Goal: Task Accomplishment & Management: Complete application form

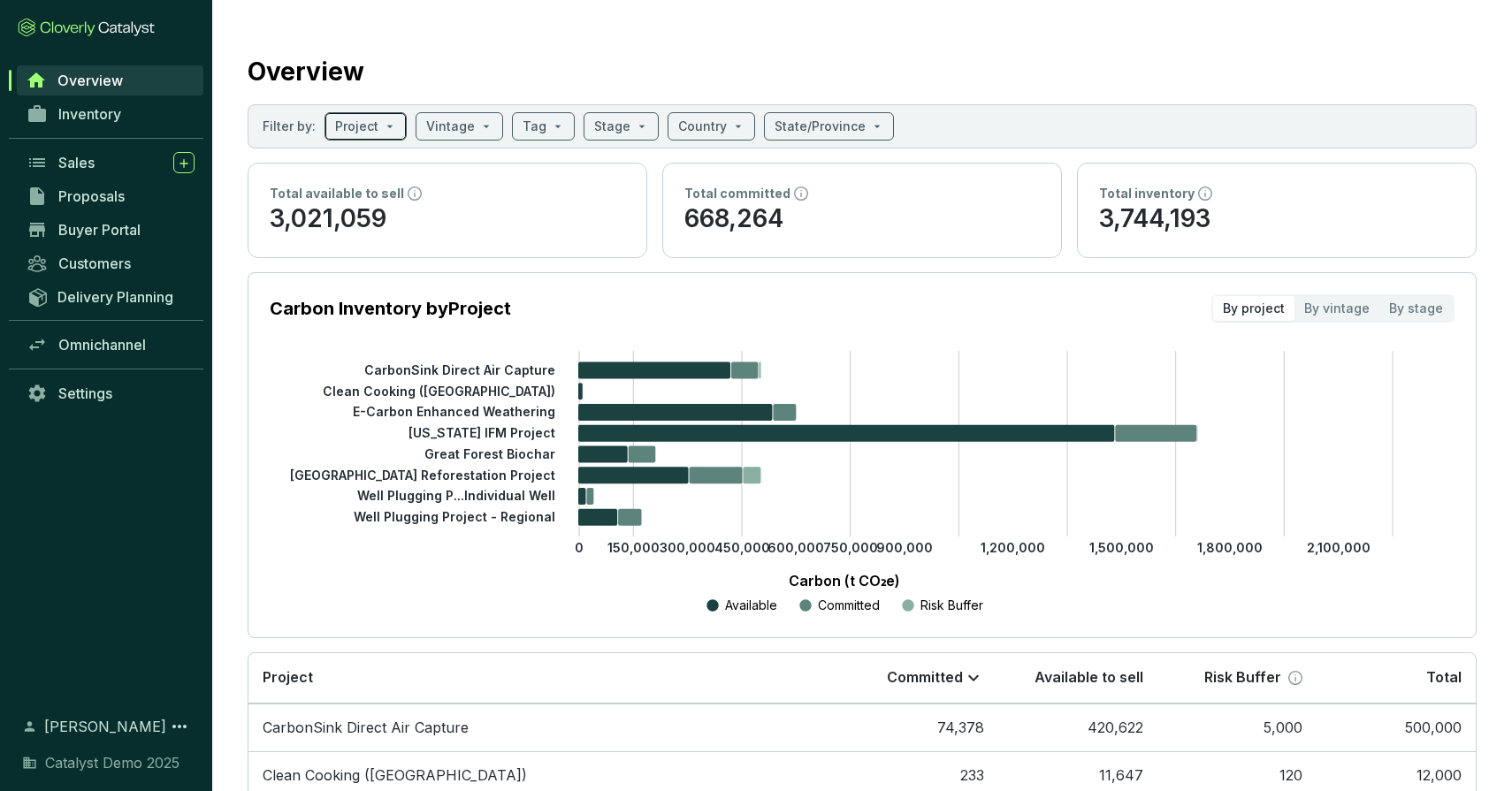
click at [379, 114] on span at bounding box center [366, 127] width 61 height 27
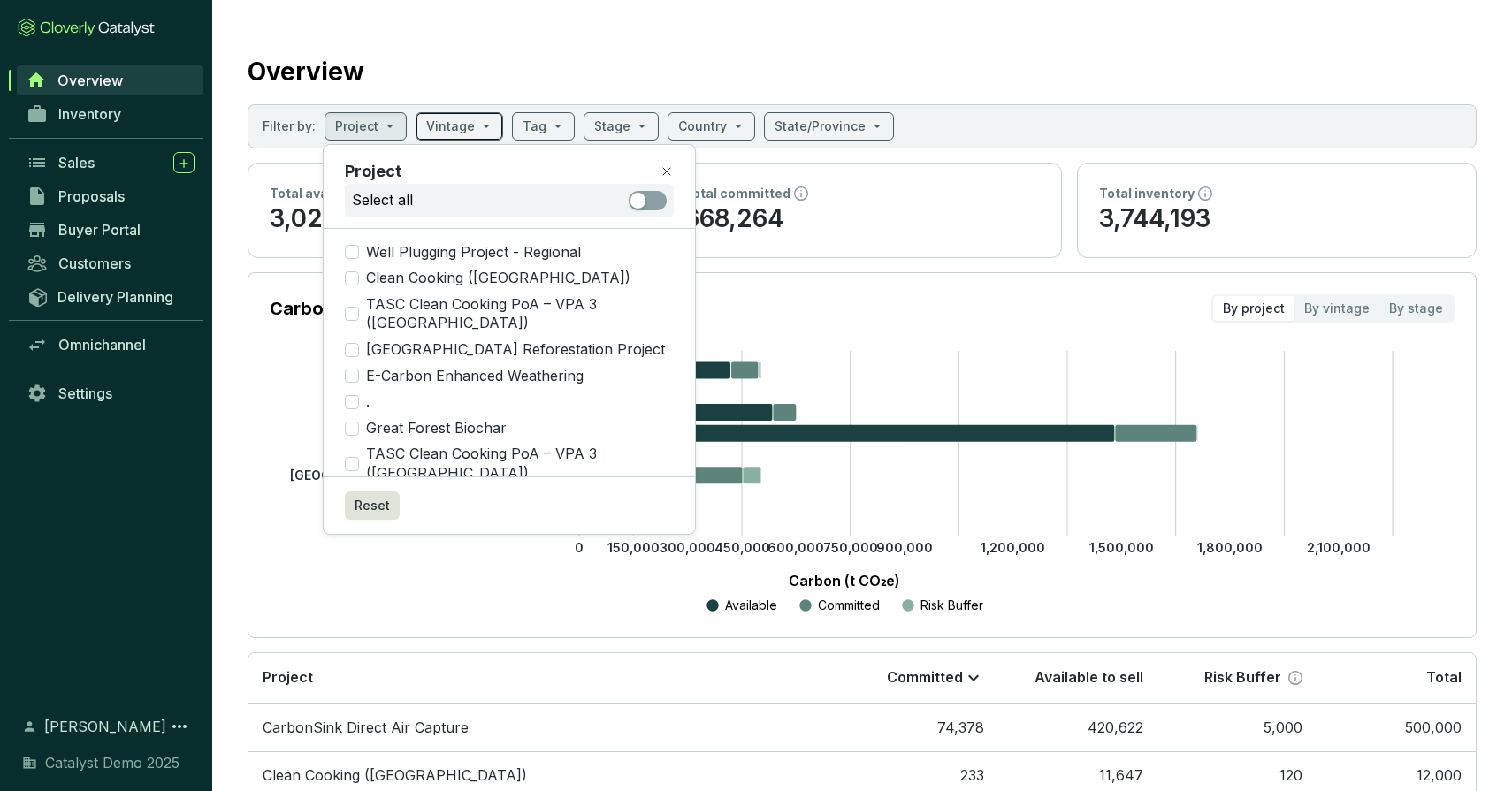
click at [459, 131] on input "search" at bounding box center [451, 127] width 49 height 27
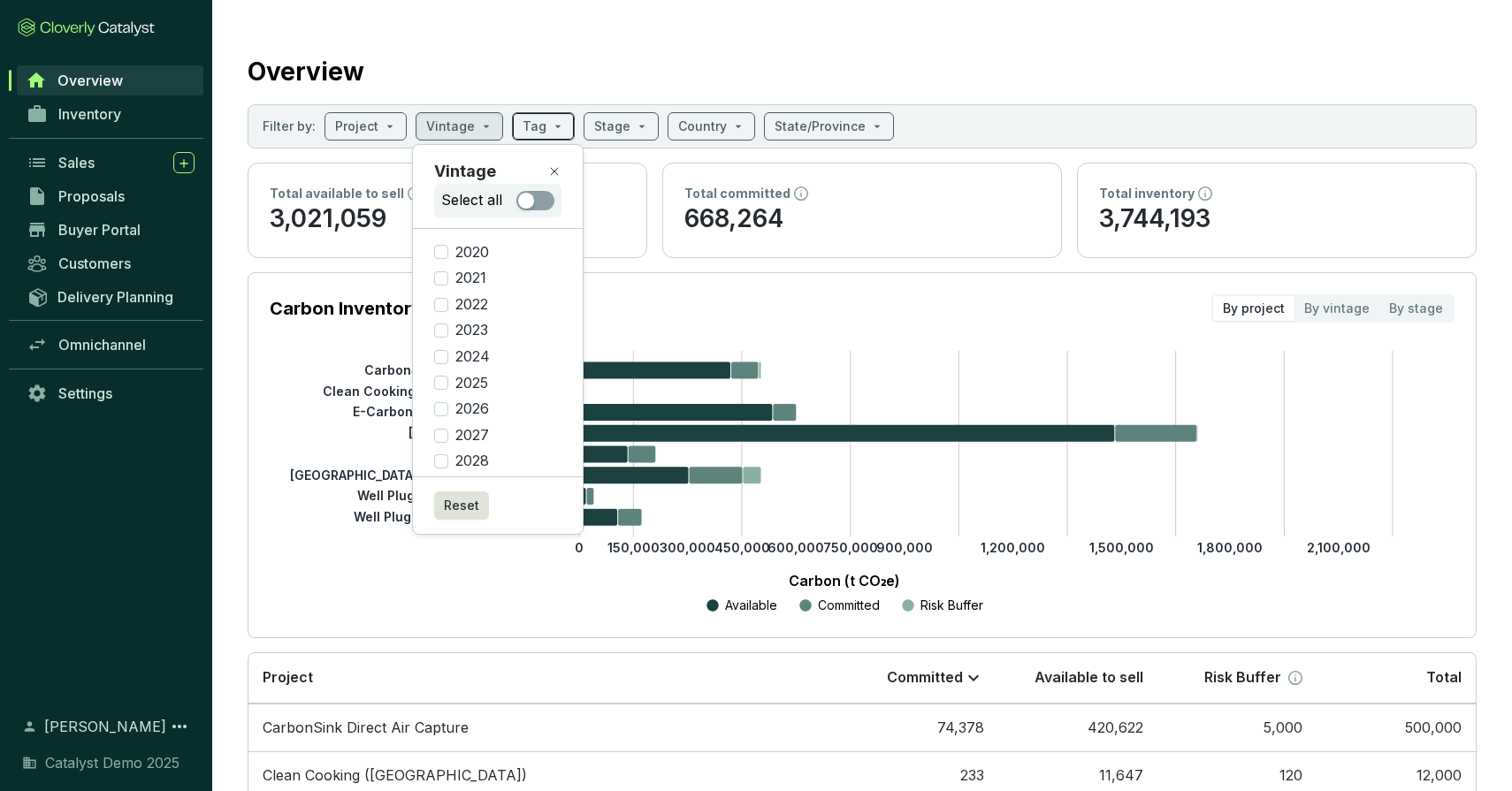
click at [531, 125] on input "search" at bounding box center [535, 127] width 24 height 27
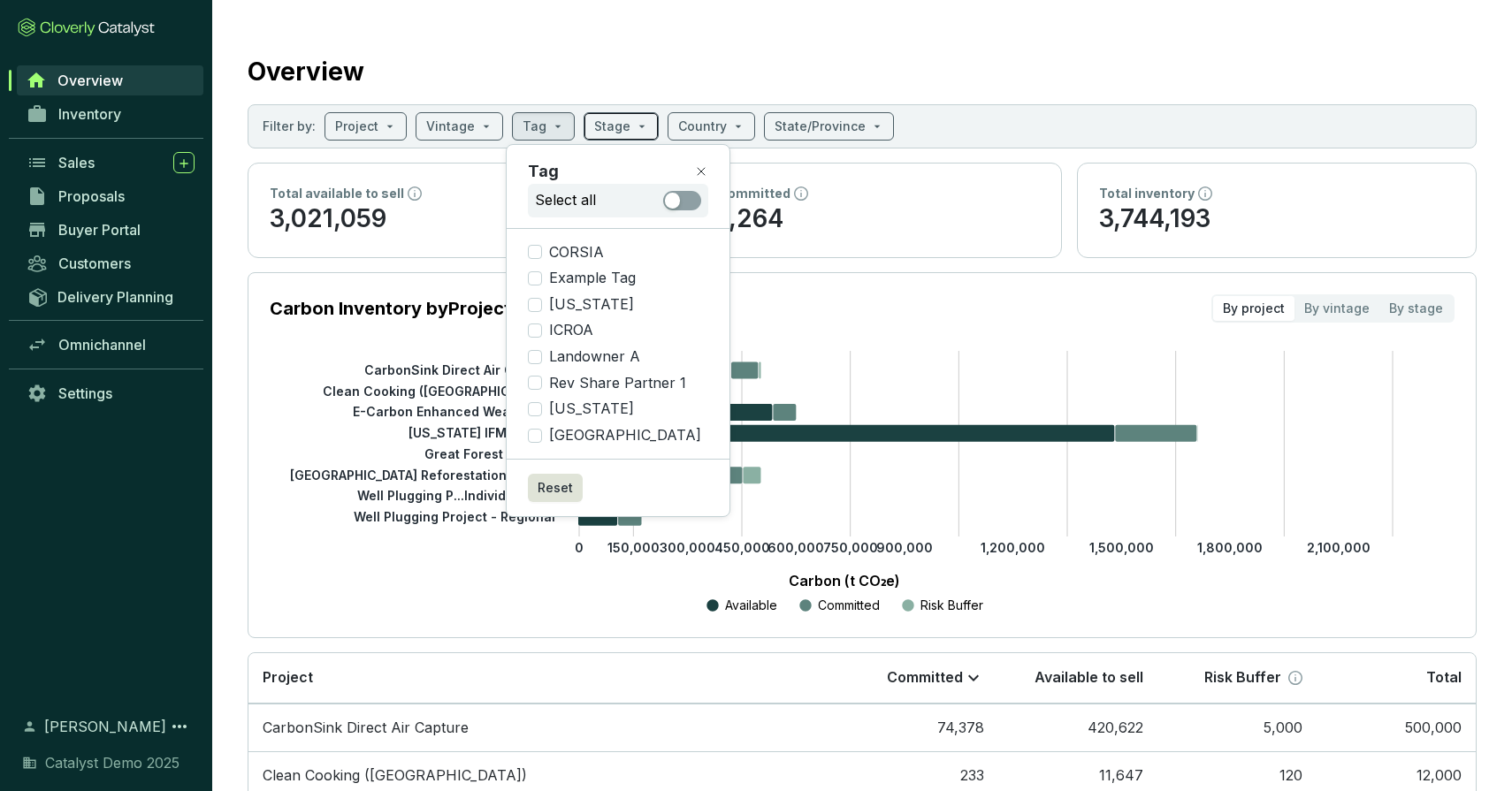
click at [615, 135] on input "search" at bounding box center [613, 127] width 36 height 27
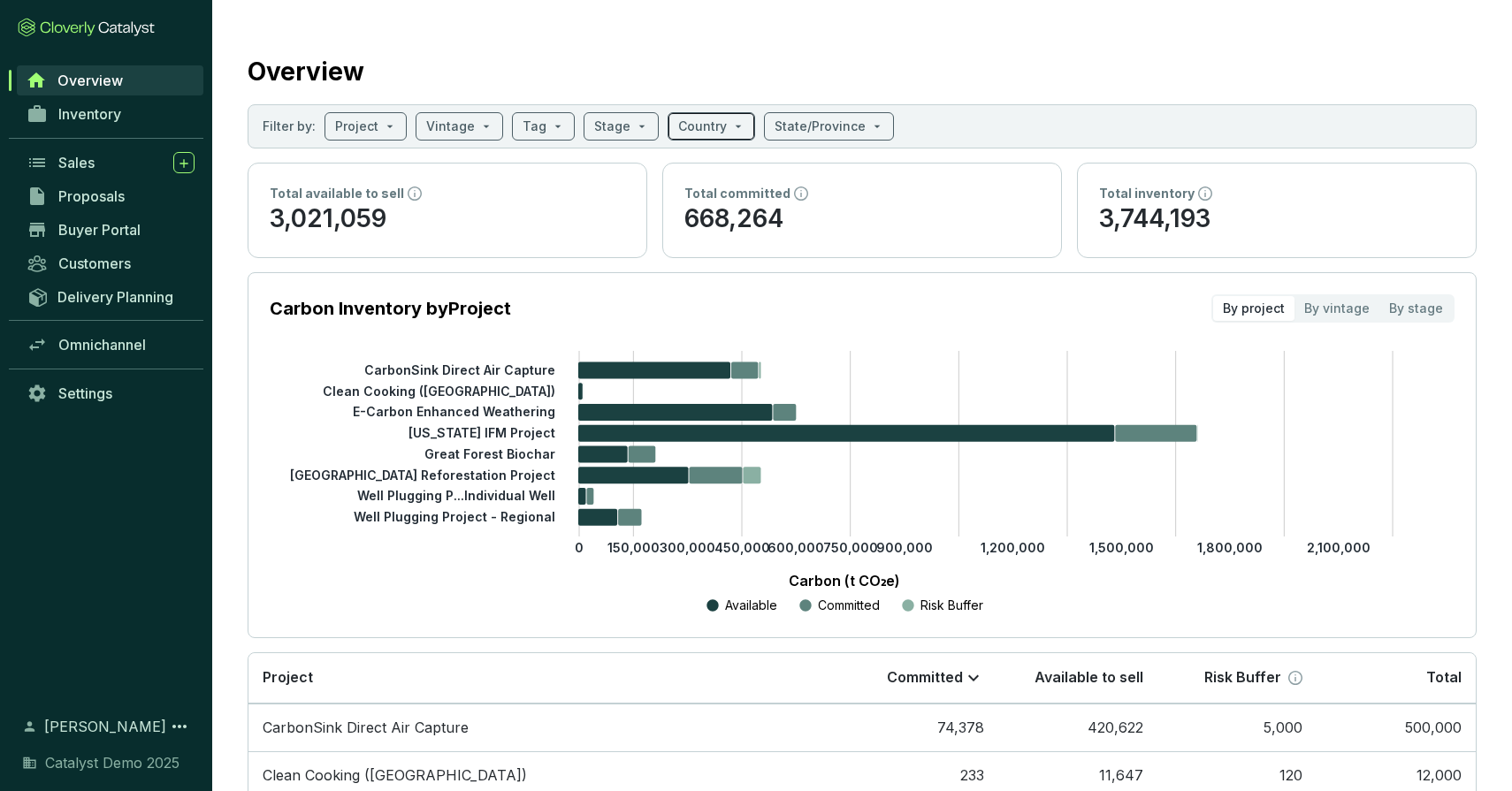
click at [702, 123] on input "search" at bounding box center [703, 127] width 49 height 27
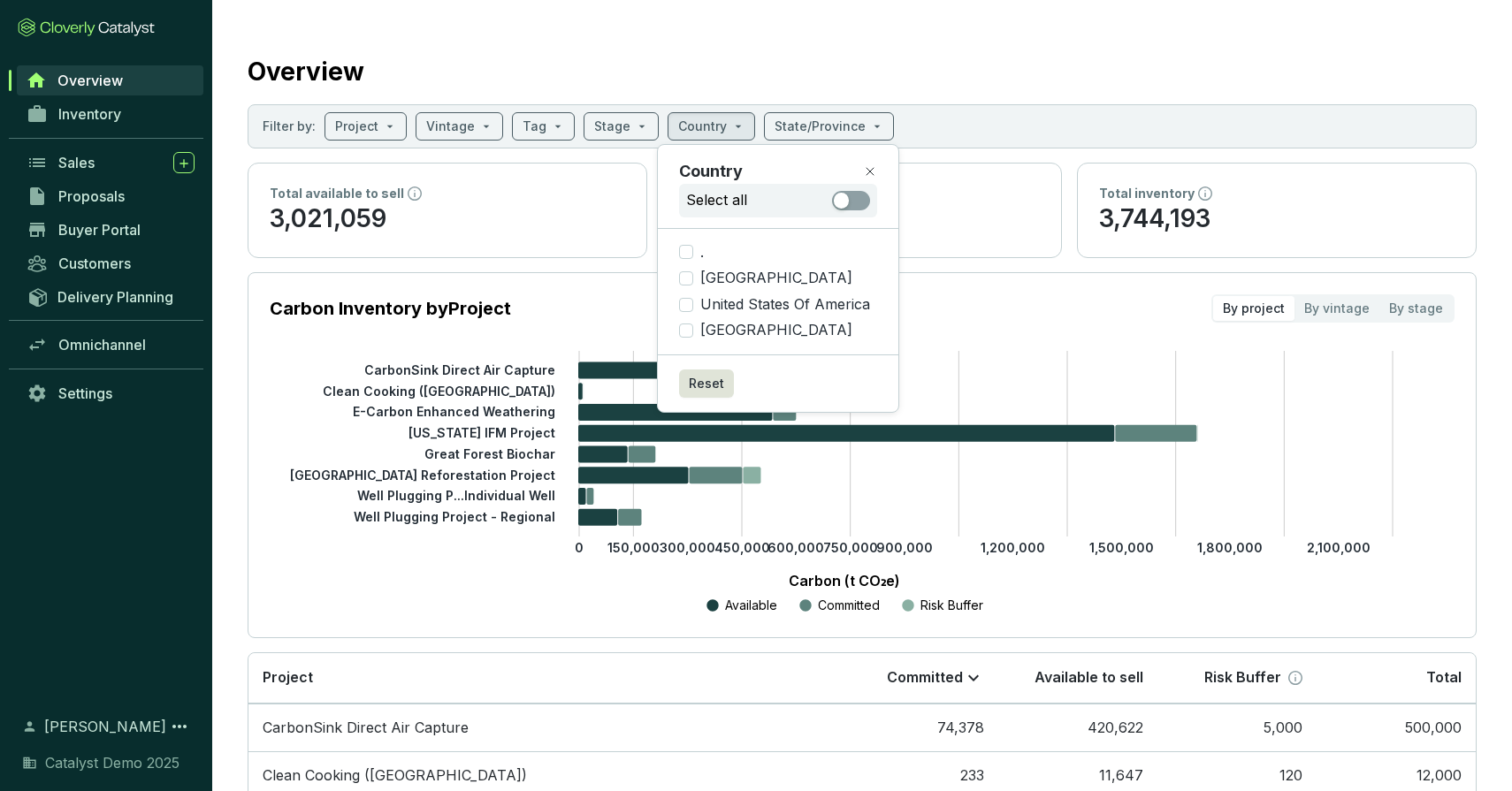
click at [805, 109] on section "Filter by: Project Vintage Tag Stage Country State/Province" at bounding box center [862, 126] width 1229 height 44
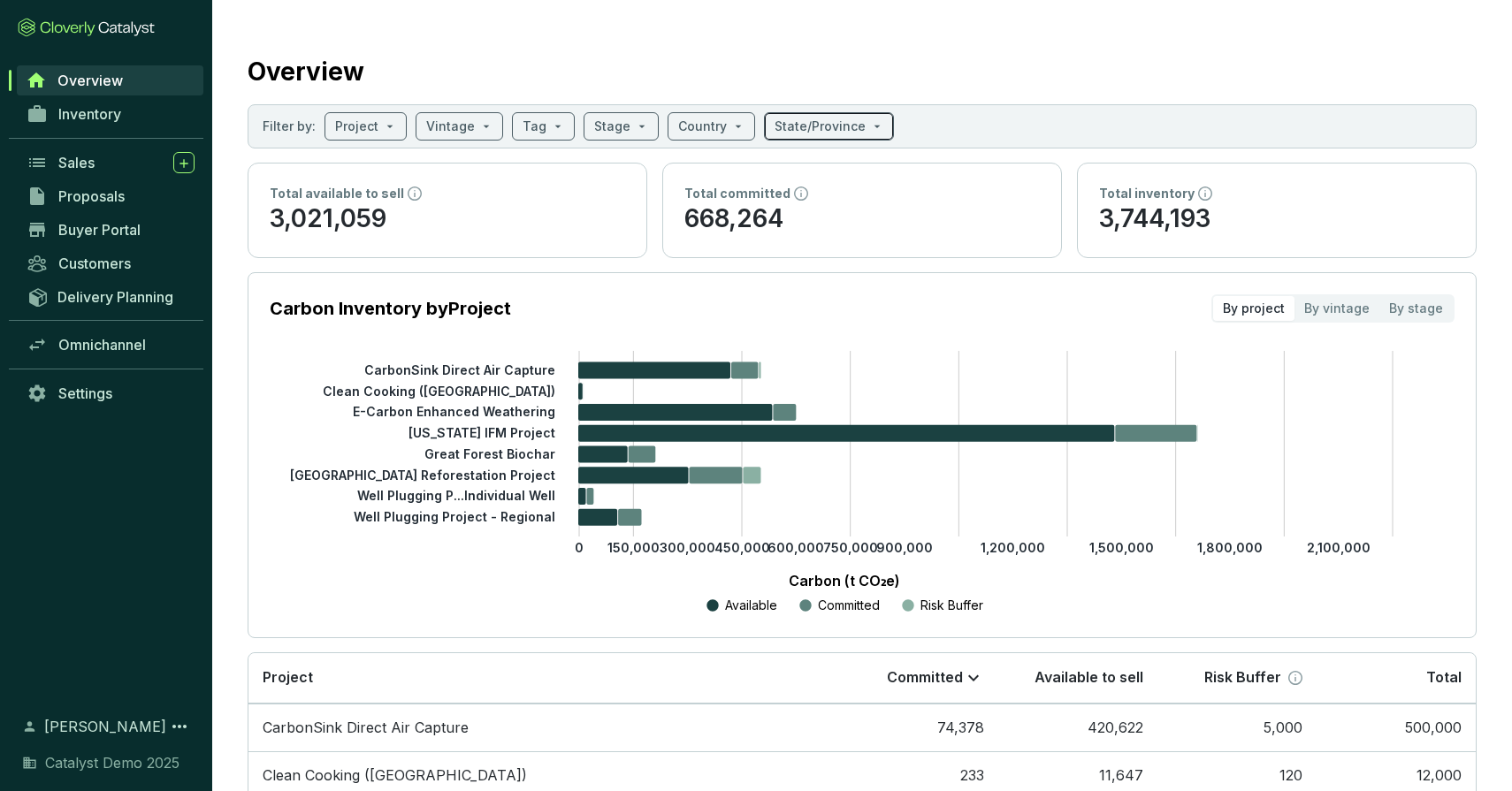
click at [800, 119] on input "search" at bounding box center [820, 127] width 91 height 27
click at [1050, 54] on div "Overview" at bounding box center [862, 68] width 1229 height 44
click at [84, 109] on span "Inventory" at bounding box center [90, 114] width 63 height 18
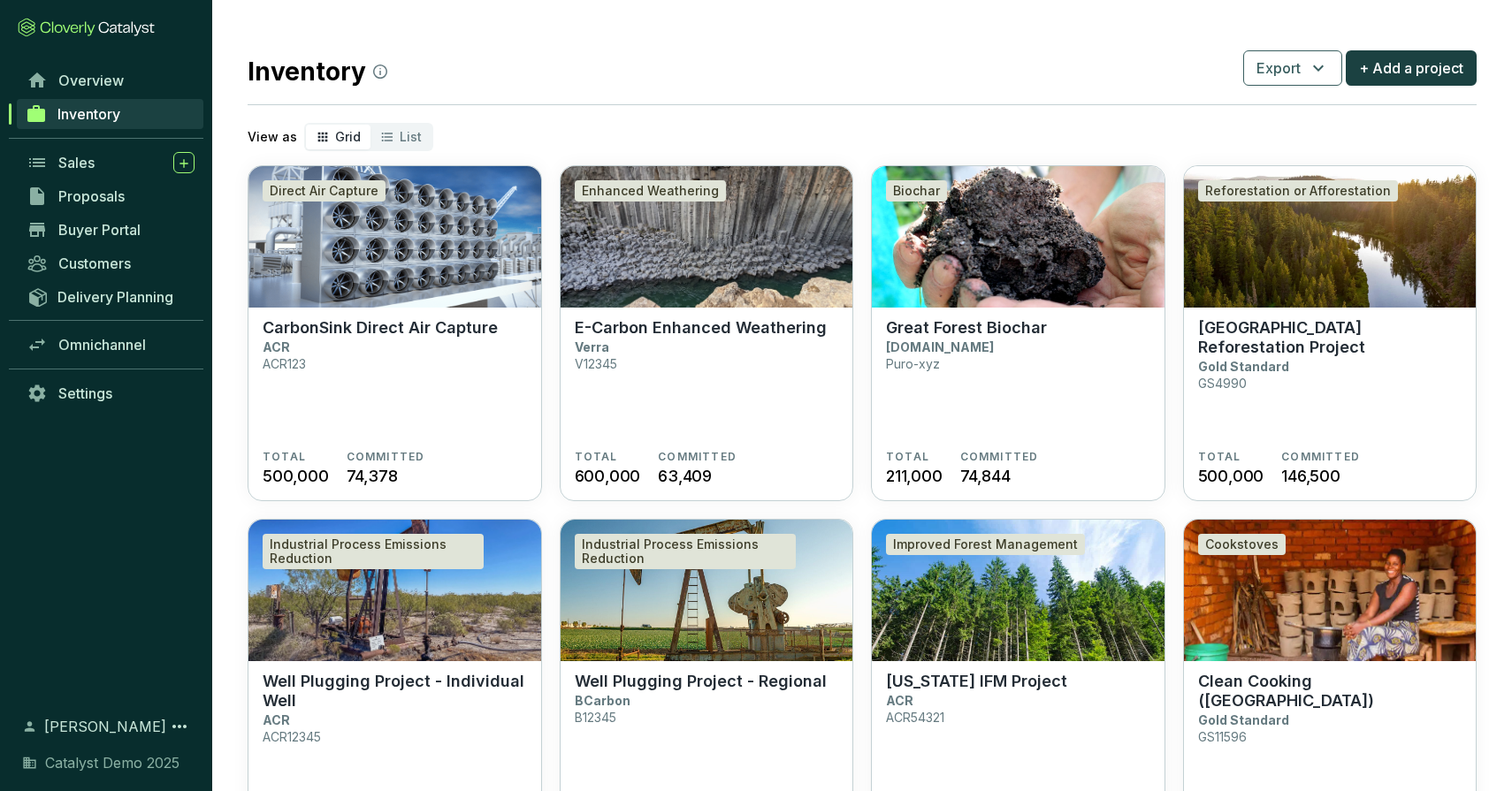
click at [665, 66] on div "Inventory Export + Add a project" at bounding box center [862, 68] width 1229 height 44
click at [1406, 73] on span "+ Add a project" at bounding box center [1411, 68] width 104 height 21
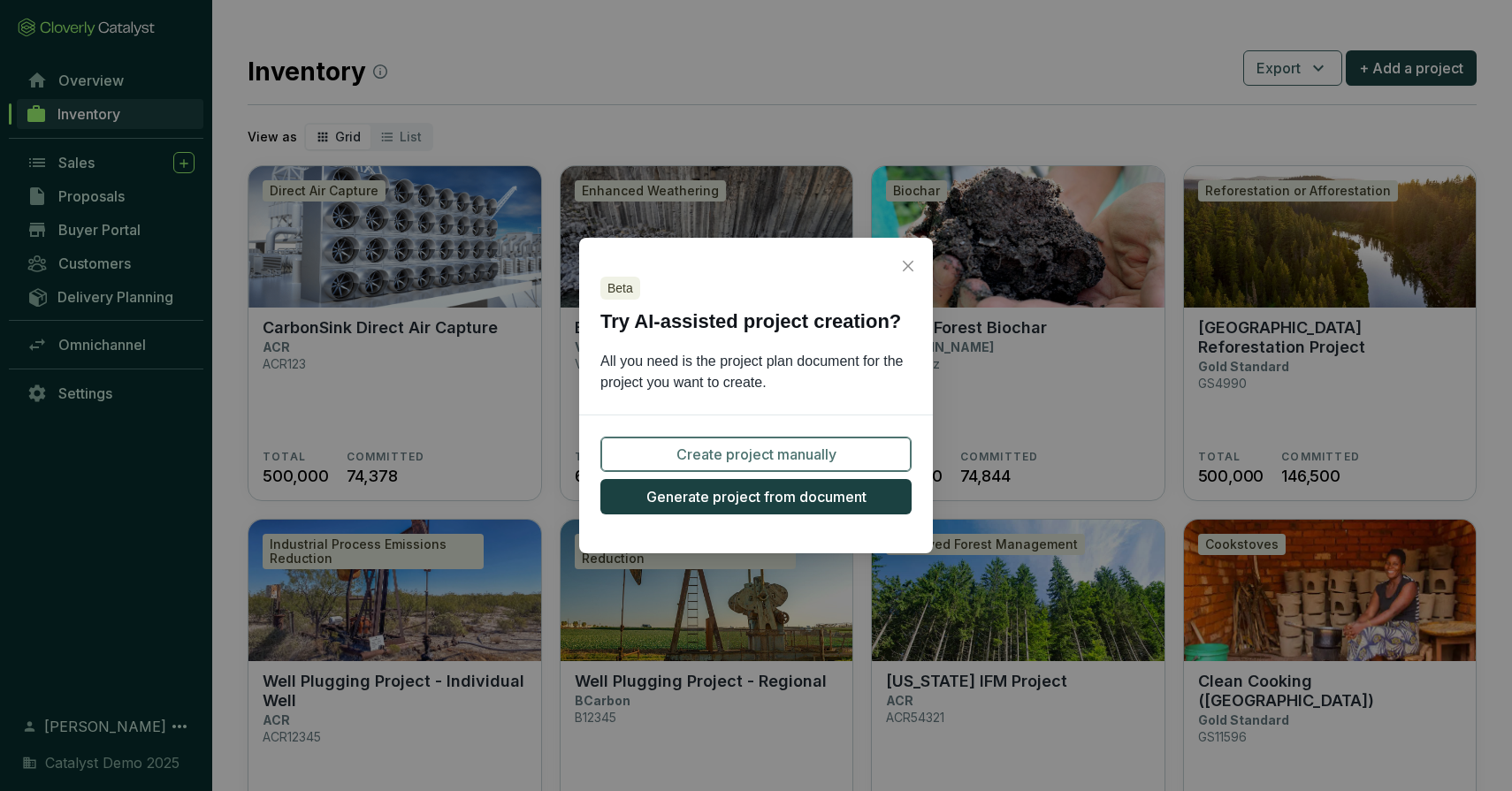
click at [775, 457] on span "Create project manually" at bounding box center [757, 454] width 160 height 21
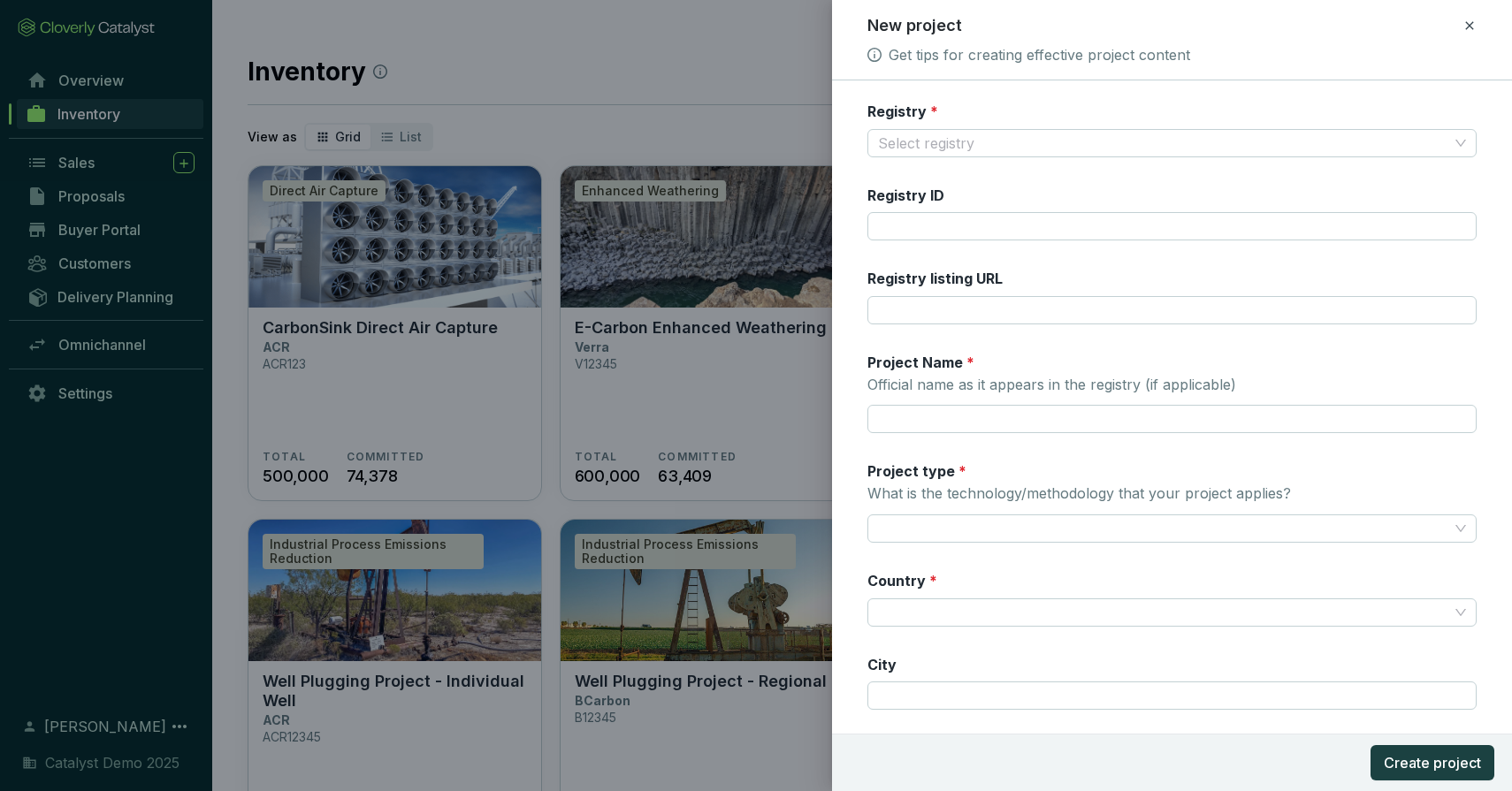
click at [1464, 19] on icon at bounding box center [1469, 26] width 14 height 21
click at [1359, 100] on span "Discard" at bounding box center [1341, 102] width 47 height 18
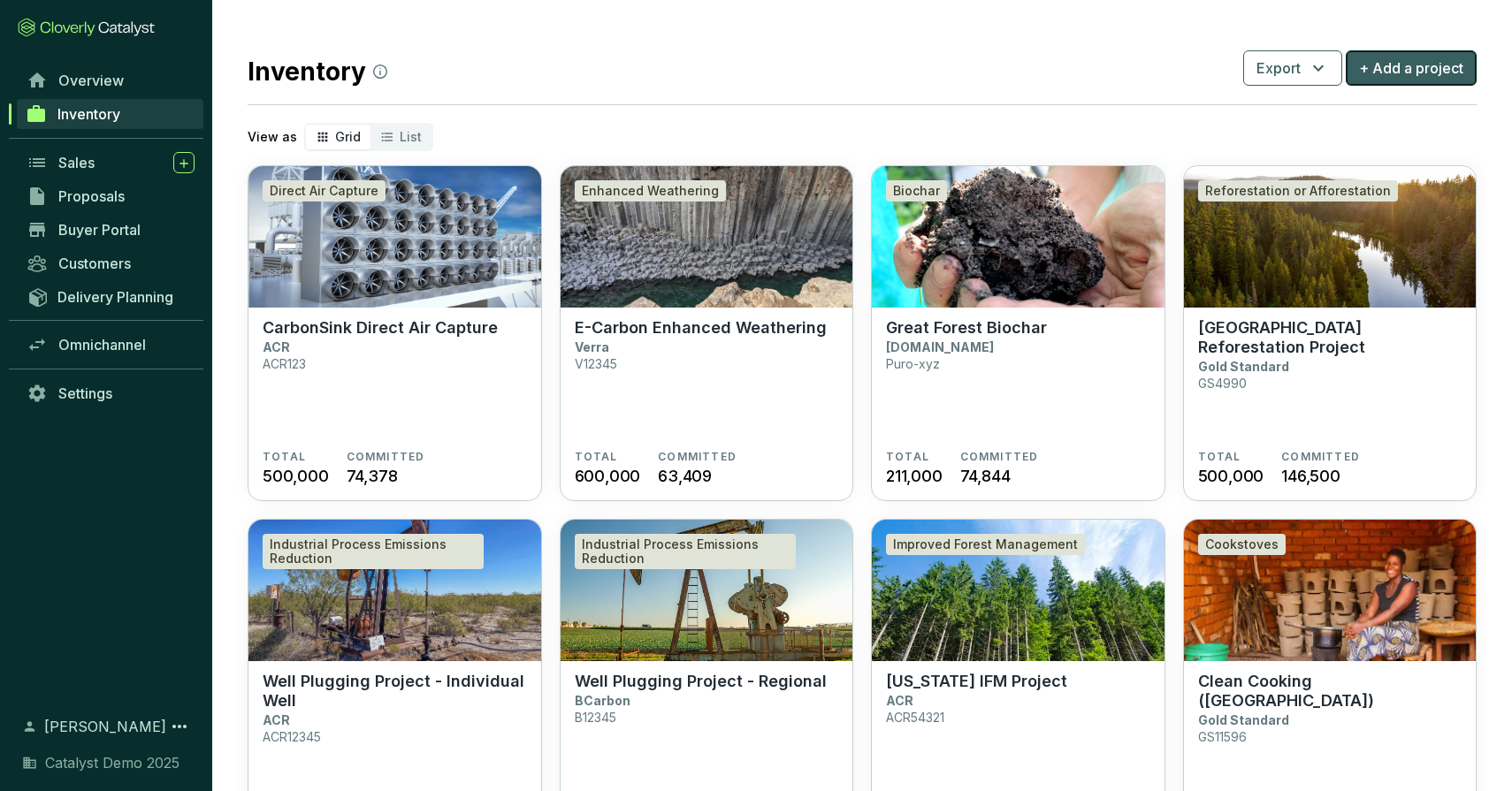
click at [1377, 69] on span "+ Add a project" at bounding box center [1411, 68] width 104 height 21
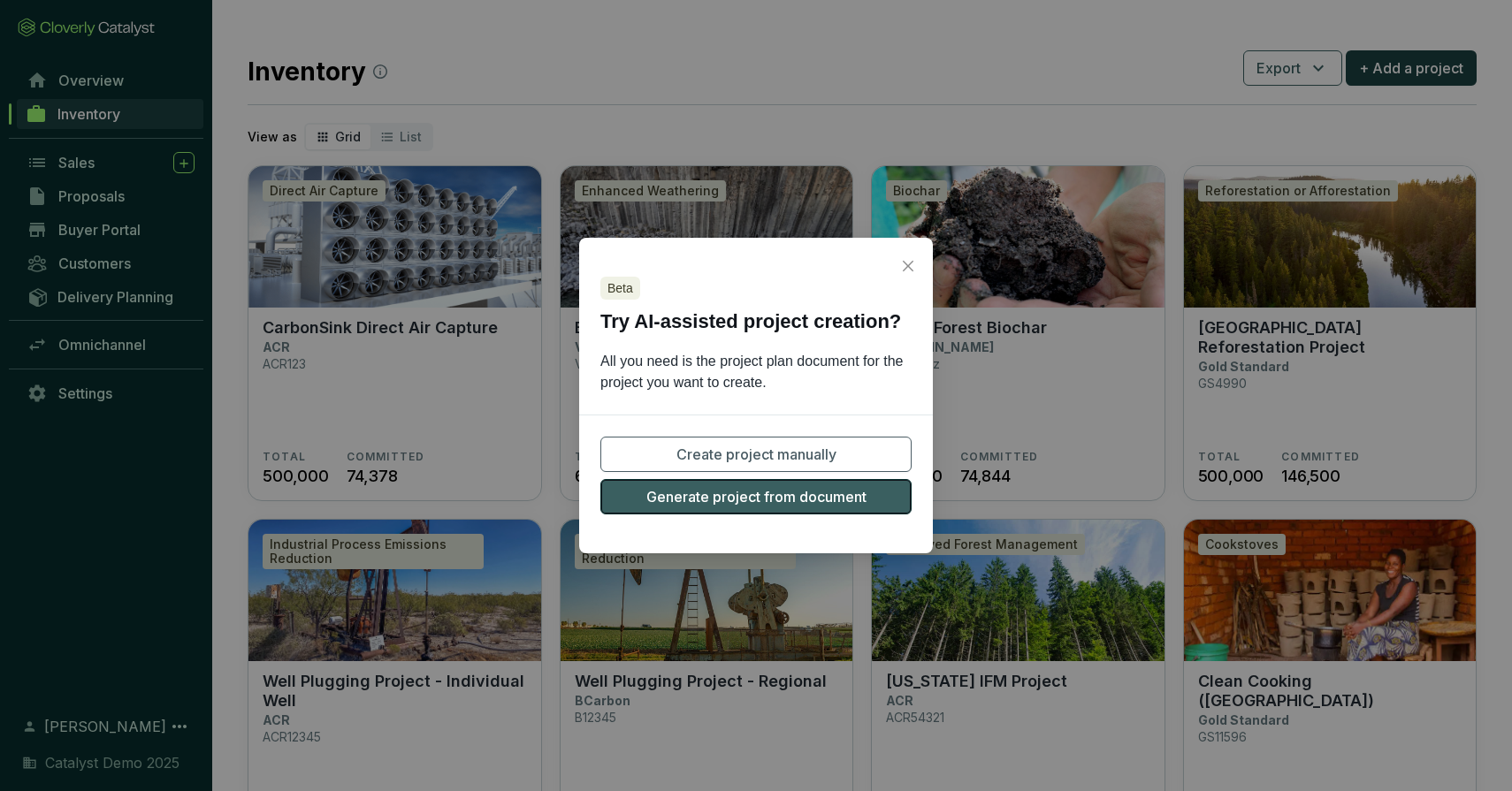
click at [742, 503] on span "Generate project from document" at bounding box center [756, 497] width 220 height 21
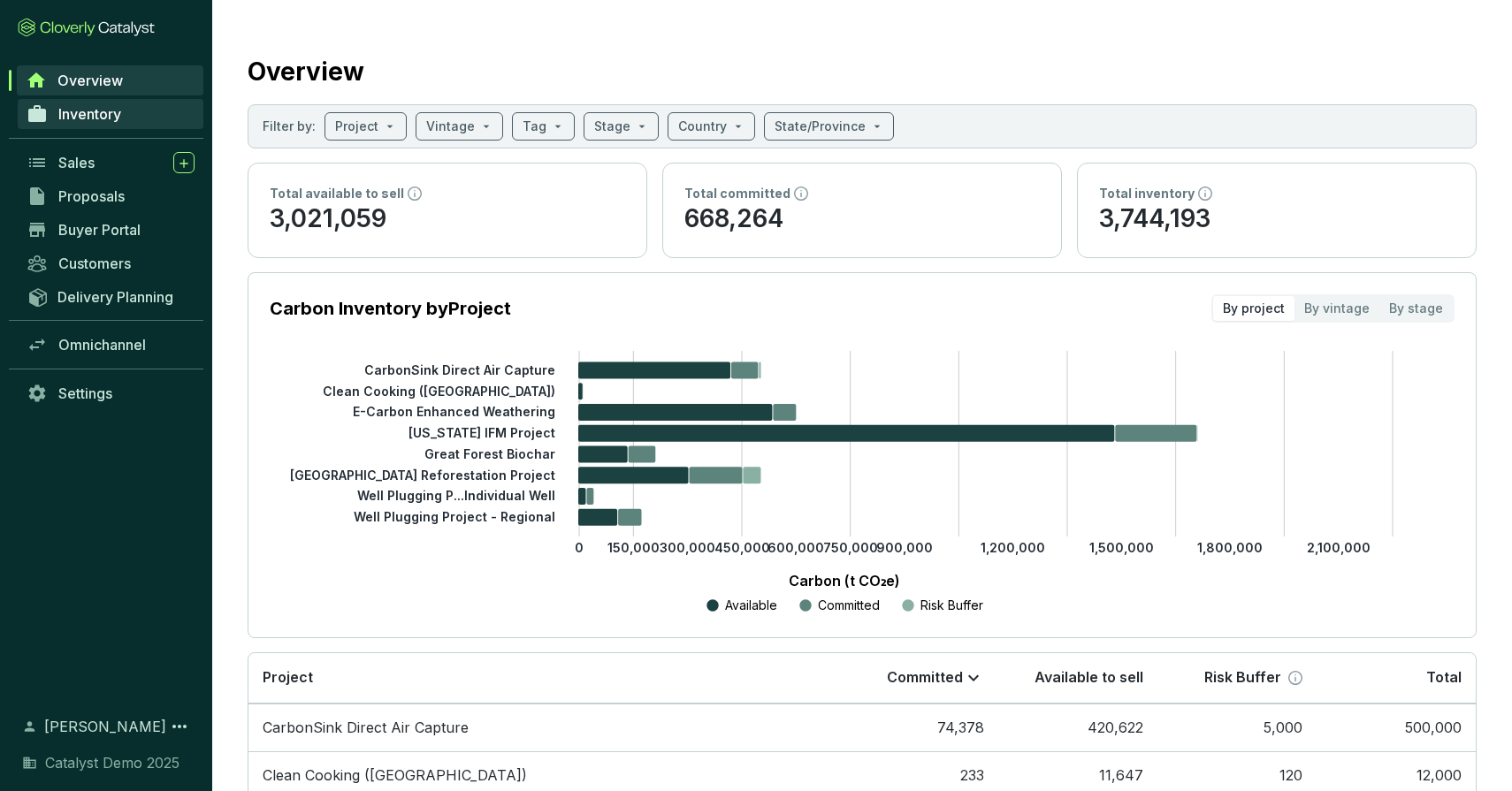
click at [126, 114] on link "Inventory" at bounding box center [111, 114] width 186 height 30
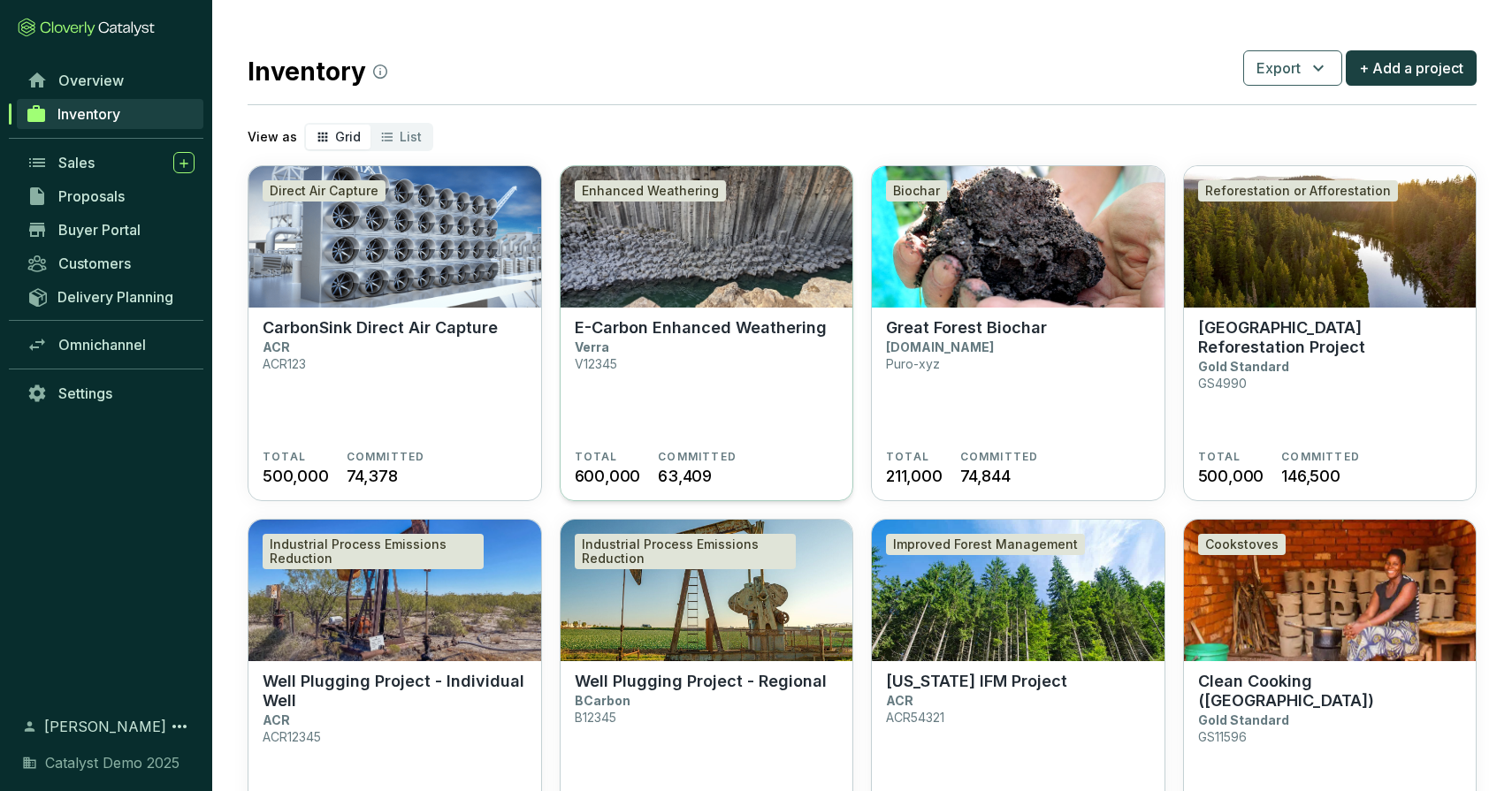
click at [694, 253] on img at bounding box center [706, 237] width 293 height 141
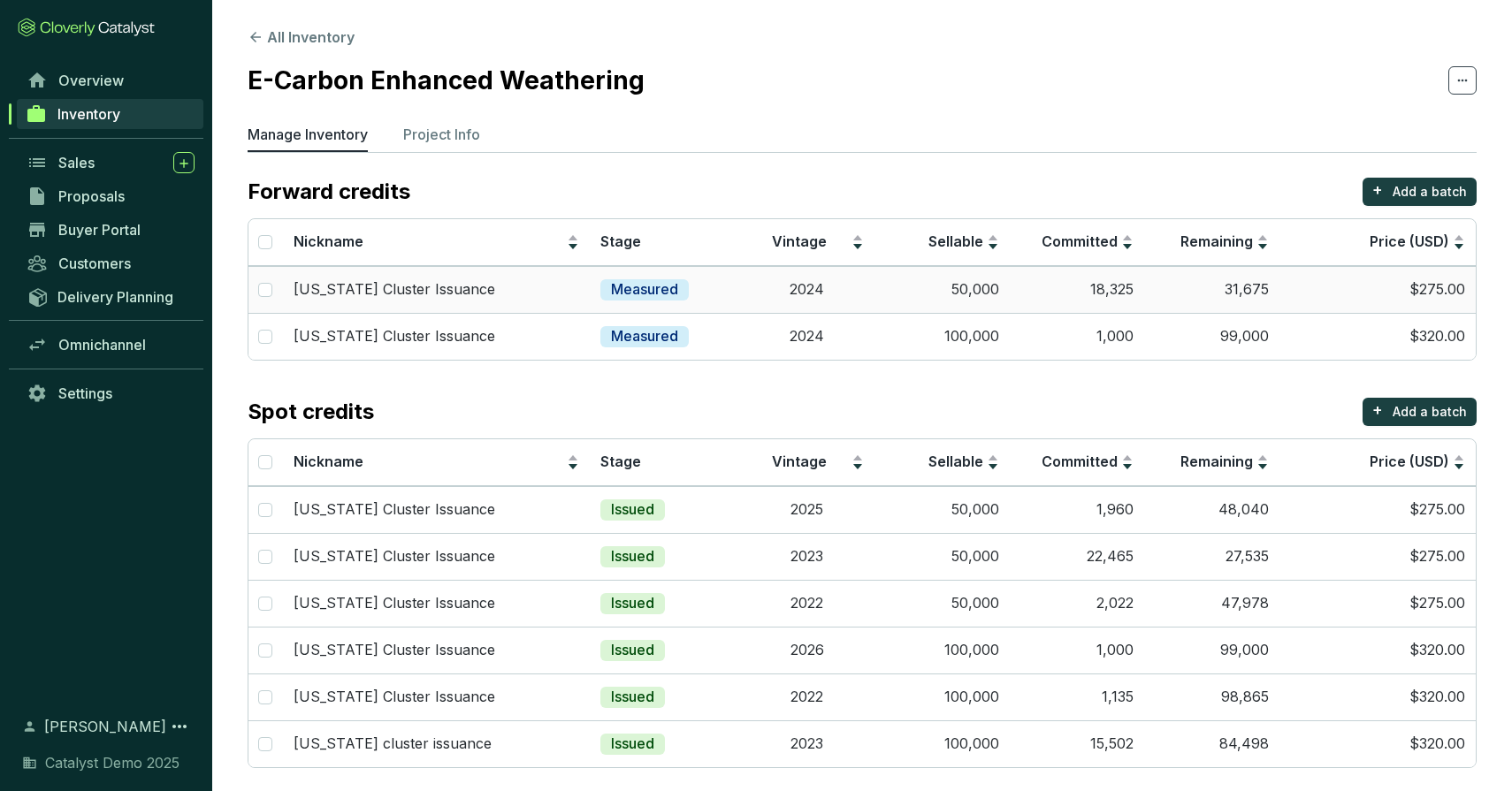
scroll to position [10, 0]
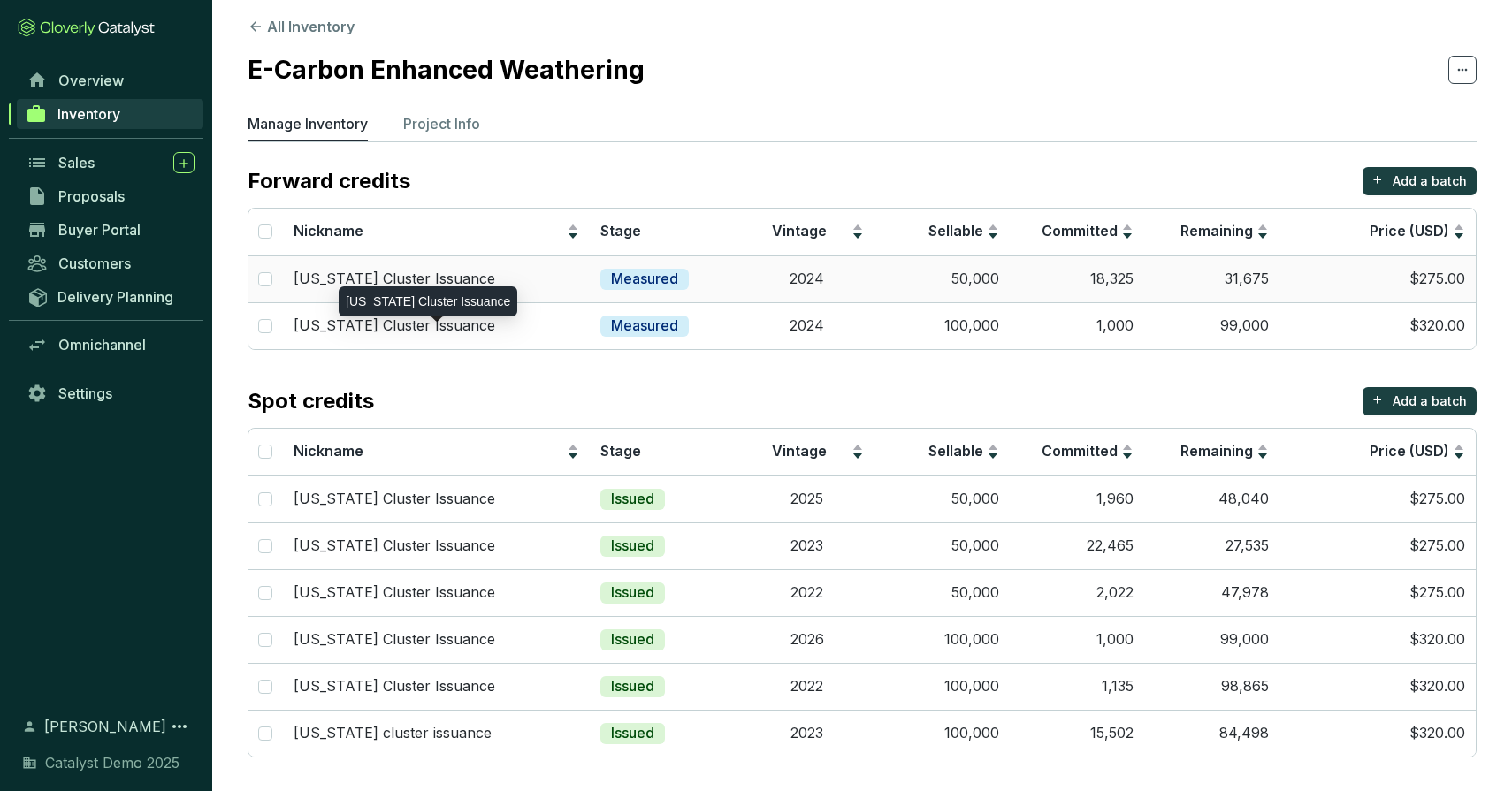
click at [546, 280] on div "[US_STATE] Cluster Issuance" at bounding box center [436, 280] width 285 height 19
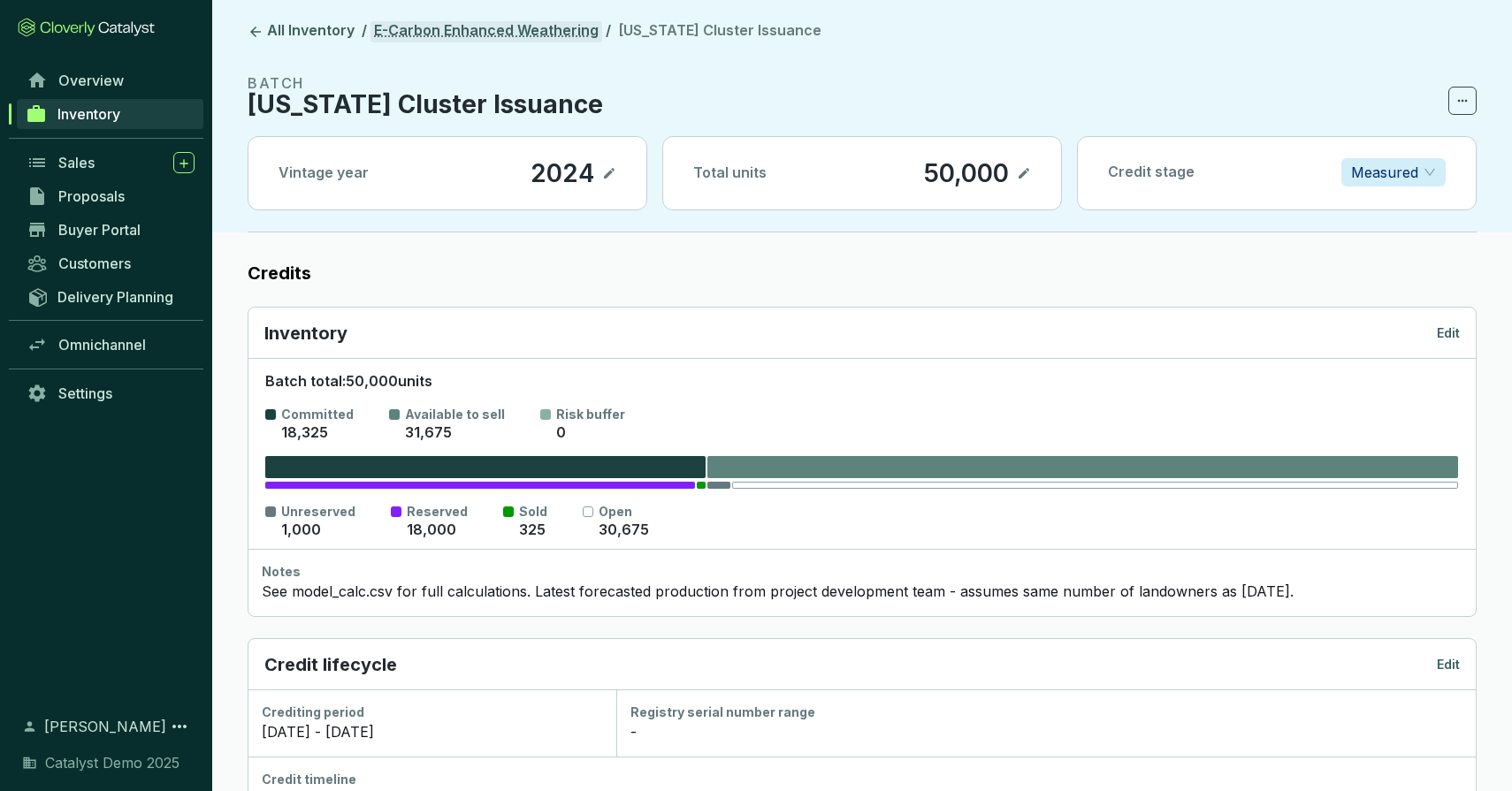
click at [565, 26] on link "E-Carbon Enhanced Weathering" at bounding box center [486, 31] width 232 height 21
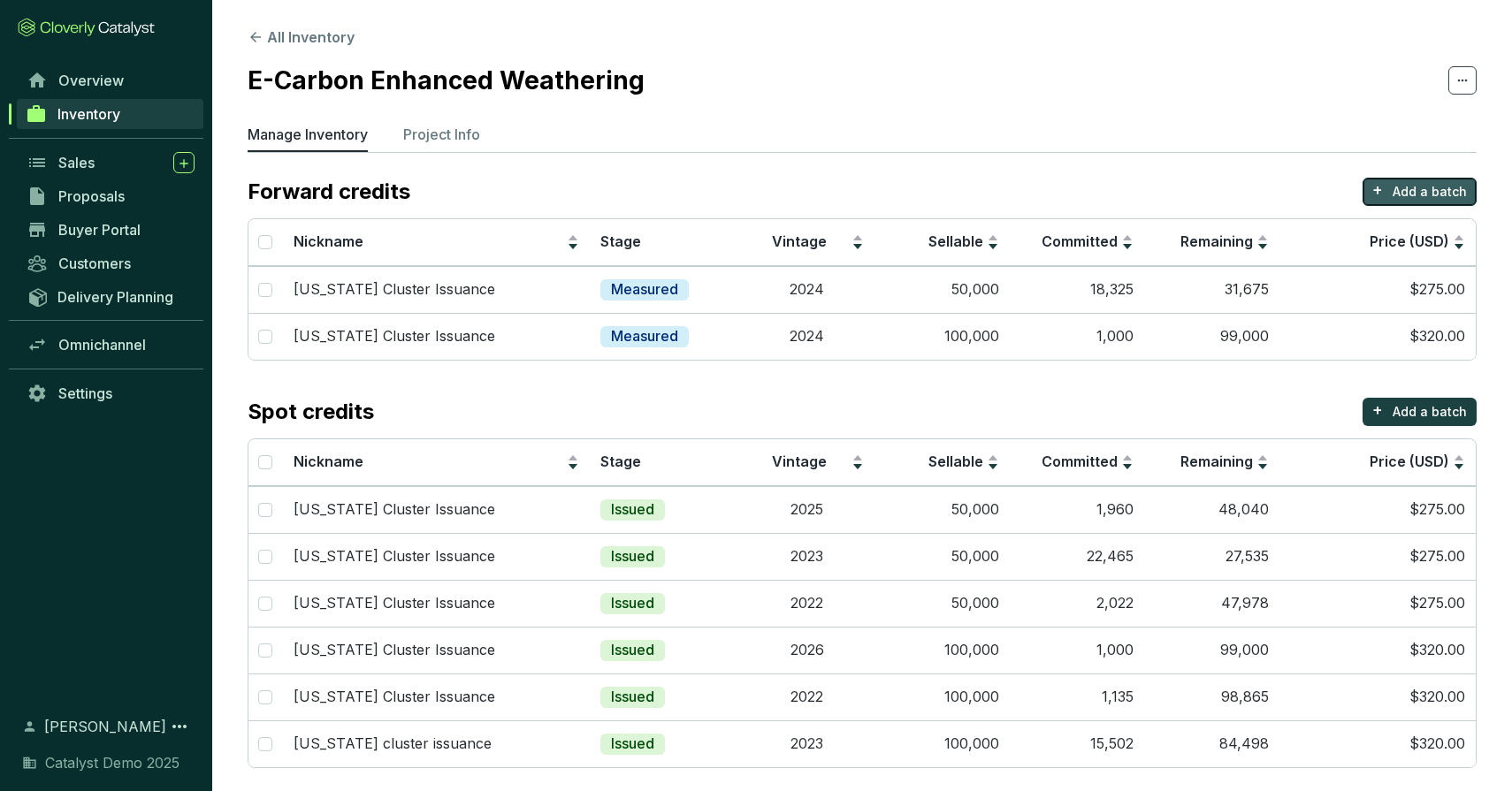
click at [1434, 183] on p "Add a batch" at bounding box center [1430, 192] width 74 height 18
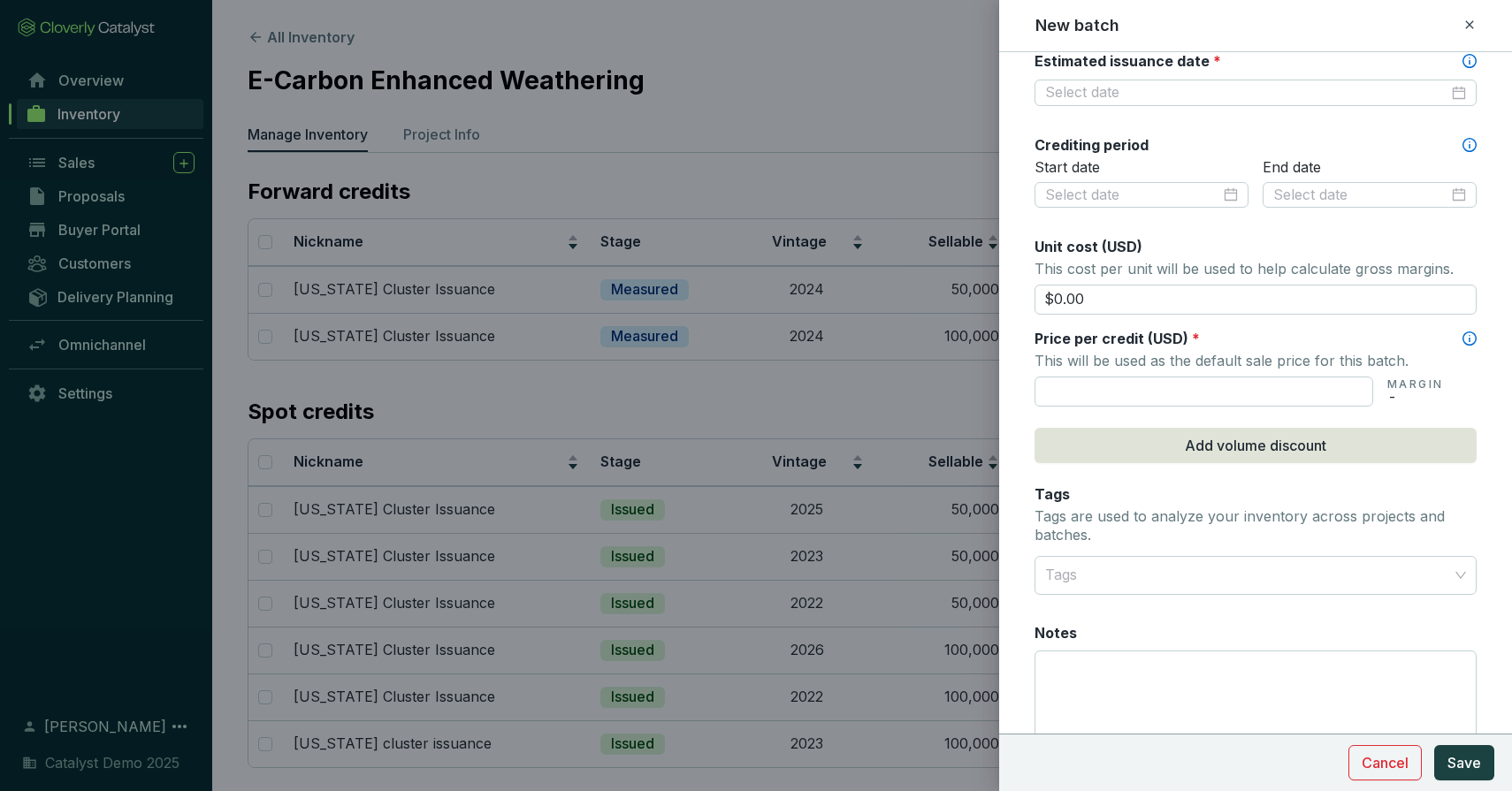
scroll to position [545, 0]
click at [1102, 300] on input "$0.00" at bounding box center [1255, 300] width 442 height 30
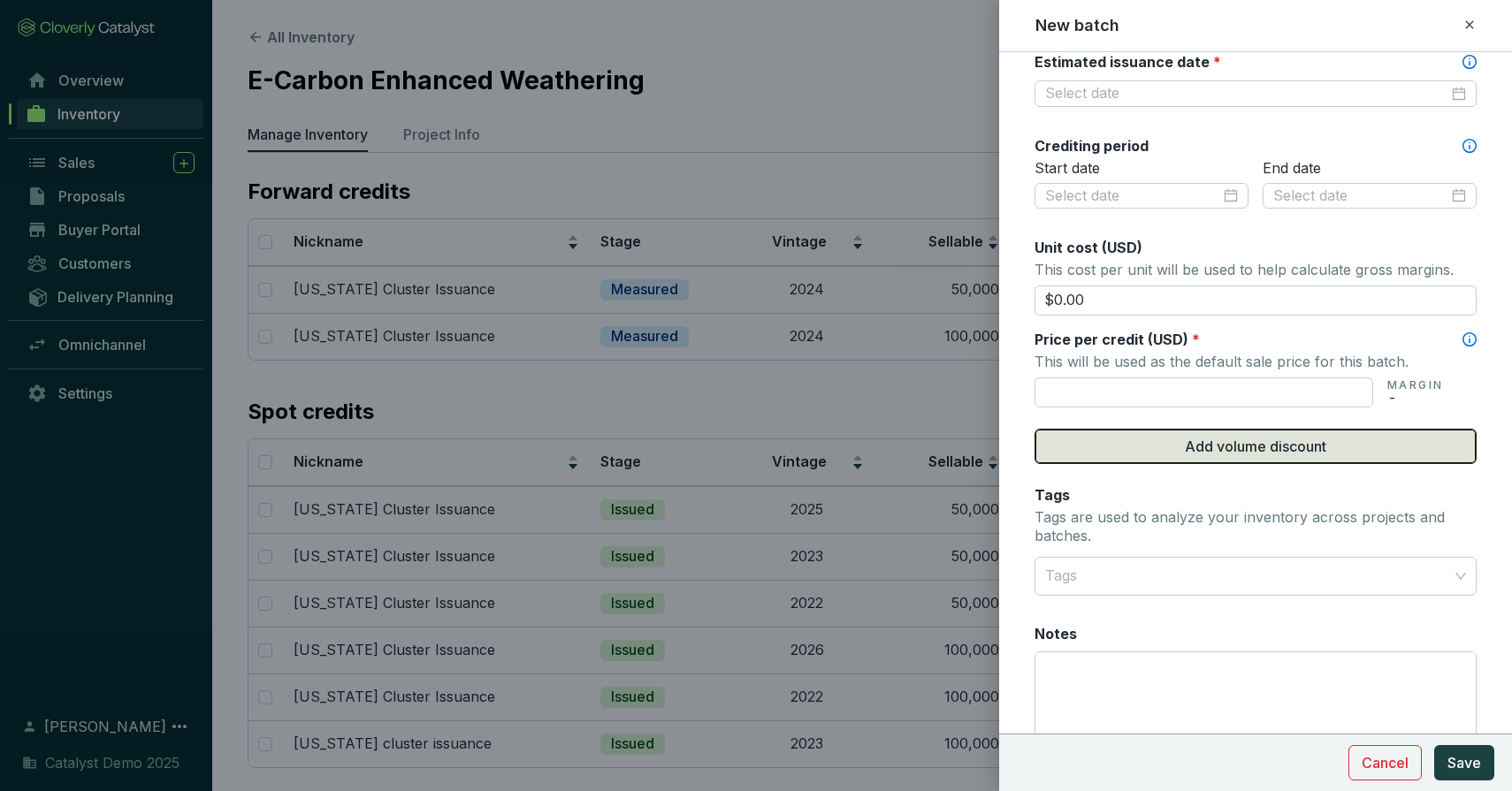
click at [1166, 432] on button "Add volume discount" at bounding box center [1255, 446] width 442 height 35
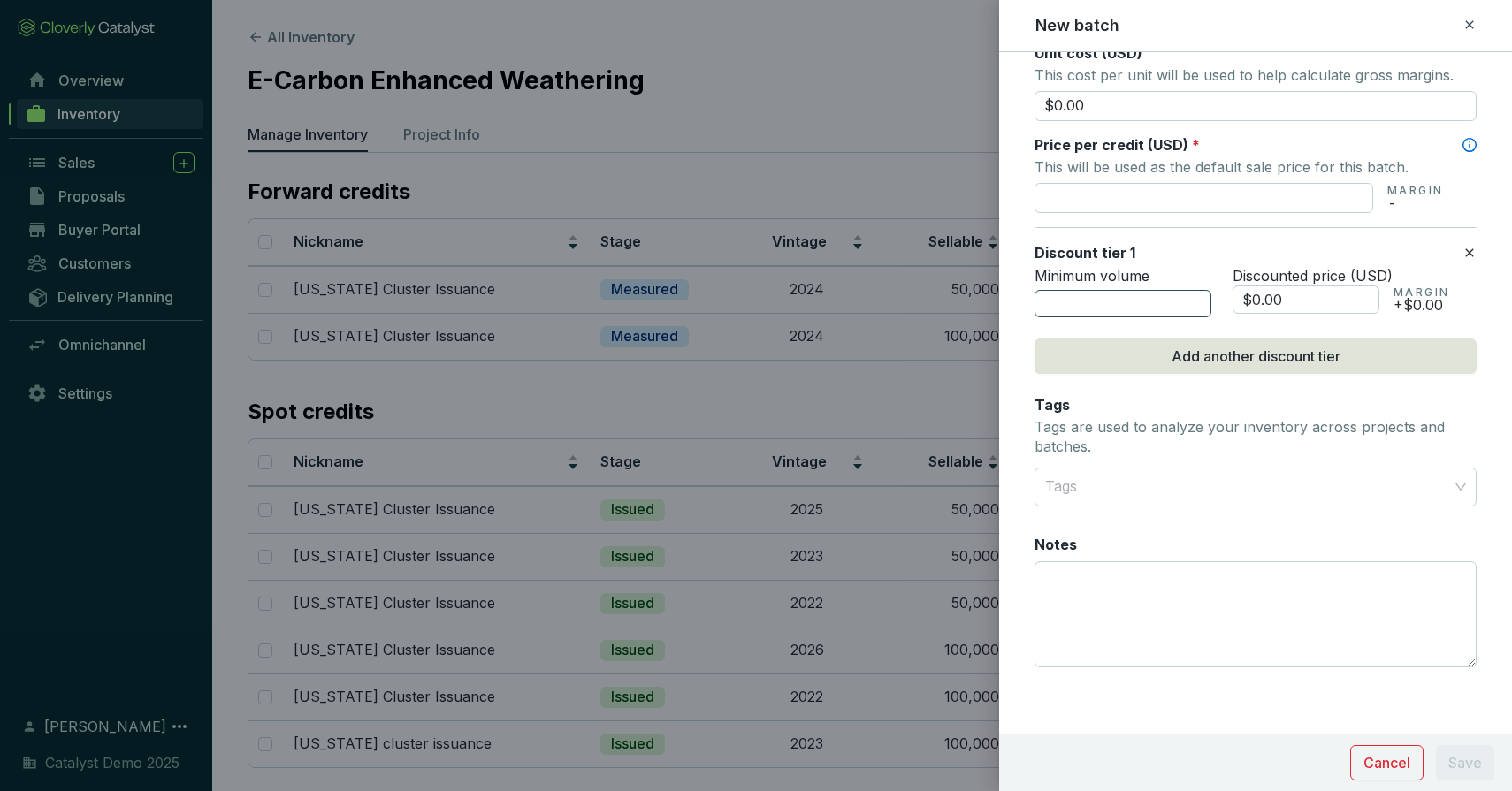
scroll to position [739, 0]
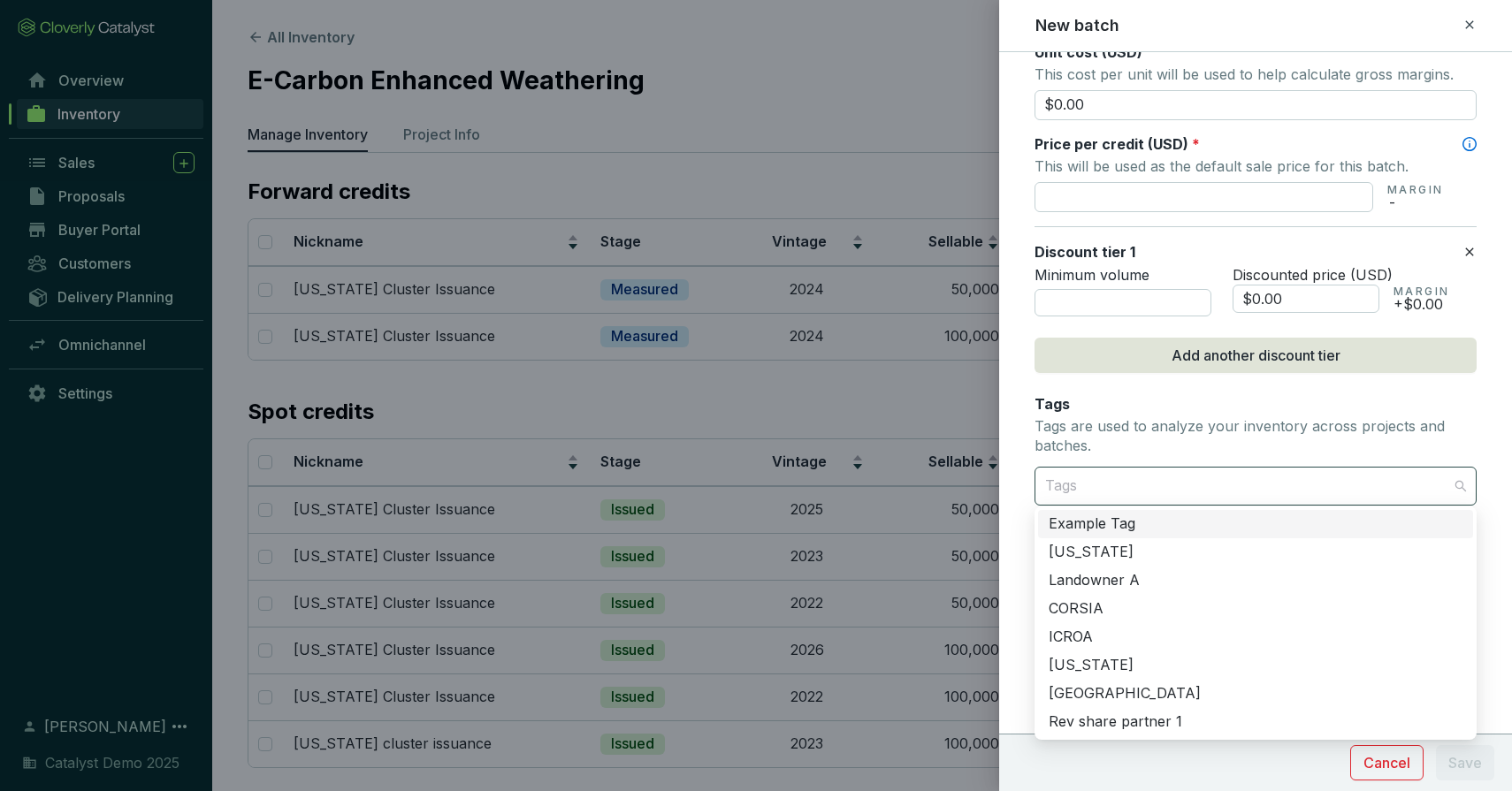
click at [1079, 481] on div at bounding box center [1246, 486] width 414 height 35
click at [1025, 451] on form "Batch name * This is the internal name that will be used throughout Catalyst. E…" at bounding box center [1255, 52] width 513 height 1439
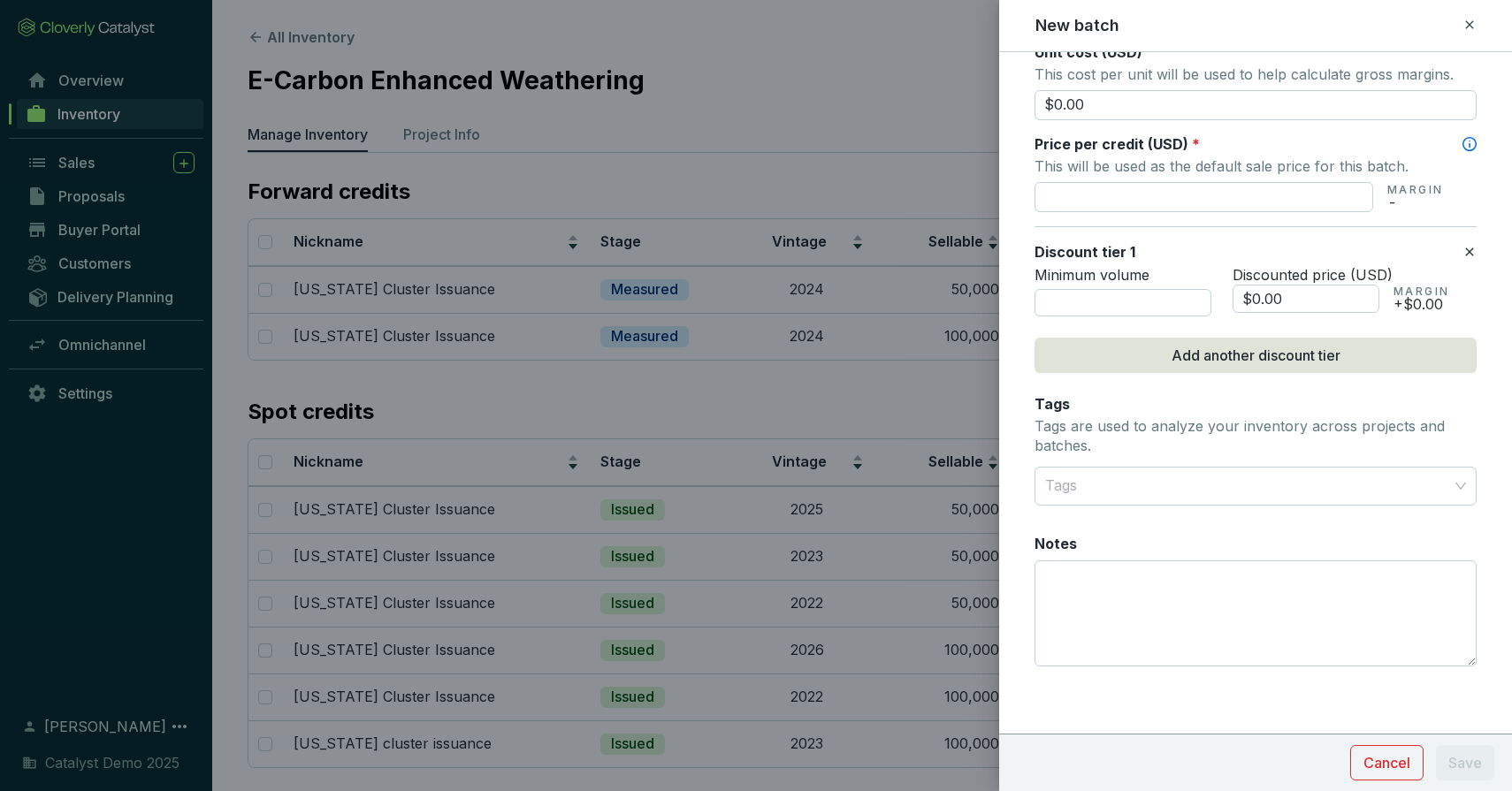
click at [1468, 24] on icon at bounding box center [1469, 24] width 8 height 8
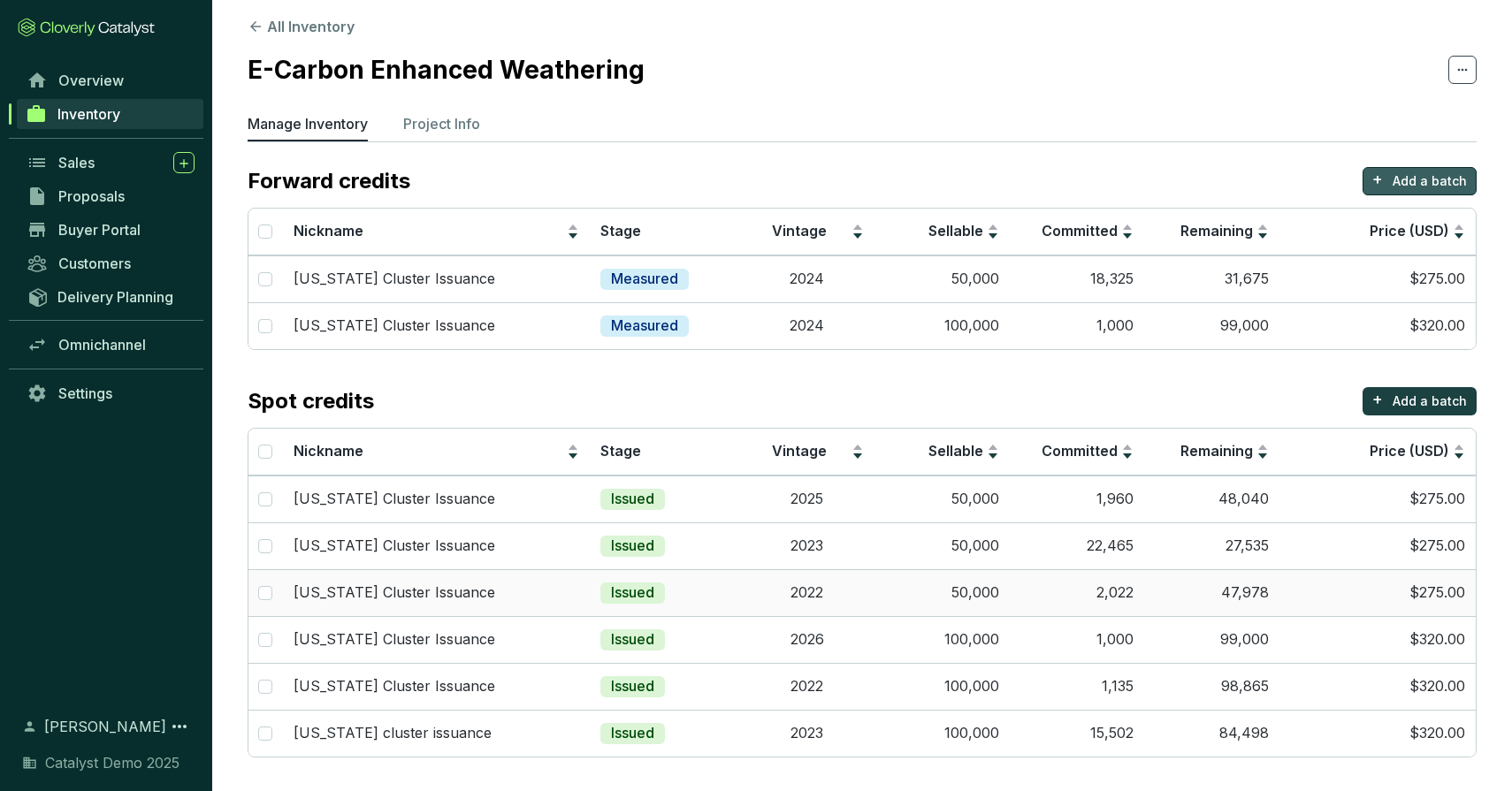
scroll to position [10, 0]
click at [504, 380] on section "Forward credits + Add a batch Nickname Stage Vintage Sellable Committed Remaini…" at bounding box center [862, 462] width 1229 height 591
click at [441, 123] on p "Project Info" at bounding box center [441, 124] width 77 height 21
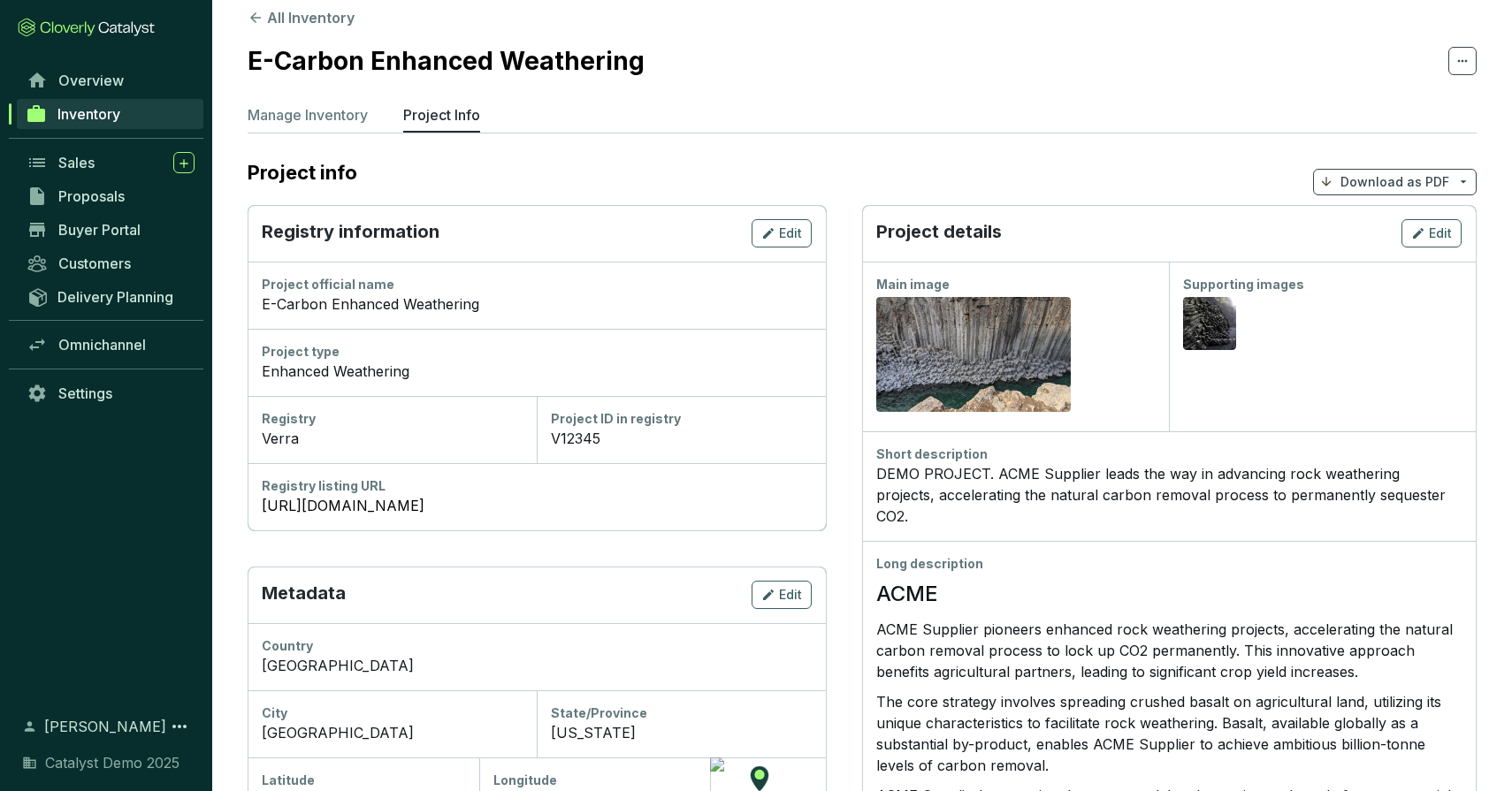
scroll to position [16, 0]
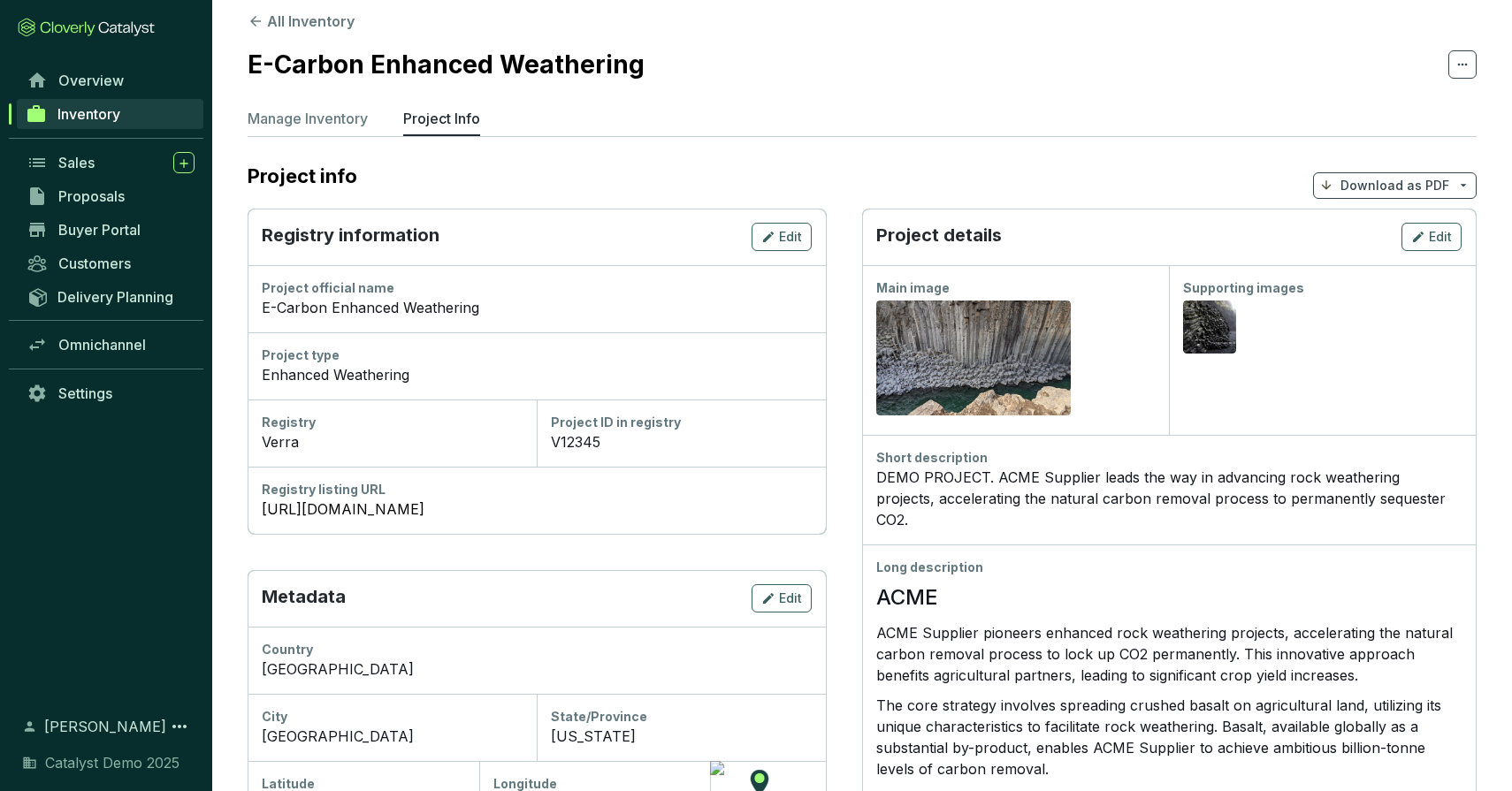
click at [1387, 188] on p "Download as PDF" at bounding box center [1395, 185] width 109 height 18
click at [1375, 220] on span "Show pricing" at bounding box center [1395, 227] width 80 height 14
click at [855, 73] on section "E-Carbon Enhanced Weathering" at bounding box center [862, 64] width 1229 height 37
click at [108, 228] on span "Buyer Portal" at bounding box center [99, 230] width 82 height 18
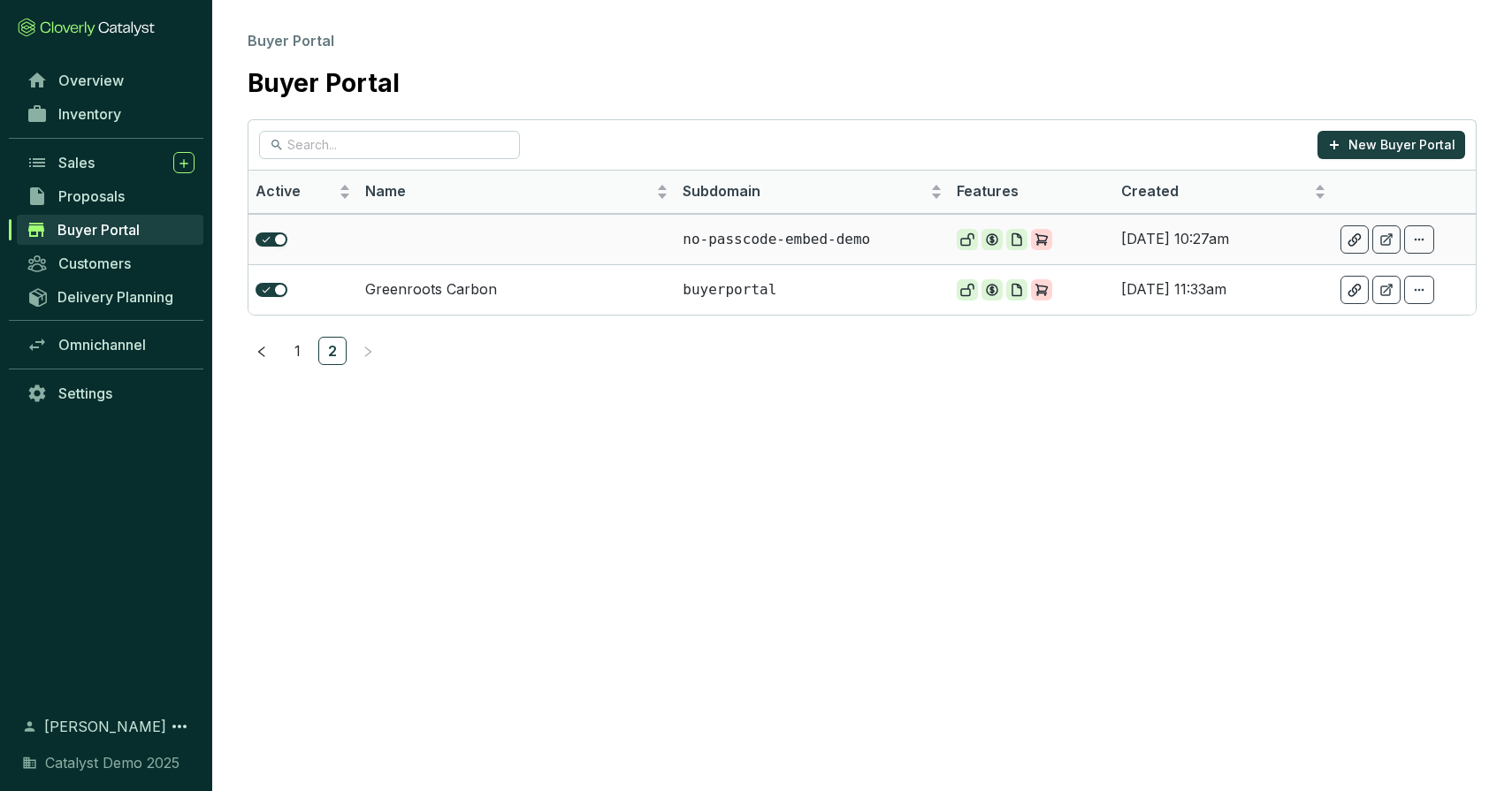
click at [432, 232] on td at bounding box center [516, 239] width 318 height 51
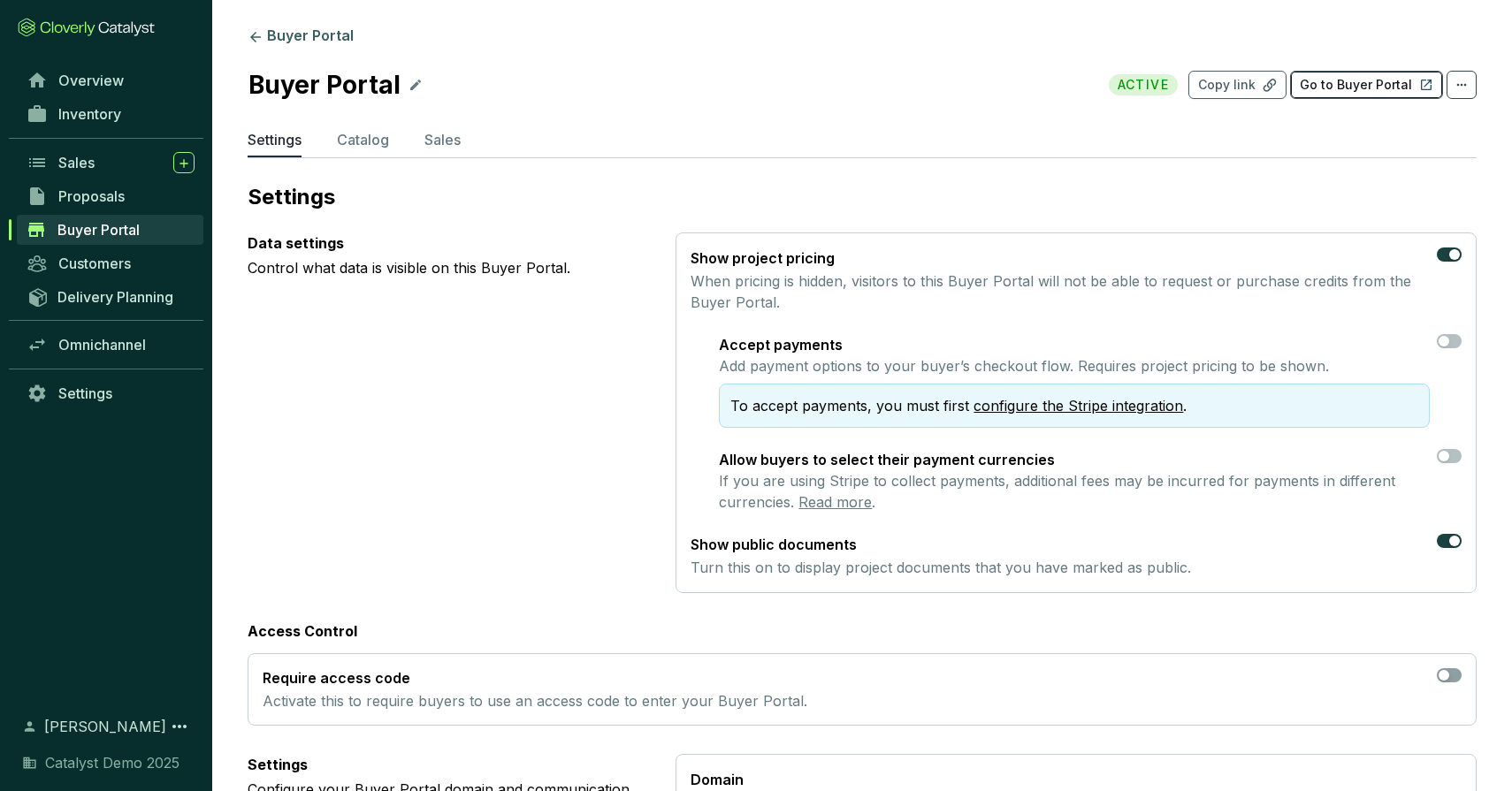
click at [1323, 92] on p "Go to Buyer Portal" at bounding box center [1356, 85] width 113 height 18
click at [294, 33] on link "Buyer Portal" at bounding box center [301, 37] width 114 height 21
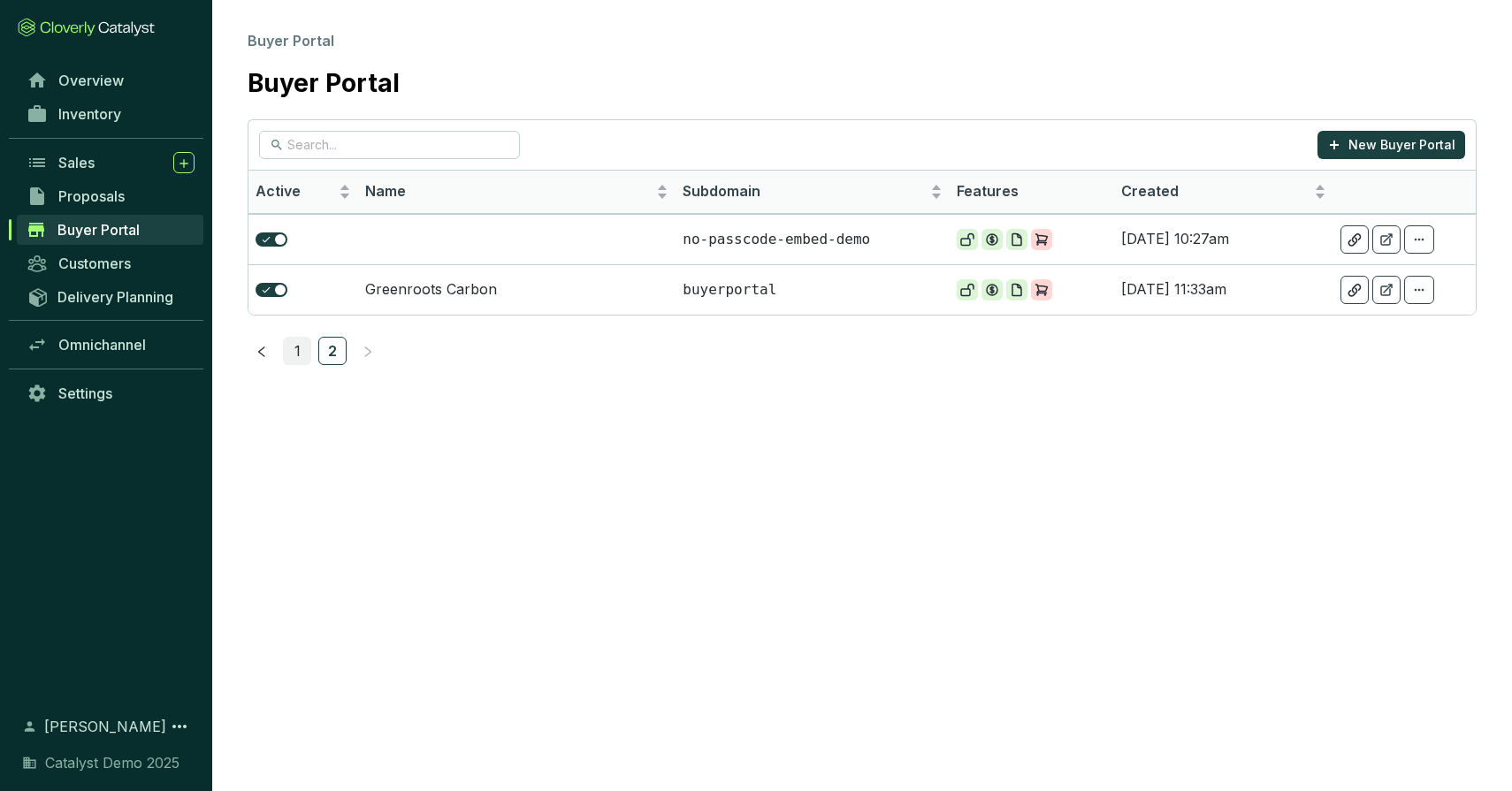
click at [296, 345] on link "1" at bounding box center [297, 351] width 27 height 27
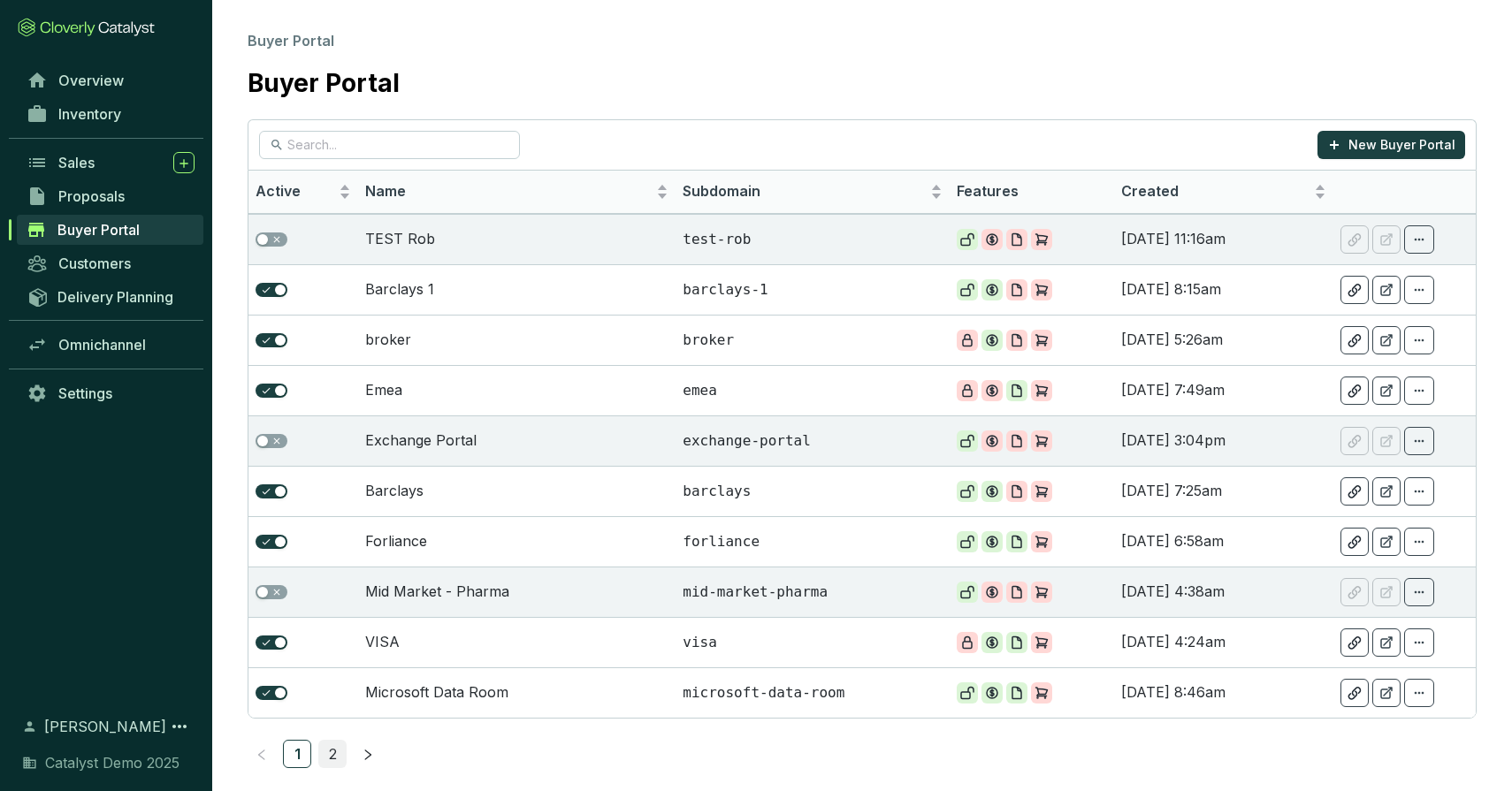
click at [327, 760] on link "2" at bounding box center [332, 754] width 27 height 27
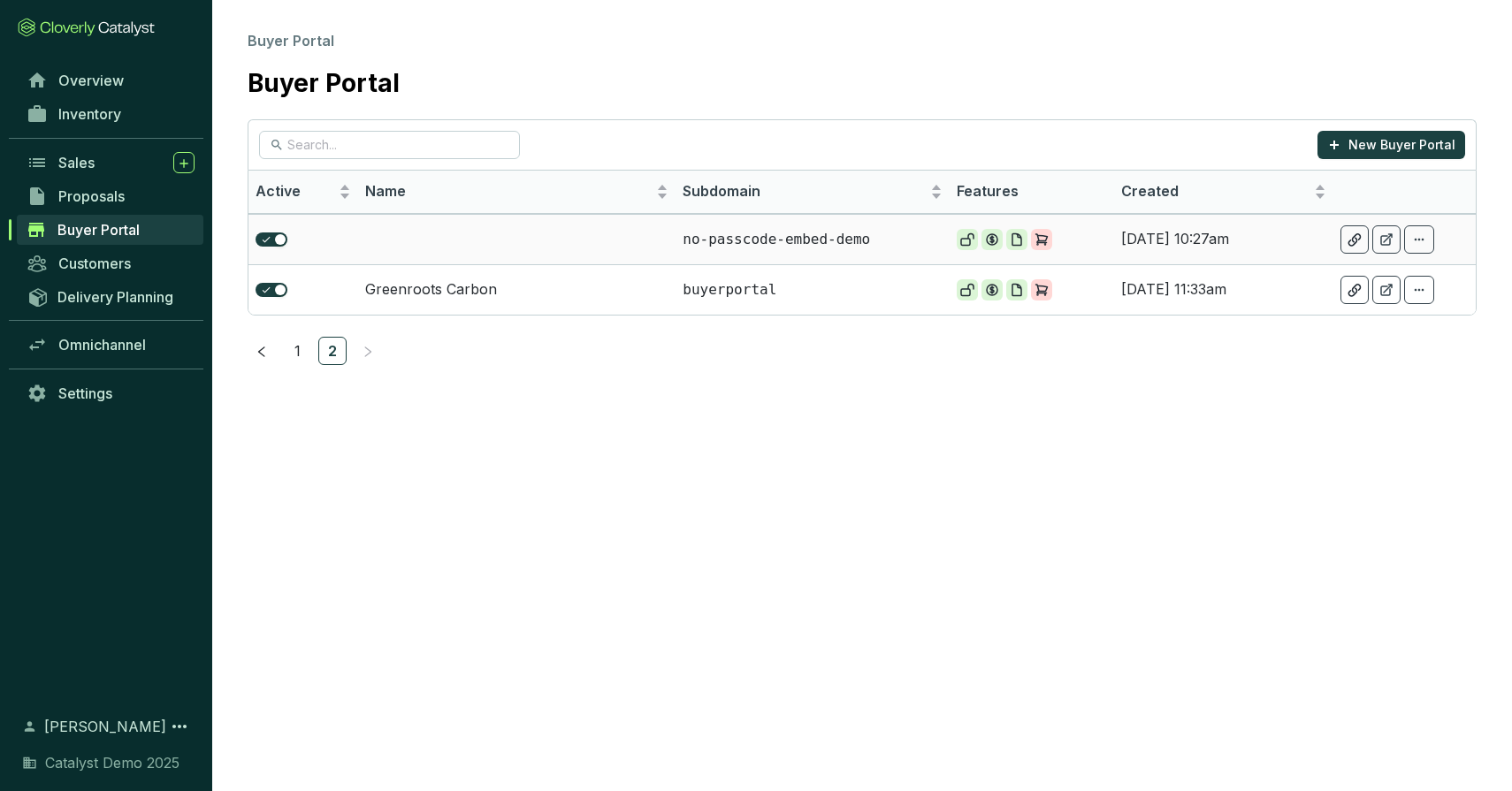
click at [445, 235] on td at bounding box center [516, 239] width 318 height 51
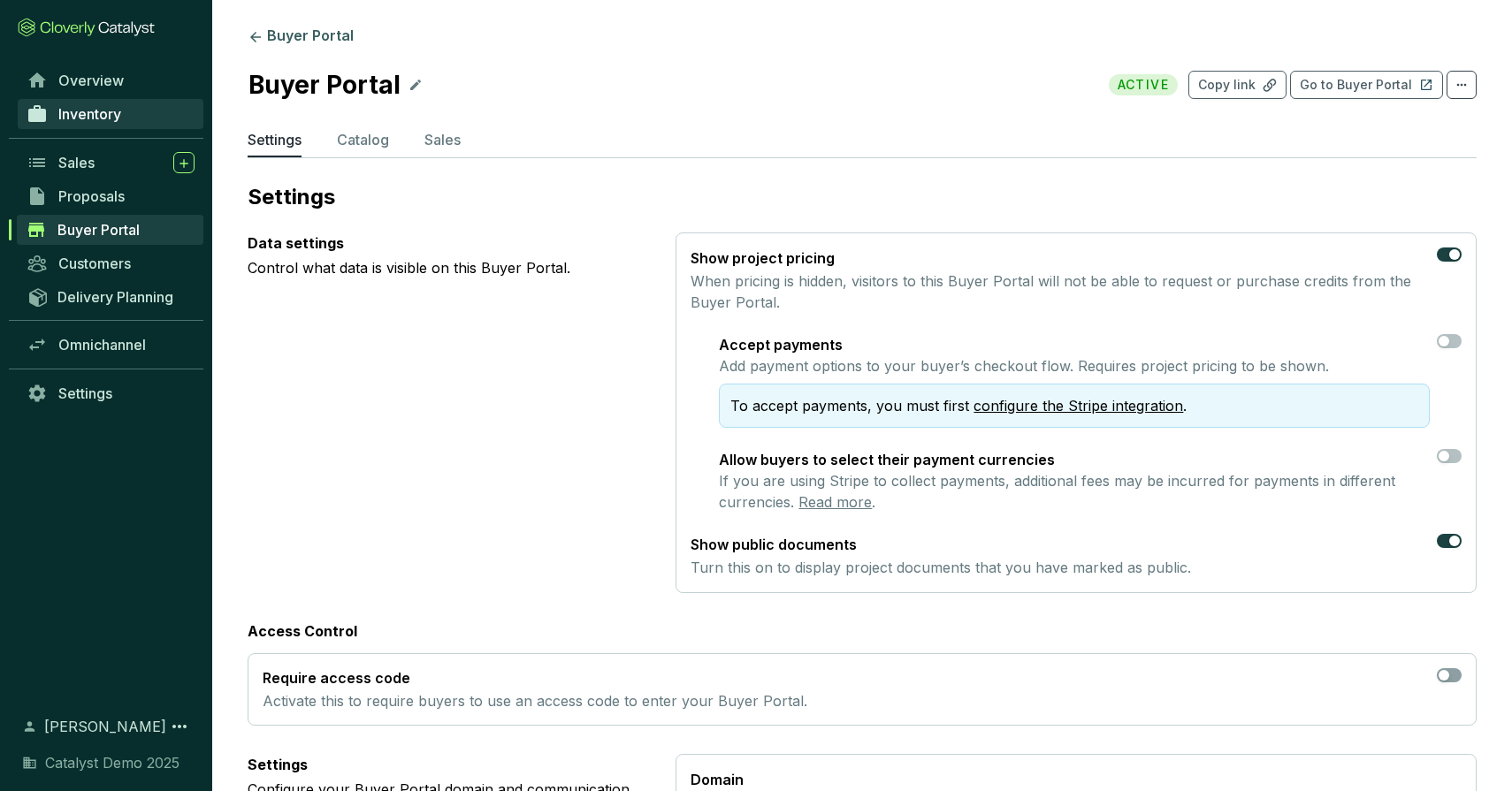
click at [94, 116] on span "Inventory" at bounding box center [90, 114] width 63 height 18
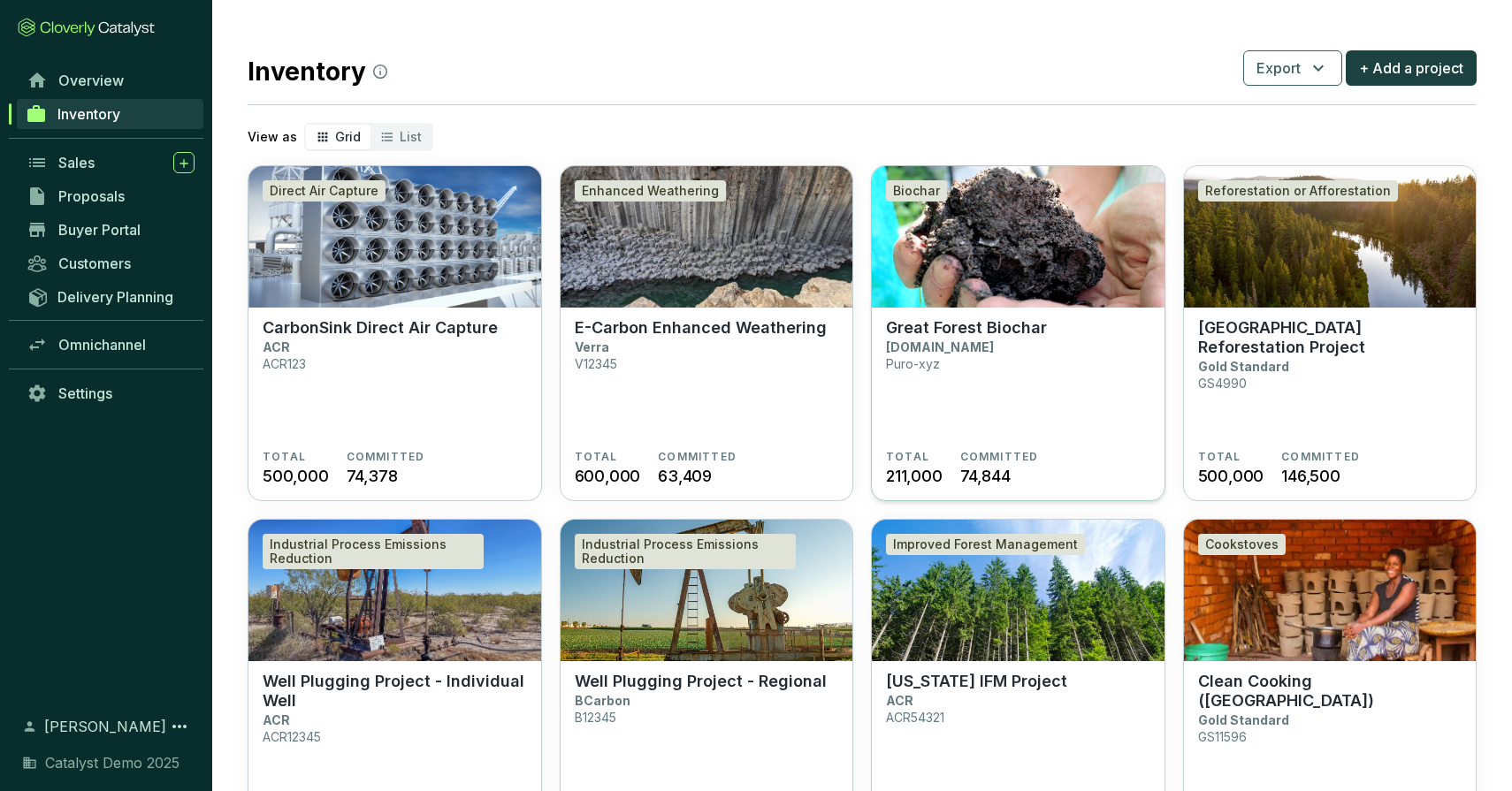
click at [962, 270] on img at bounding box center [1018, 237] width 293 height 141
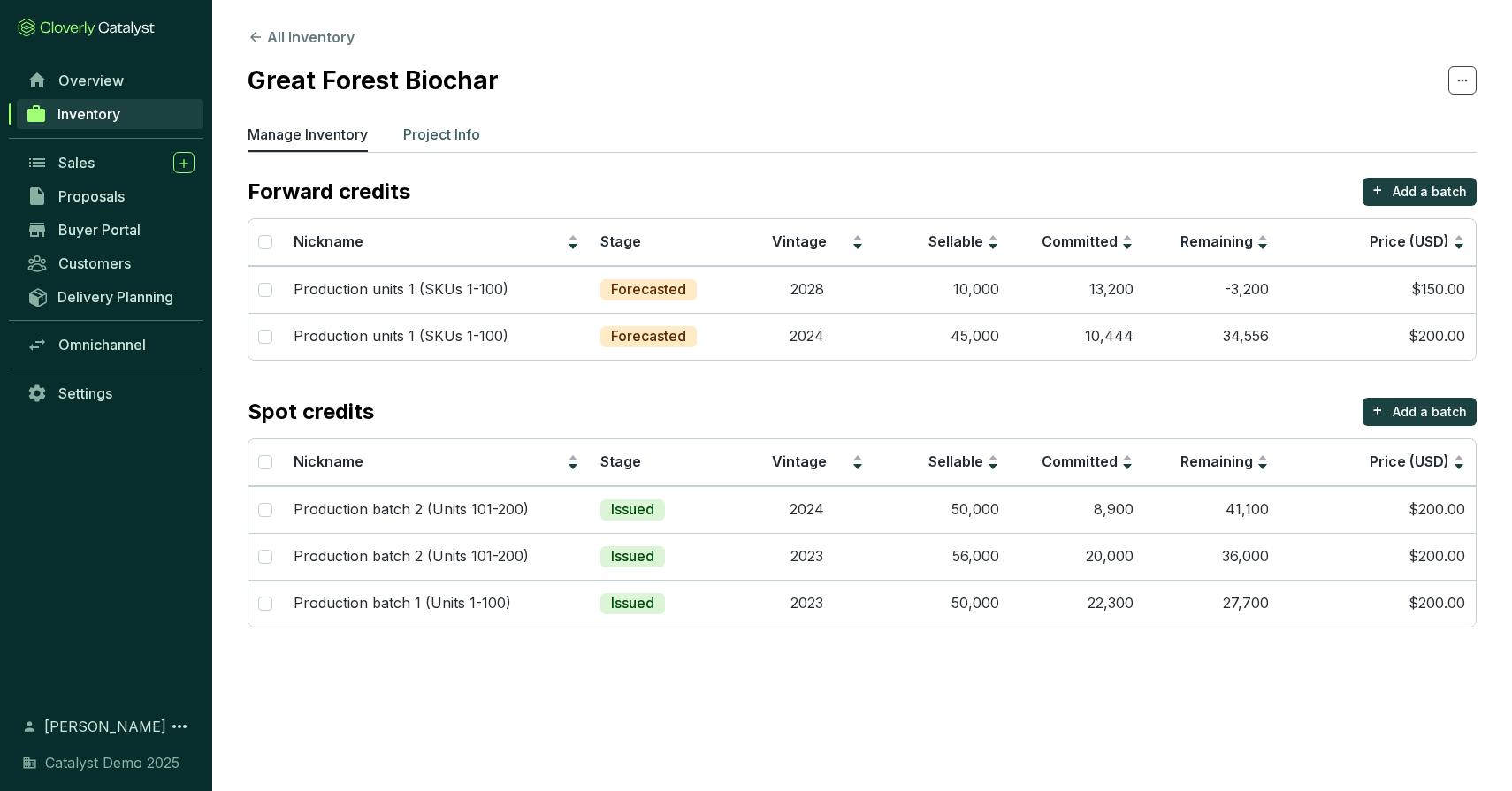
click at [451, 135] on p "Project Info" at bounding box center [441, 135] width 77 height 21
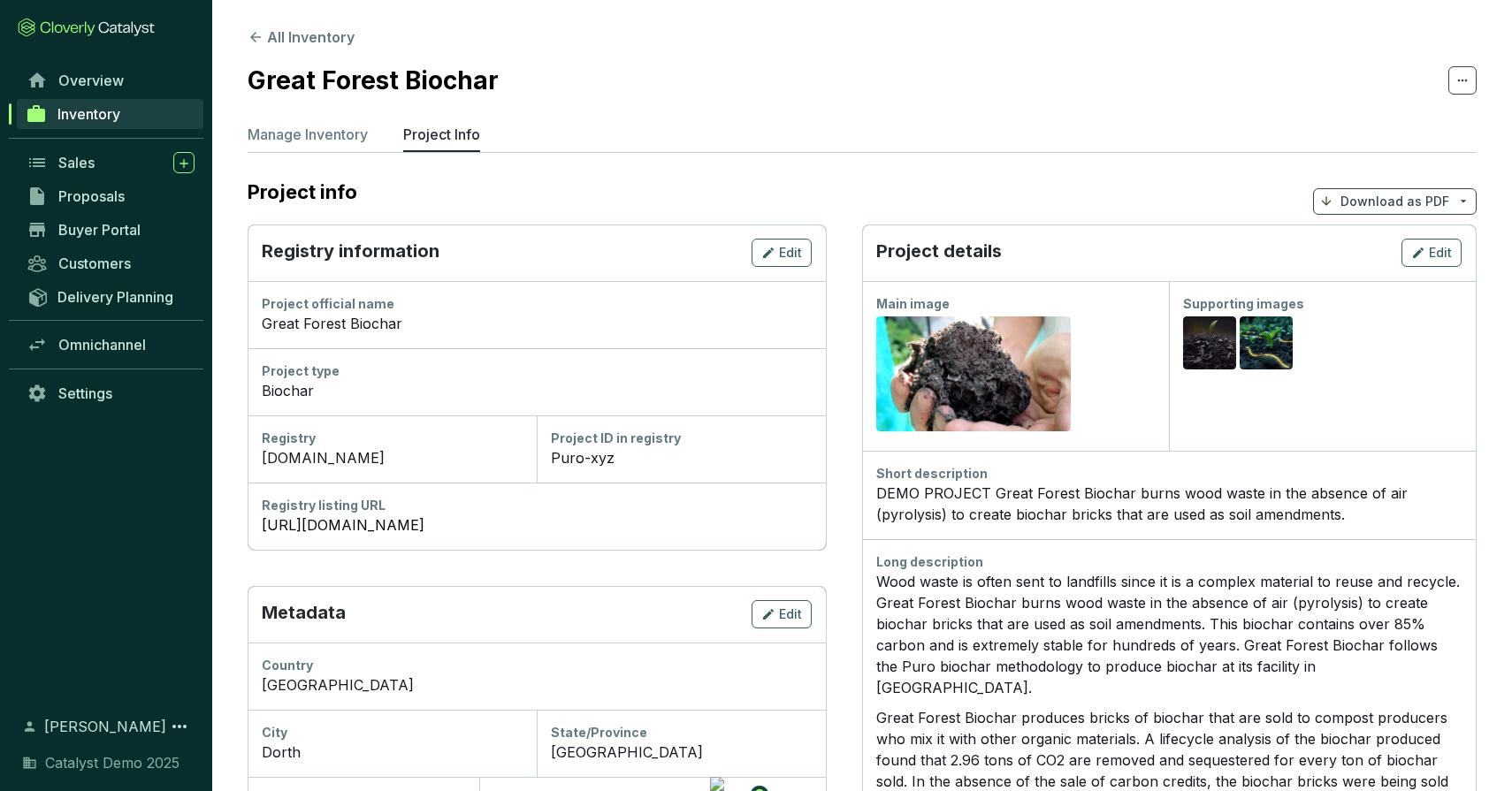
scroll to position [614, 0]
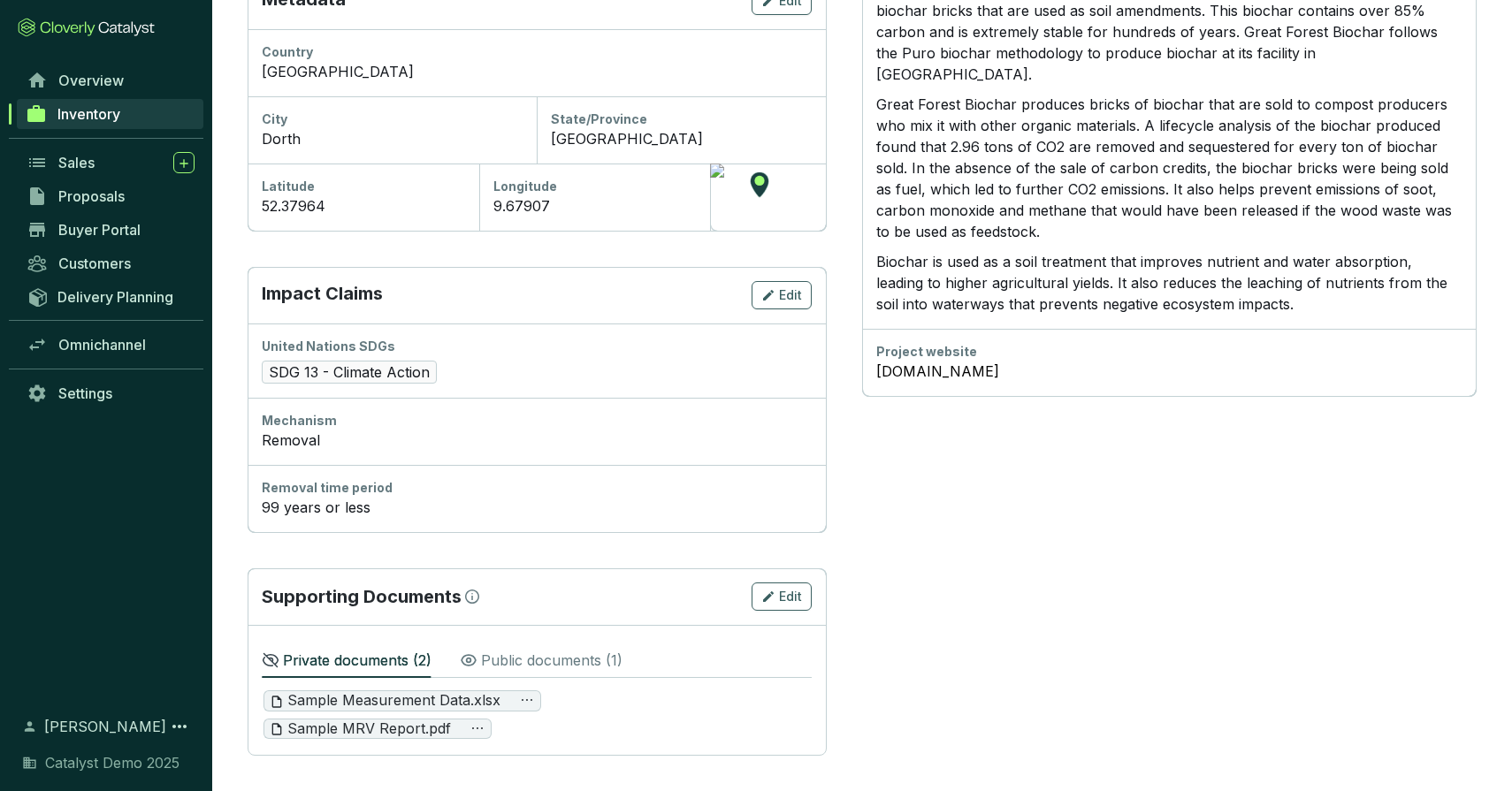
click at [566, 665] on p "Public documents ( 1 )" at bounding box center [552, 660] width 141 height 21
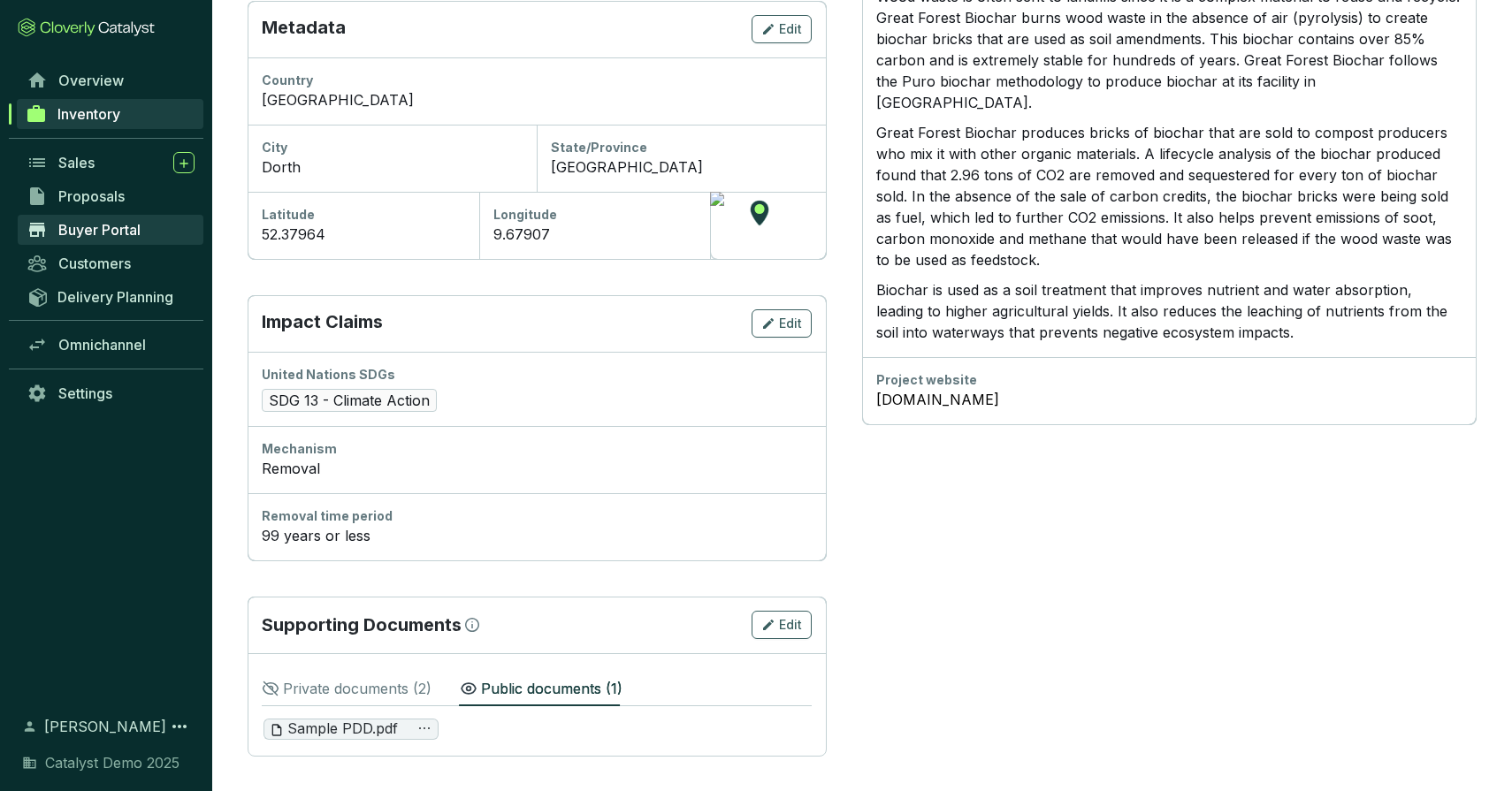
click at [107, 228] on span "Buyer Portal" at bounding box center [99, 230] width 82 height 18
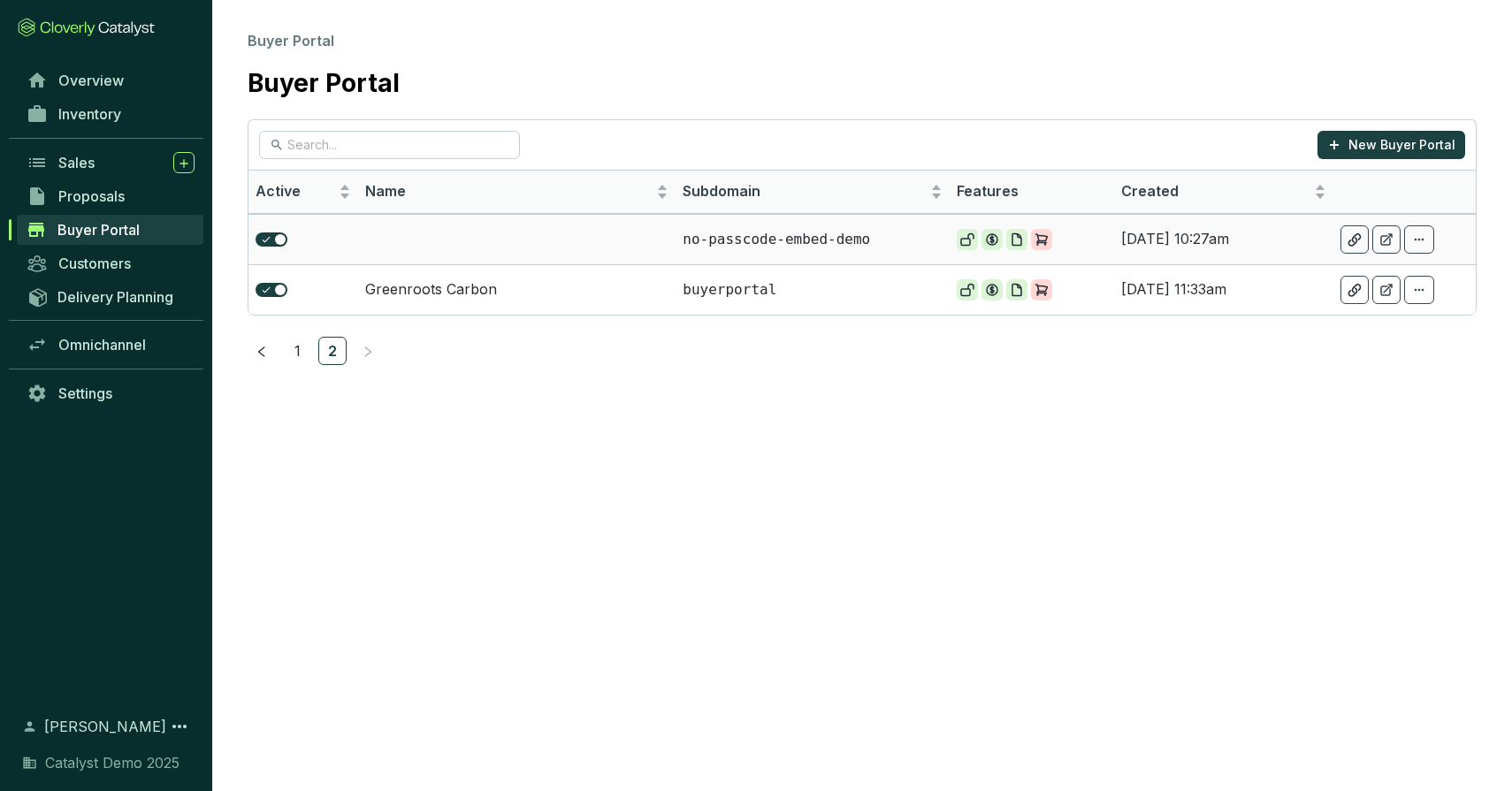
click at [456, 246] on td at bounding box center [516, 239] width 318 height 51
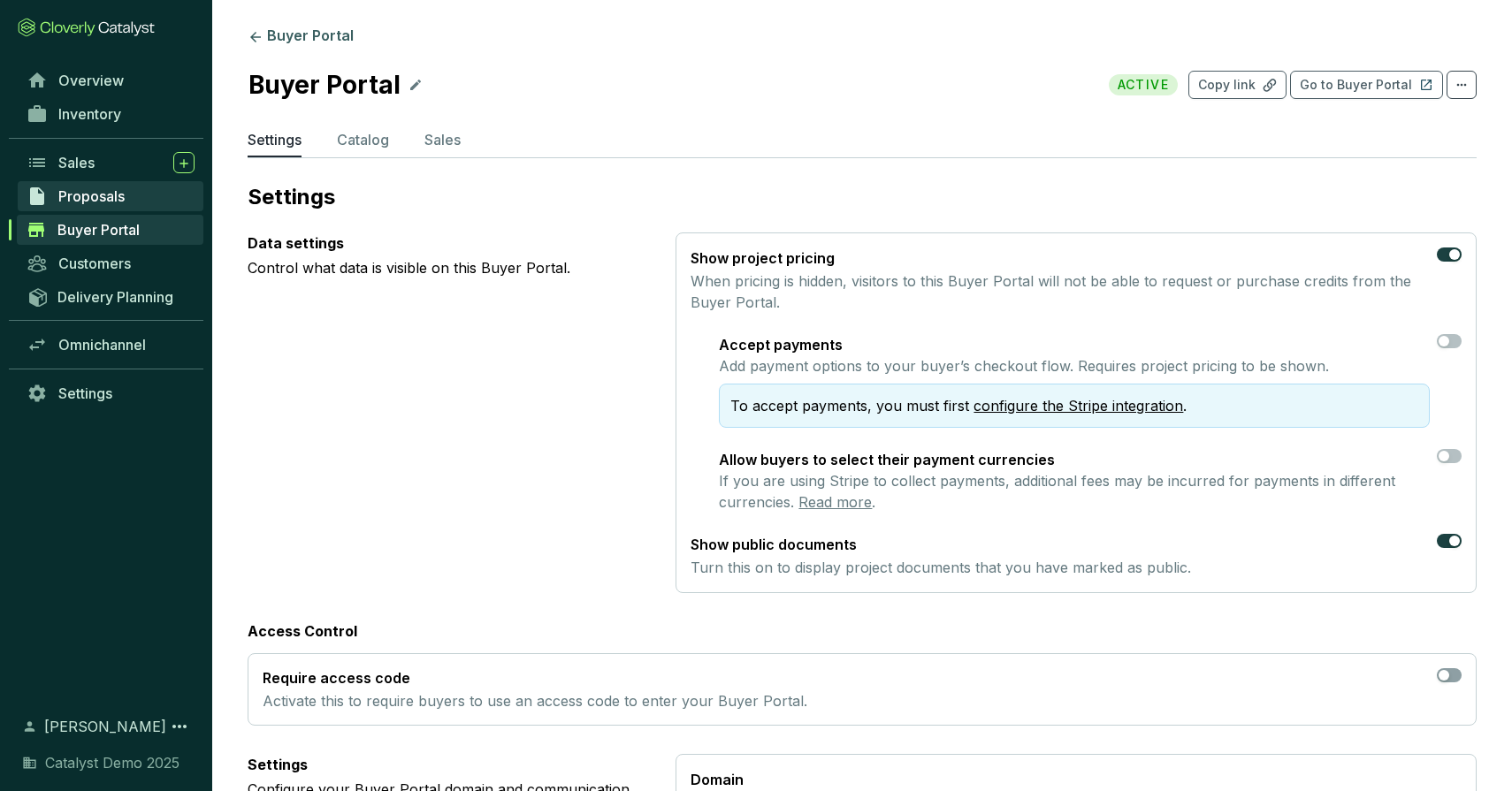
click at [94, 193] on span "Proposals" at bounding box center [91, 196] width 66 height 18
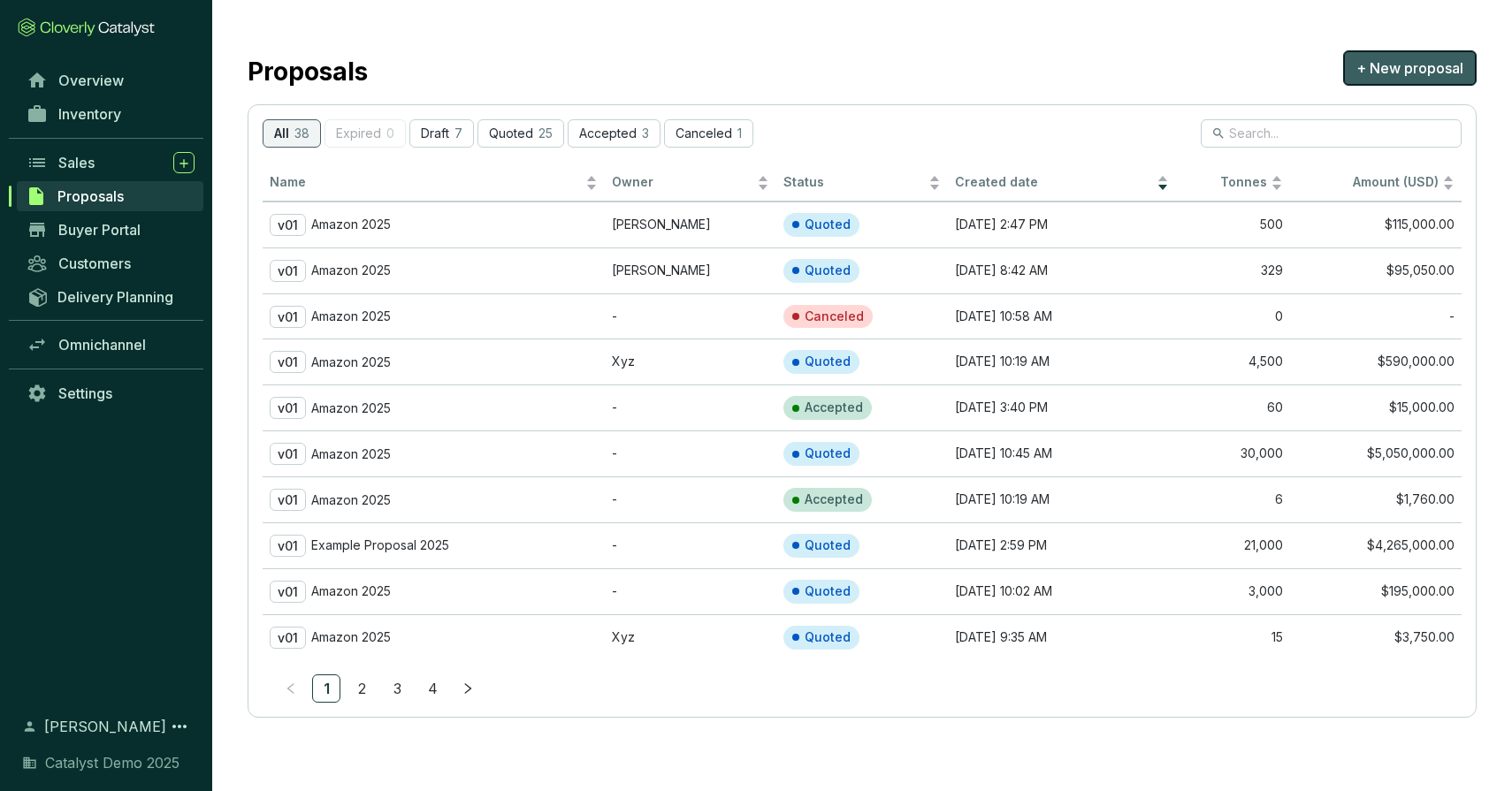
click at [1380, 59] on span "+ New proposal" at bounding box center [1410, 68] width 107 height 21
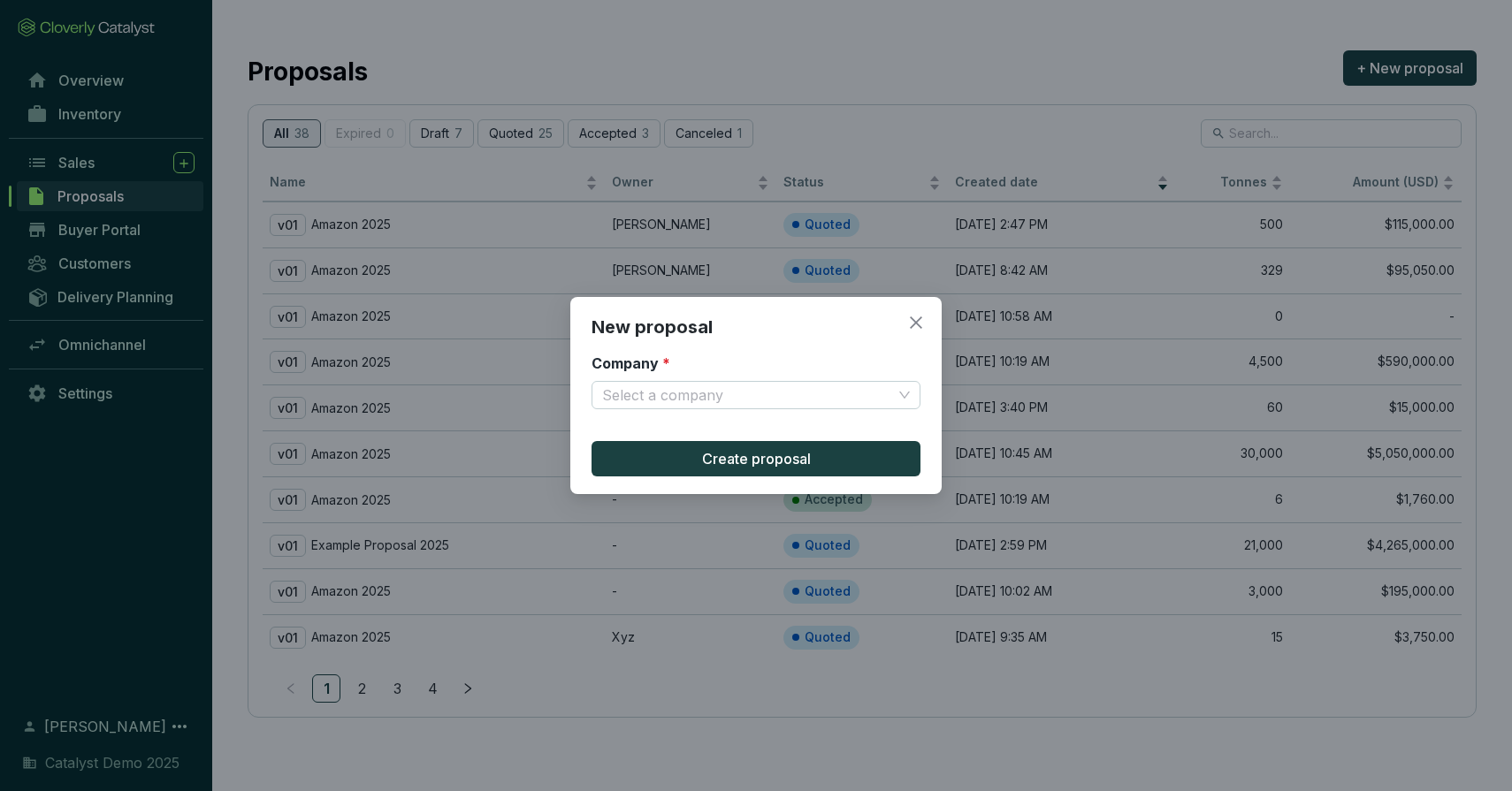
click at [851, 6] on div "New proposal Company * Select a company Create proposal" at bounding box center [756, 395] width 1512 height 791
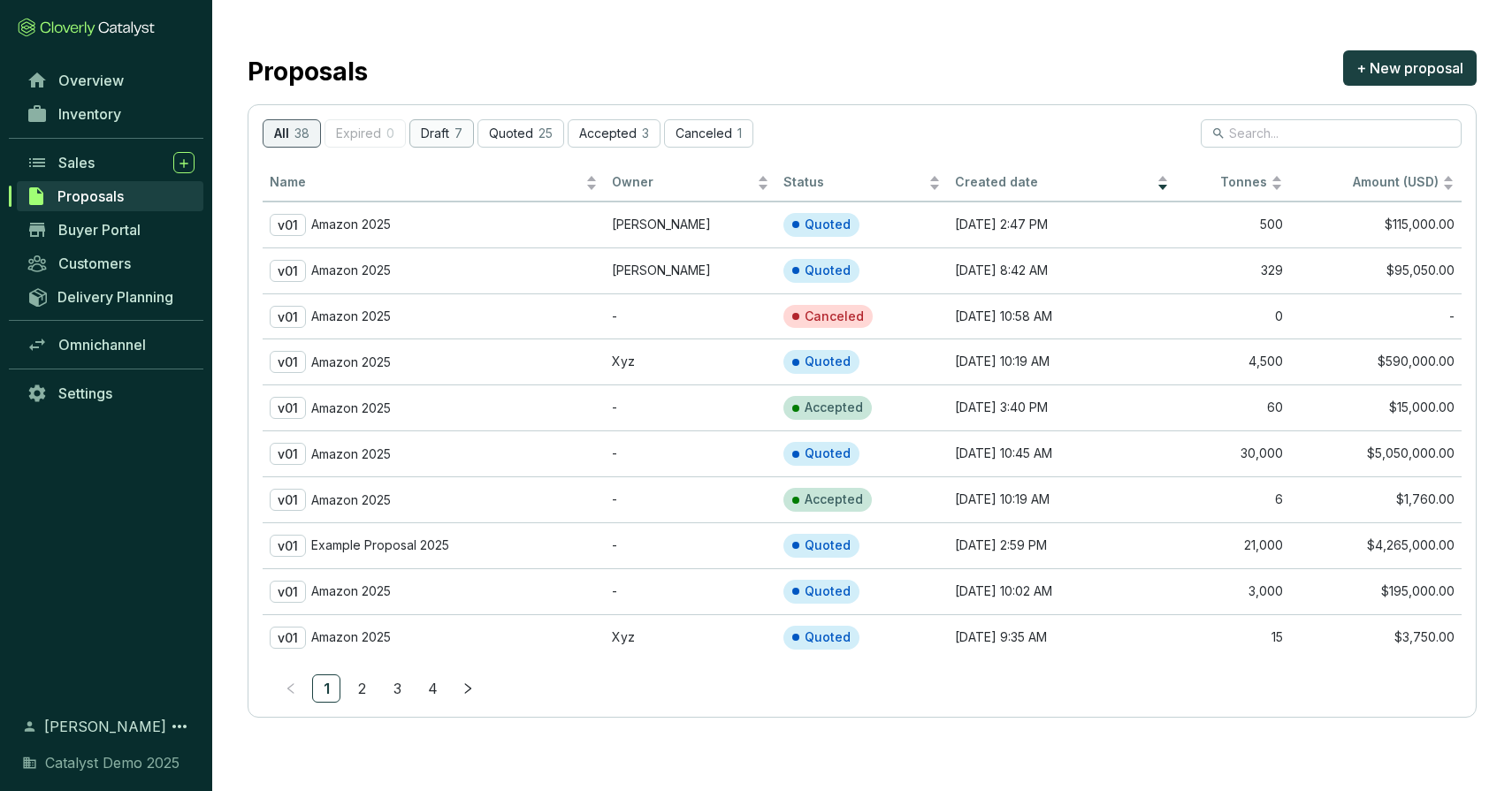
click at [442, 127] on p "Draft" at bounding box center [435, 134] width 29 height 15
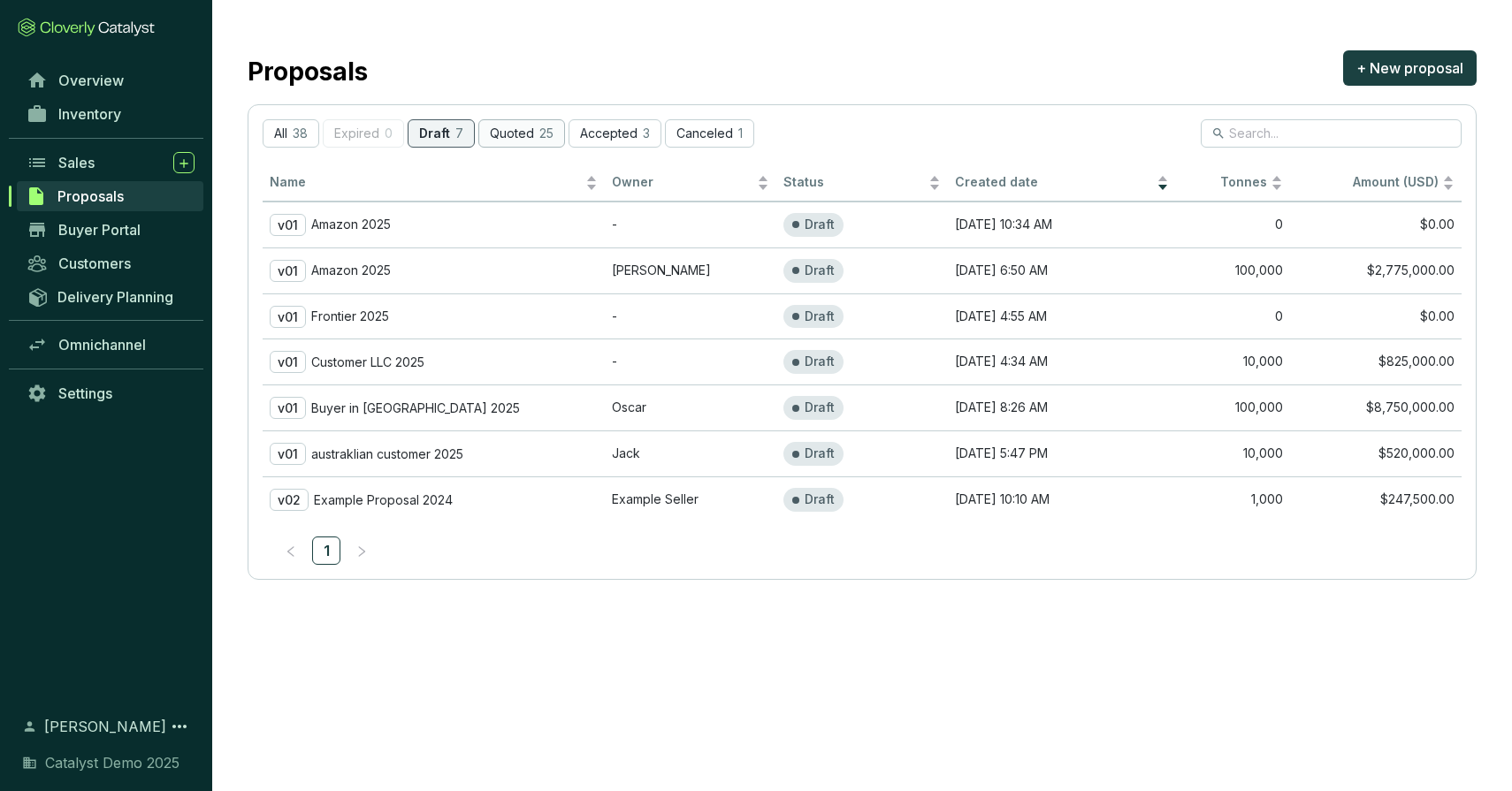
click at [500, 139] on p "Quoted" at bounding box center [512, 134] width 44 height 15
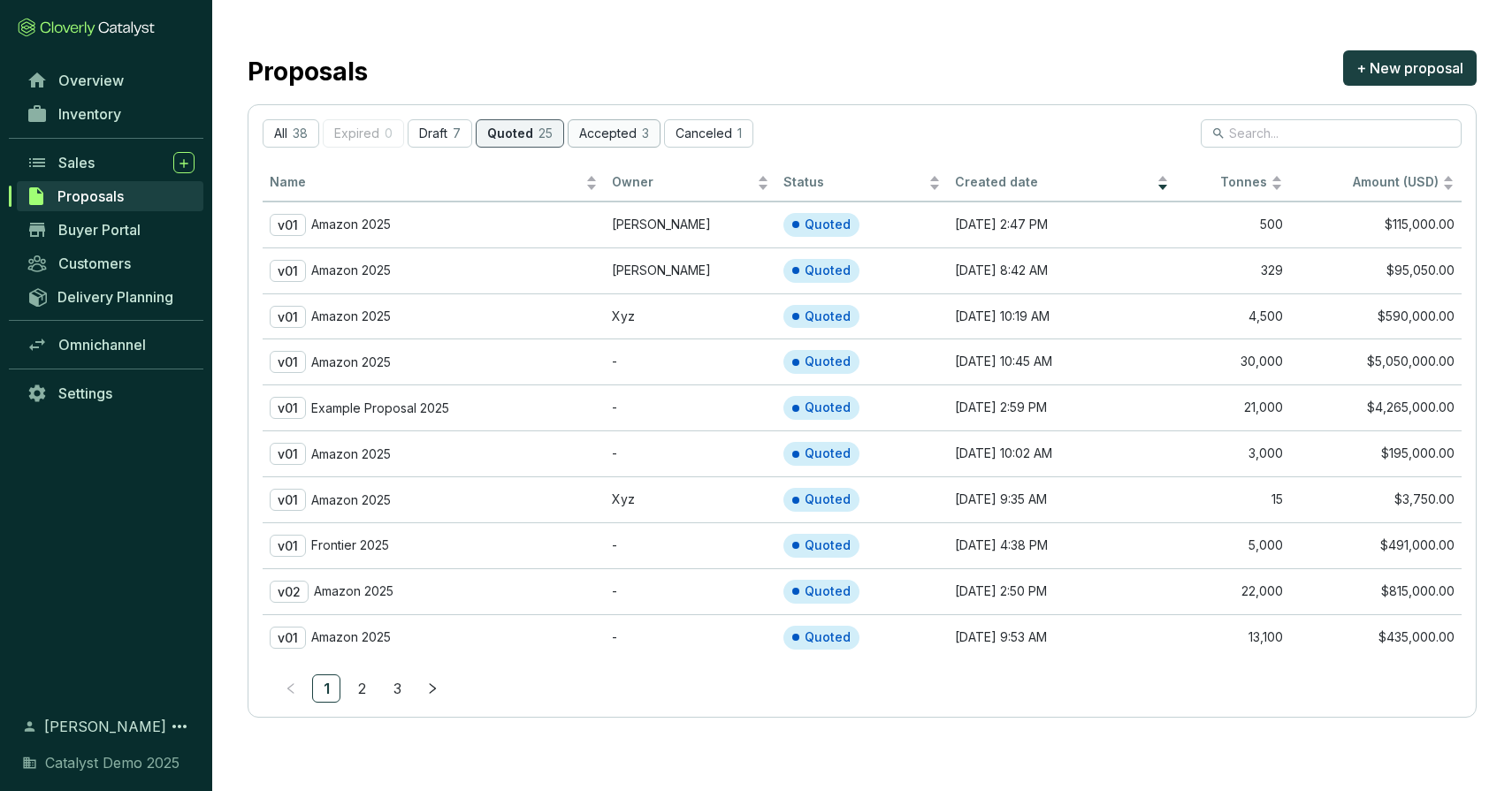
click at [624, 127] on p "Accepted" at bounding box center [608, 134] width 57 height 15
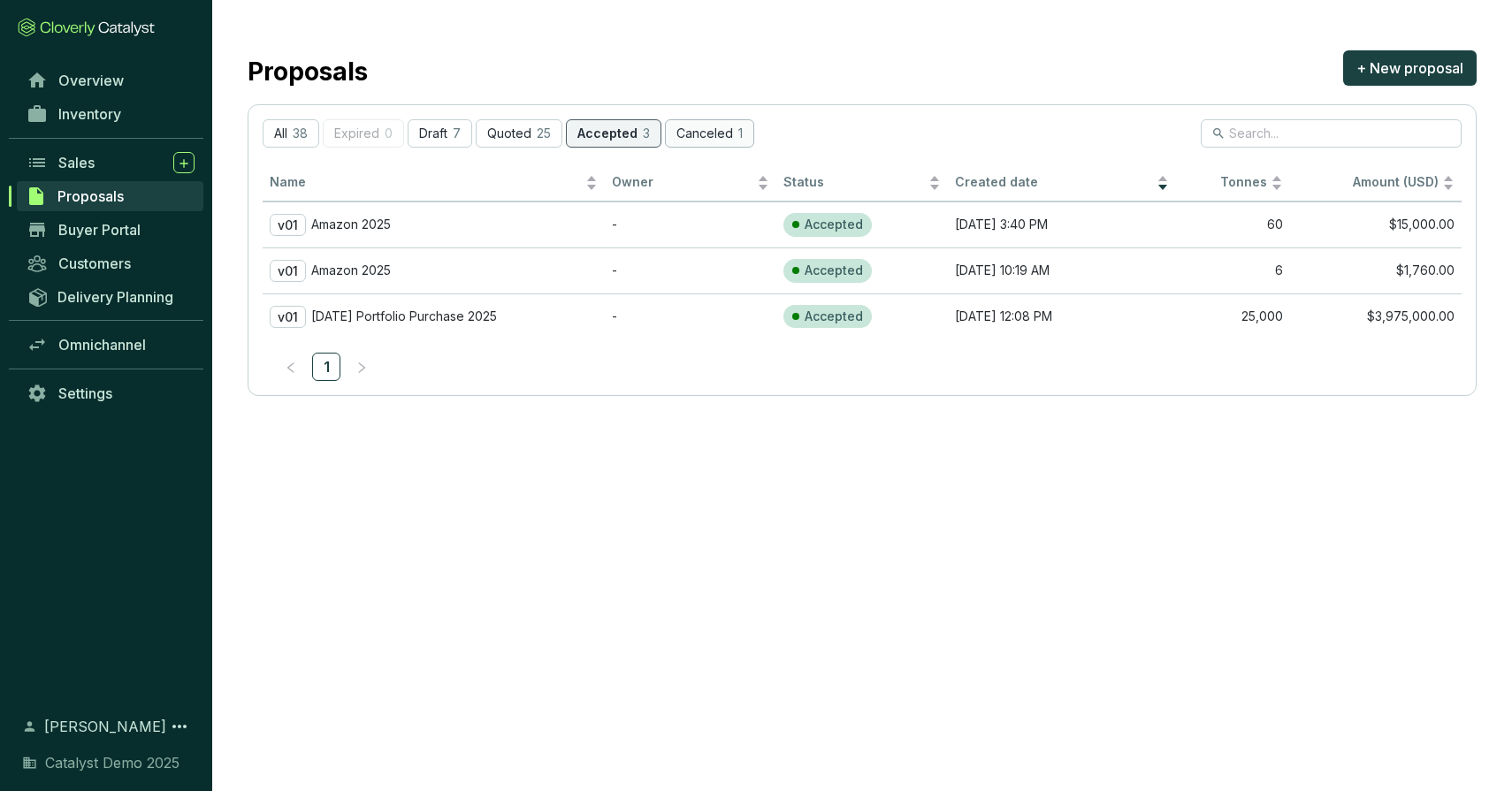
click at [689, 135] on p "Canceled" at bounding box center [704, 134] width 56 height 15
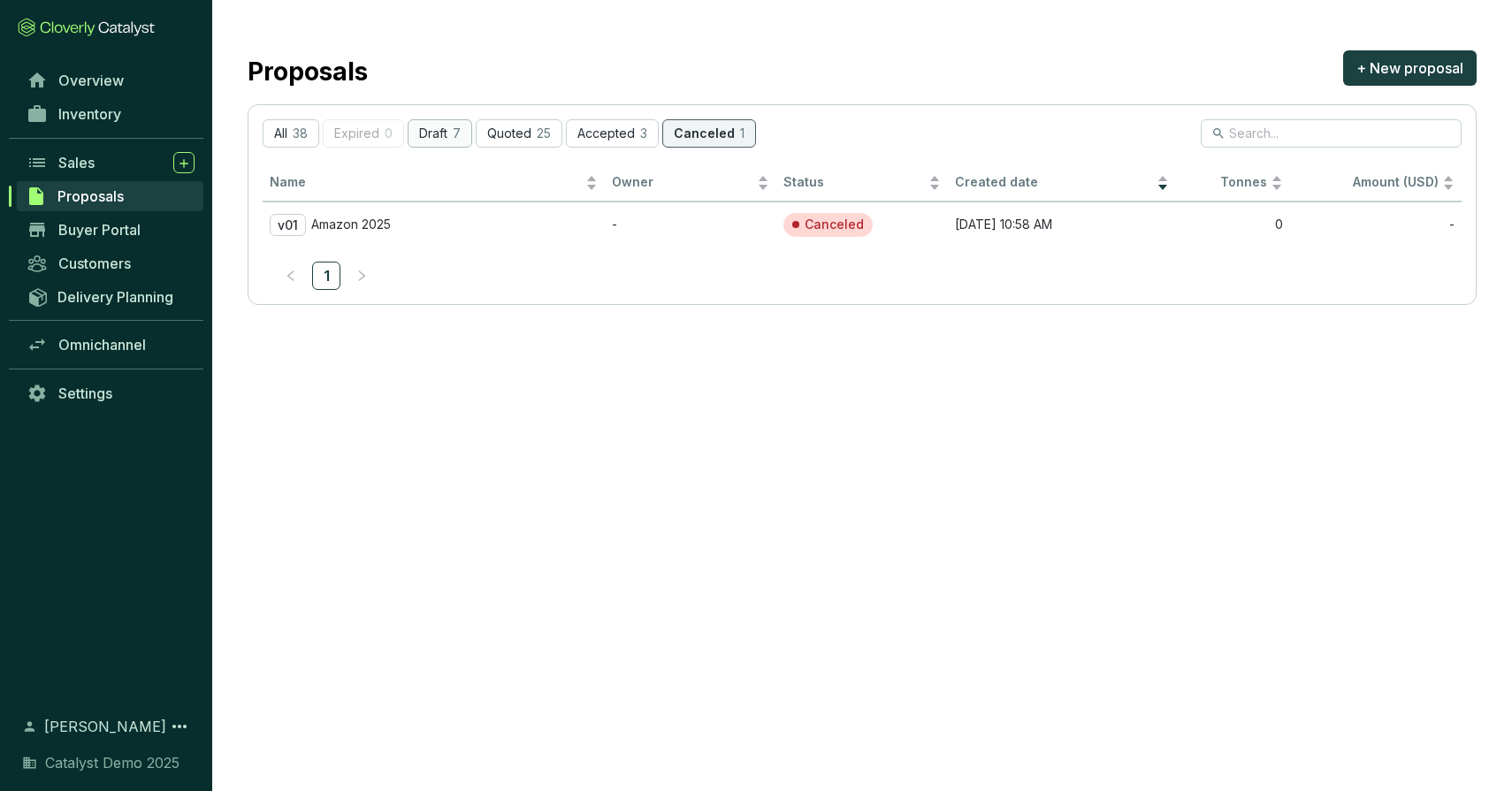
click at [443, 126] on p "Draft" at bounding box center [433, 134] width 29 height 15
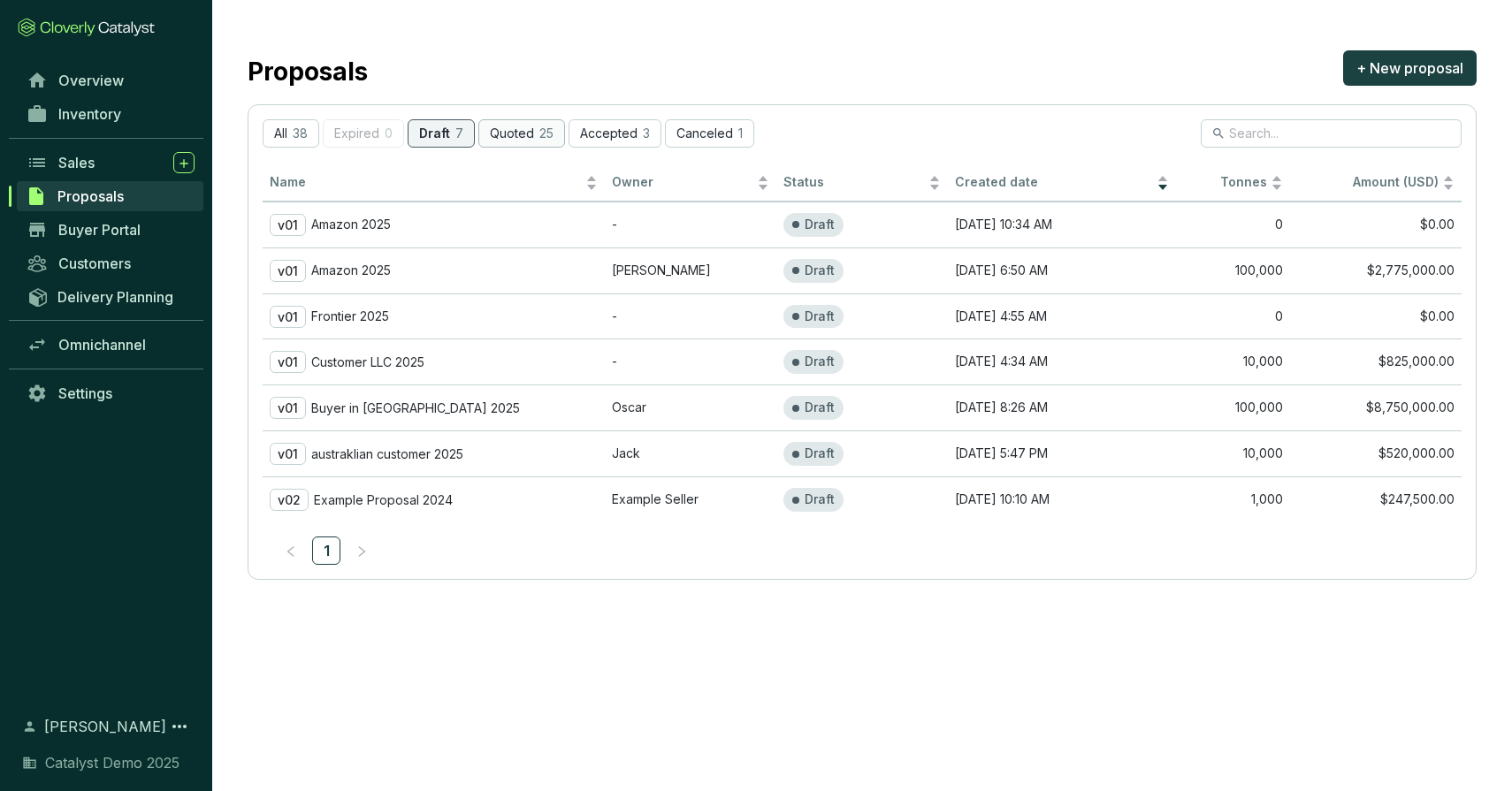
click at [534, 122] on button "Quoted 25" at bounding box center [521, 134] width 87 height 29
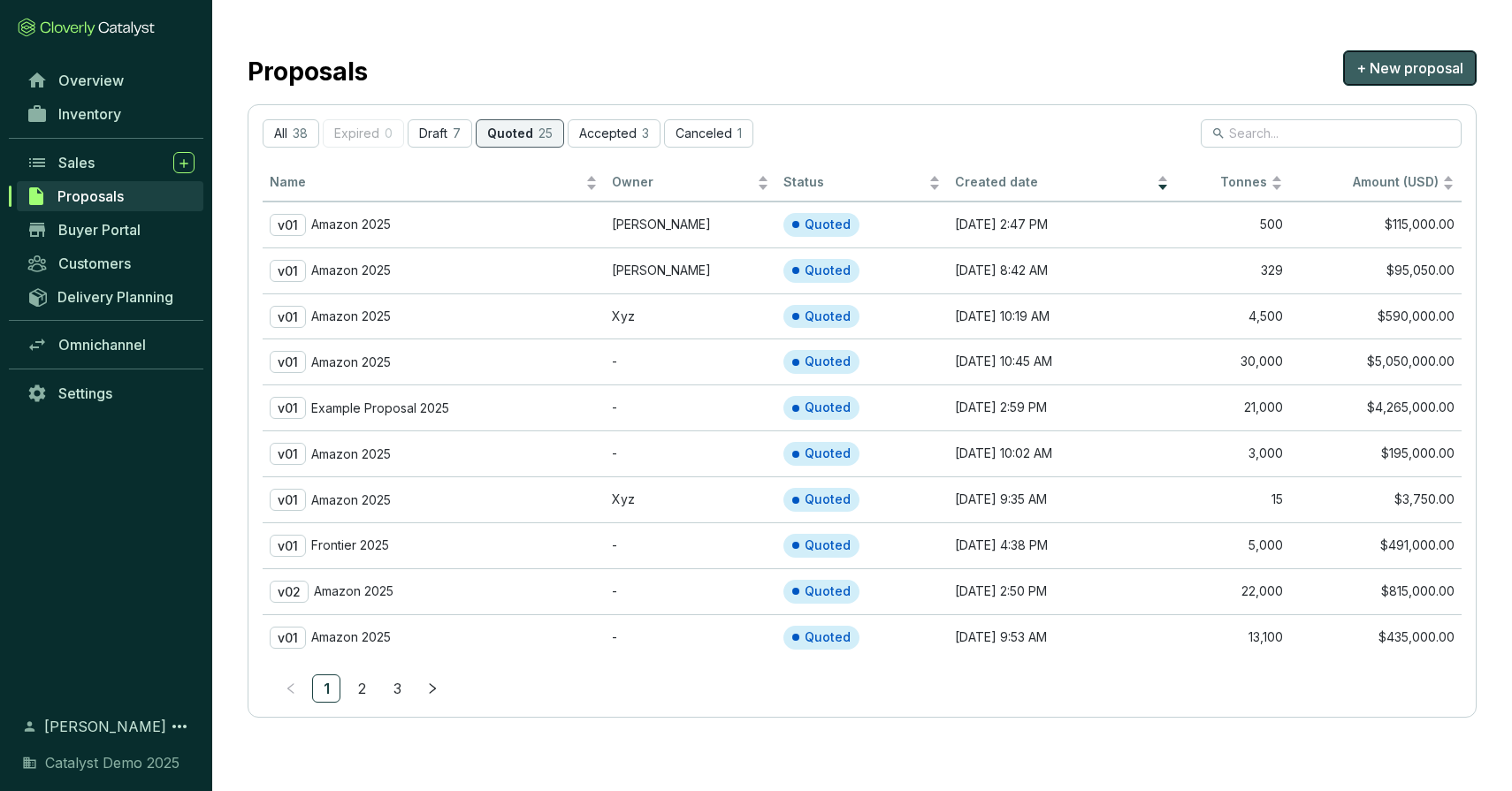
click at [1364, 61] on span "+ New proposal" at bounding box center [1410, 68] width 107 height 21
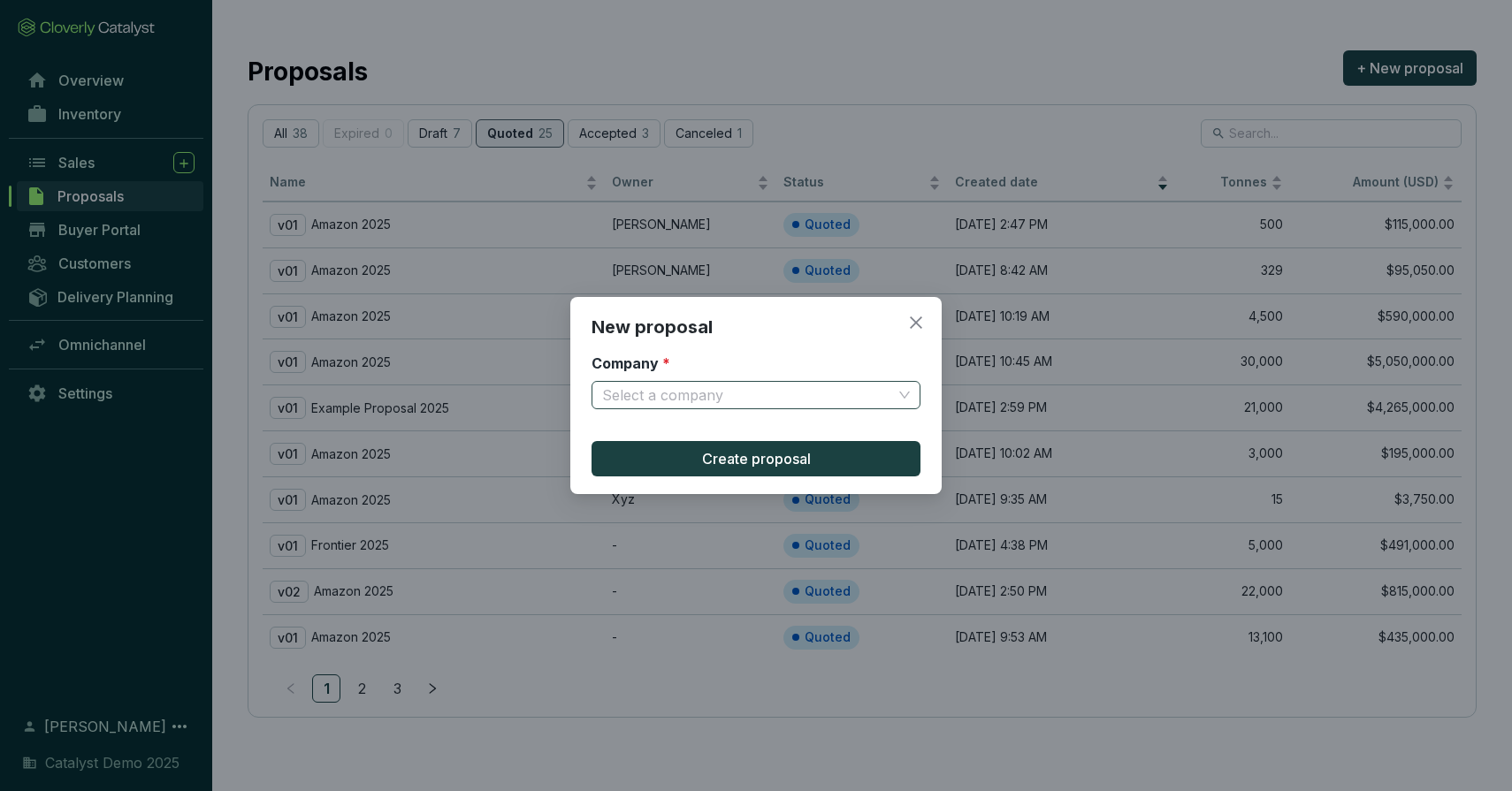
click at [662, 383] on input "Company *" at bounding box center [747, 395] width 290 height 27
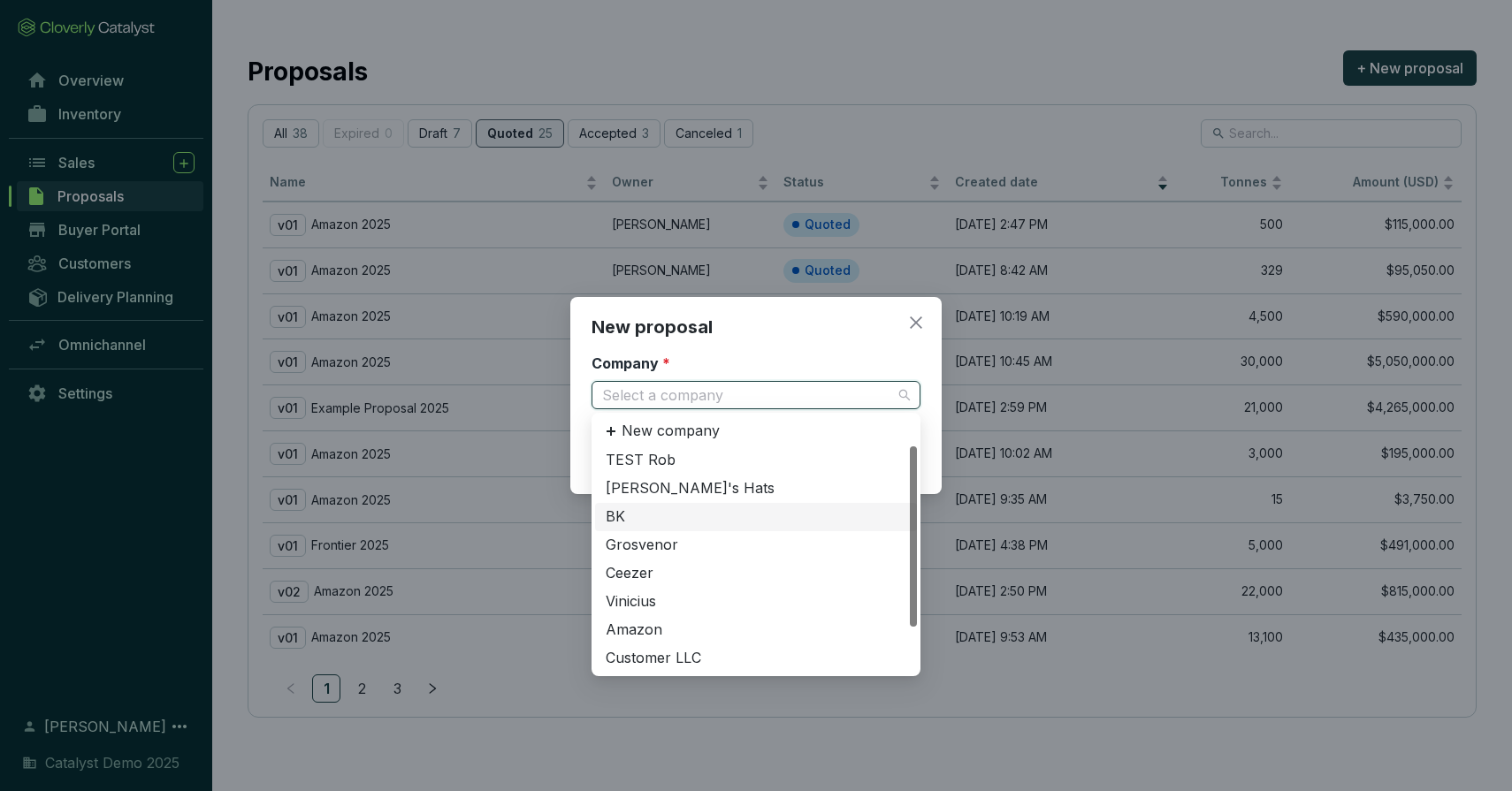
click at [648, 513] on div "BK" at bounding box center [756, 517] width 301 height 19
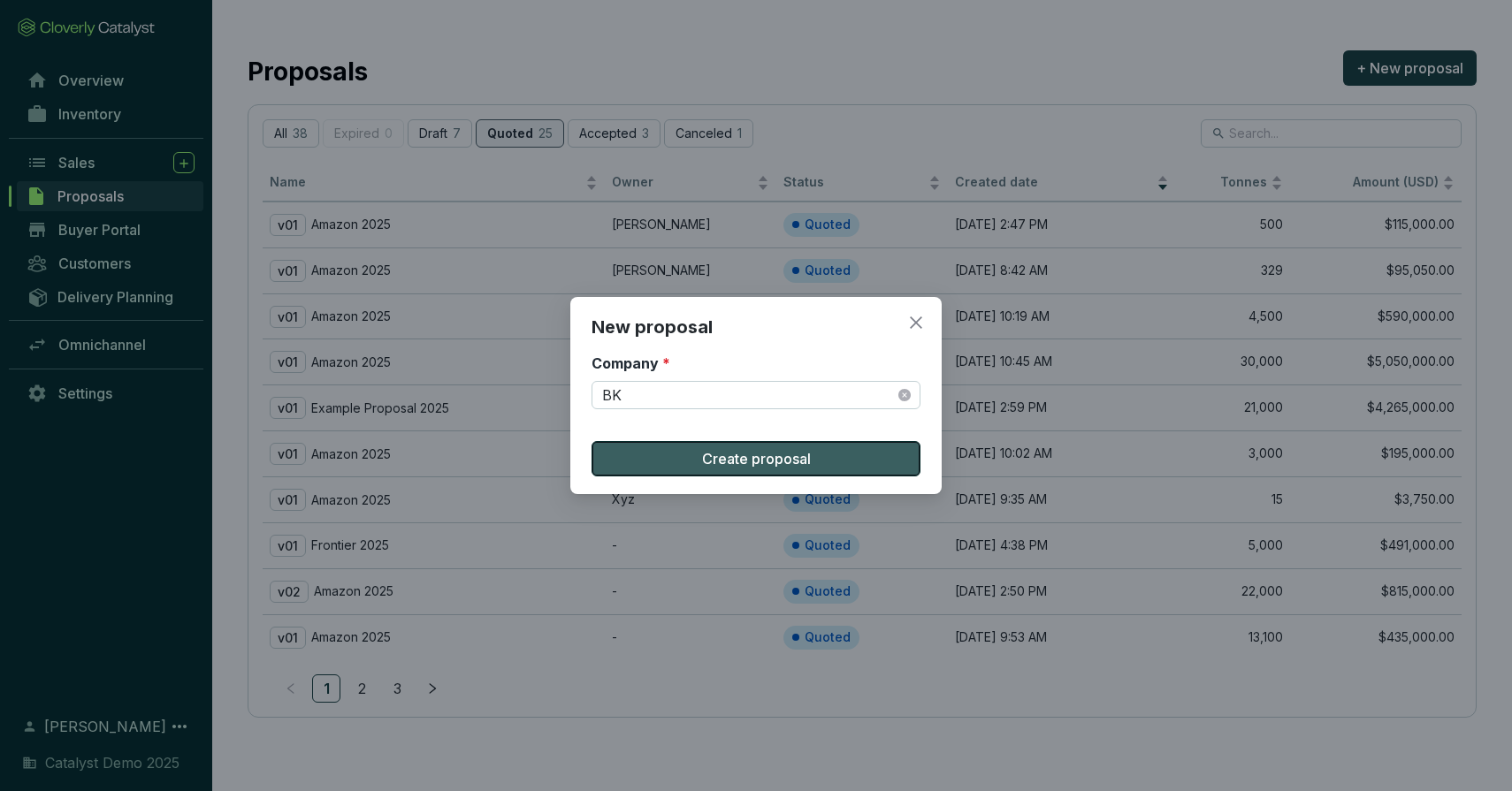
click at [759, 451] on span "Create proposal" at bounding box center [757, 459] width 109 height 21
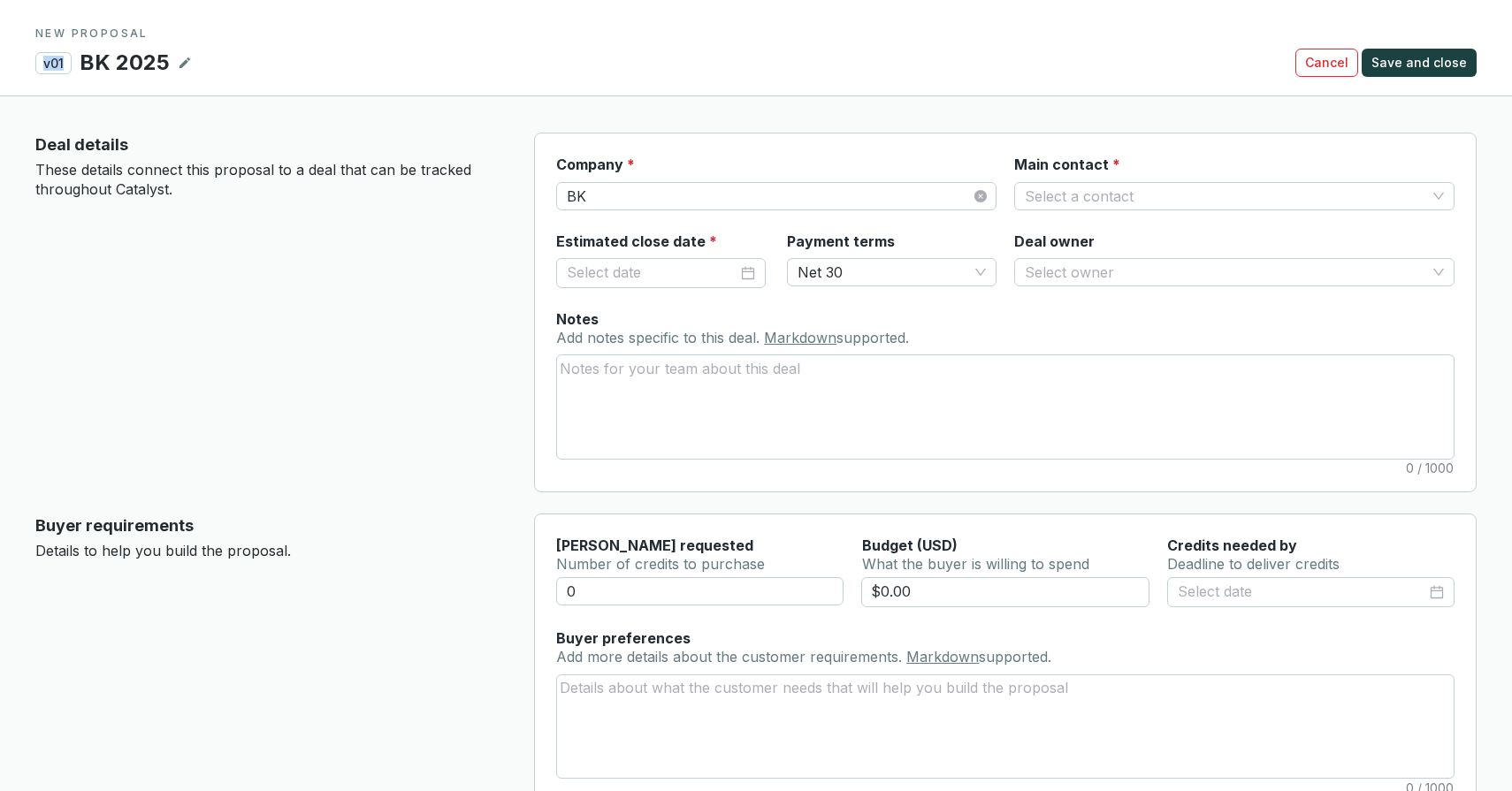
drag, startPoint x: 70, startPoint y: 65, endPoint x: 19, endPoint y: 58, distance: 51.5
click at [19, 58] on section "NEW PROPOSAL v01 BK 2025 Cancel Save and close" at bounding box center [756, 48] width 1512 height 96
click at [852, 265] on span "Net 30" at bounding box center [892, 272] width 188 height 27
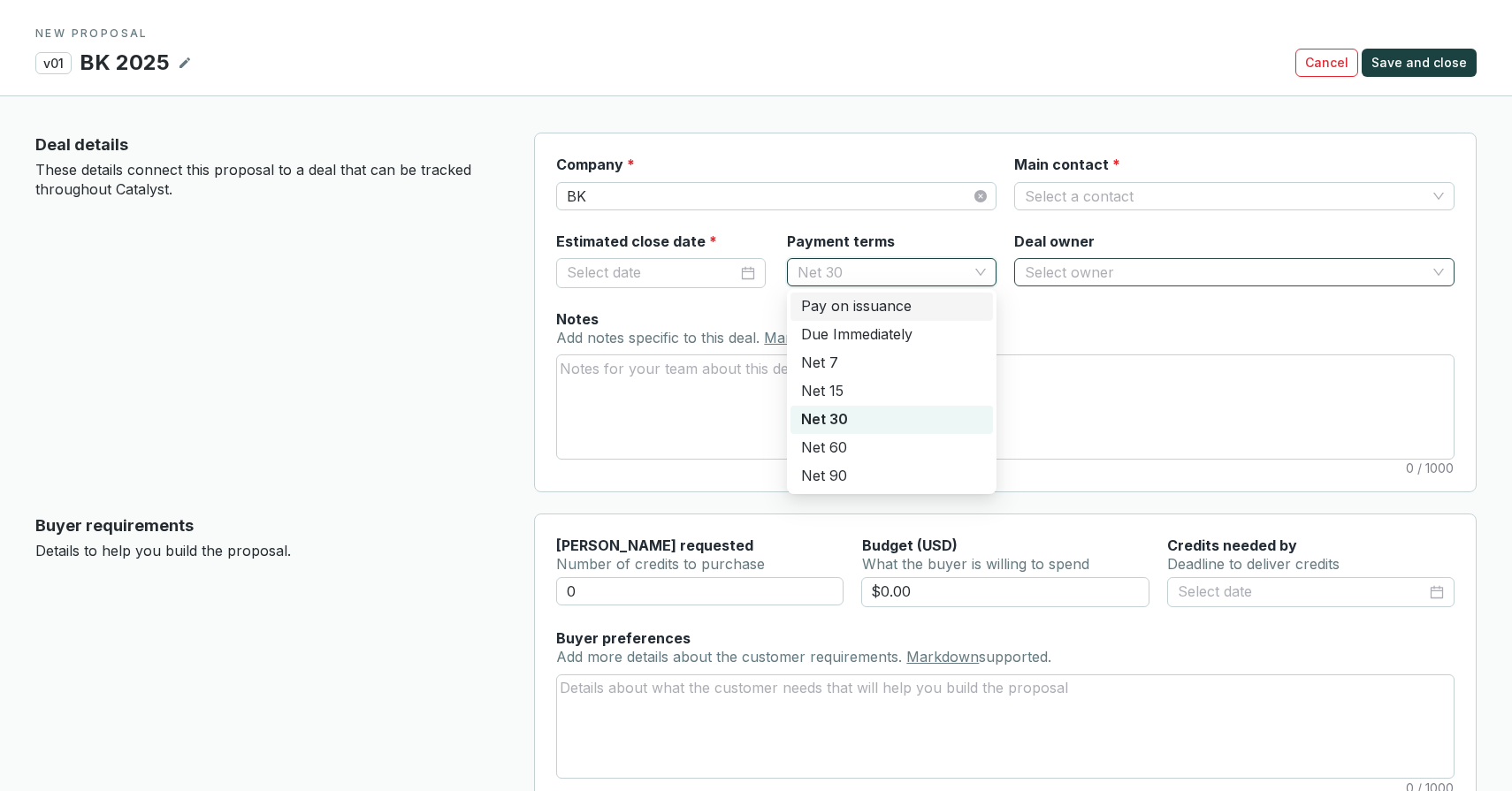
click at [1118, 274] on input "Deal owner" at bounding box center [1226, 272] width 402 height 27
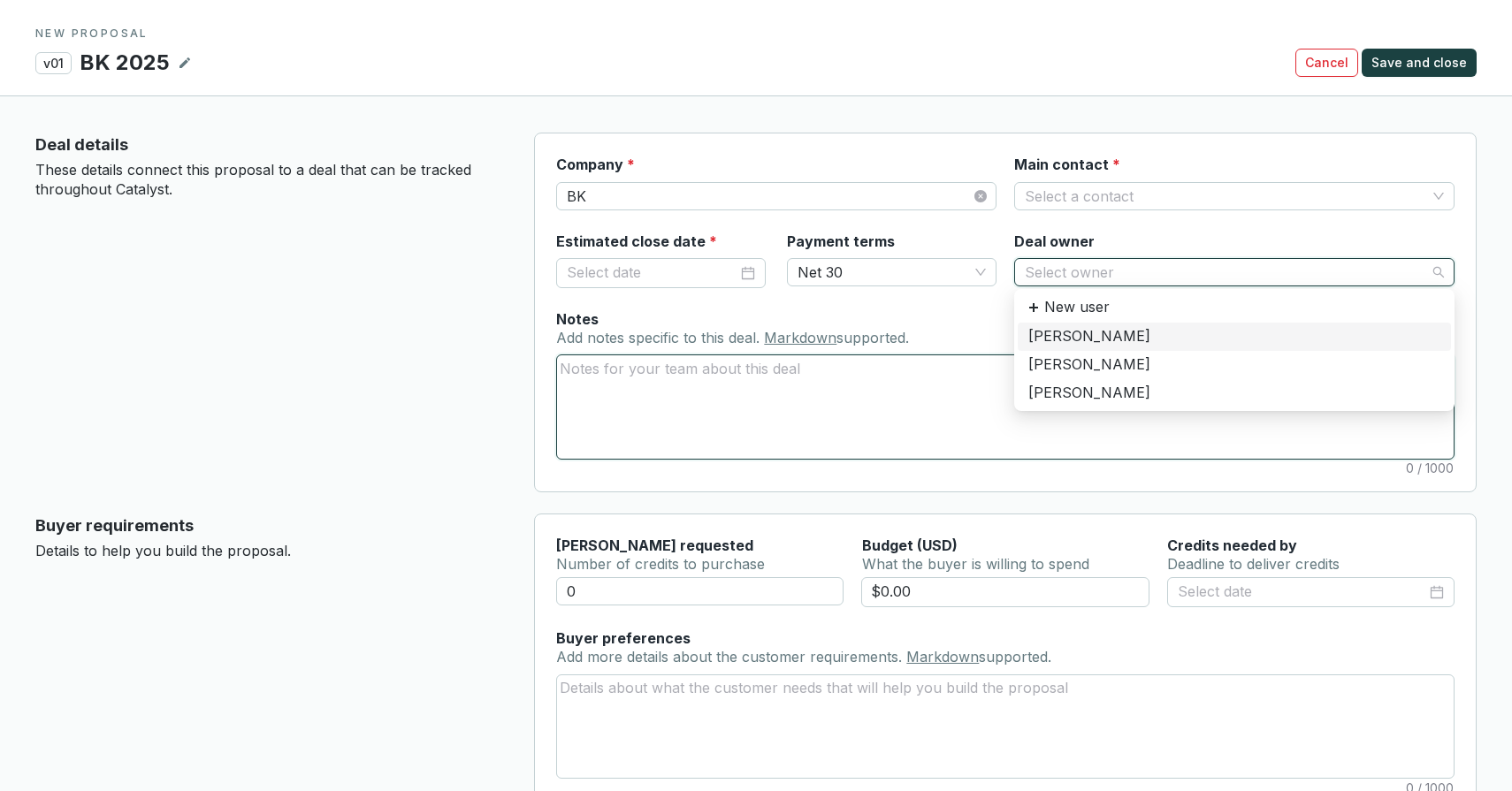
click at [693, 380] on textarea "Notes Add notes specific to this deal. Markdown supported." at bounding box center [1005, 406] width 896 height 102
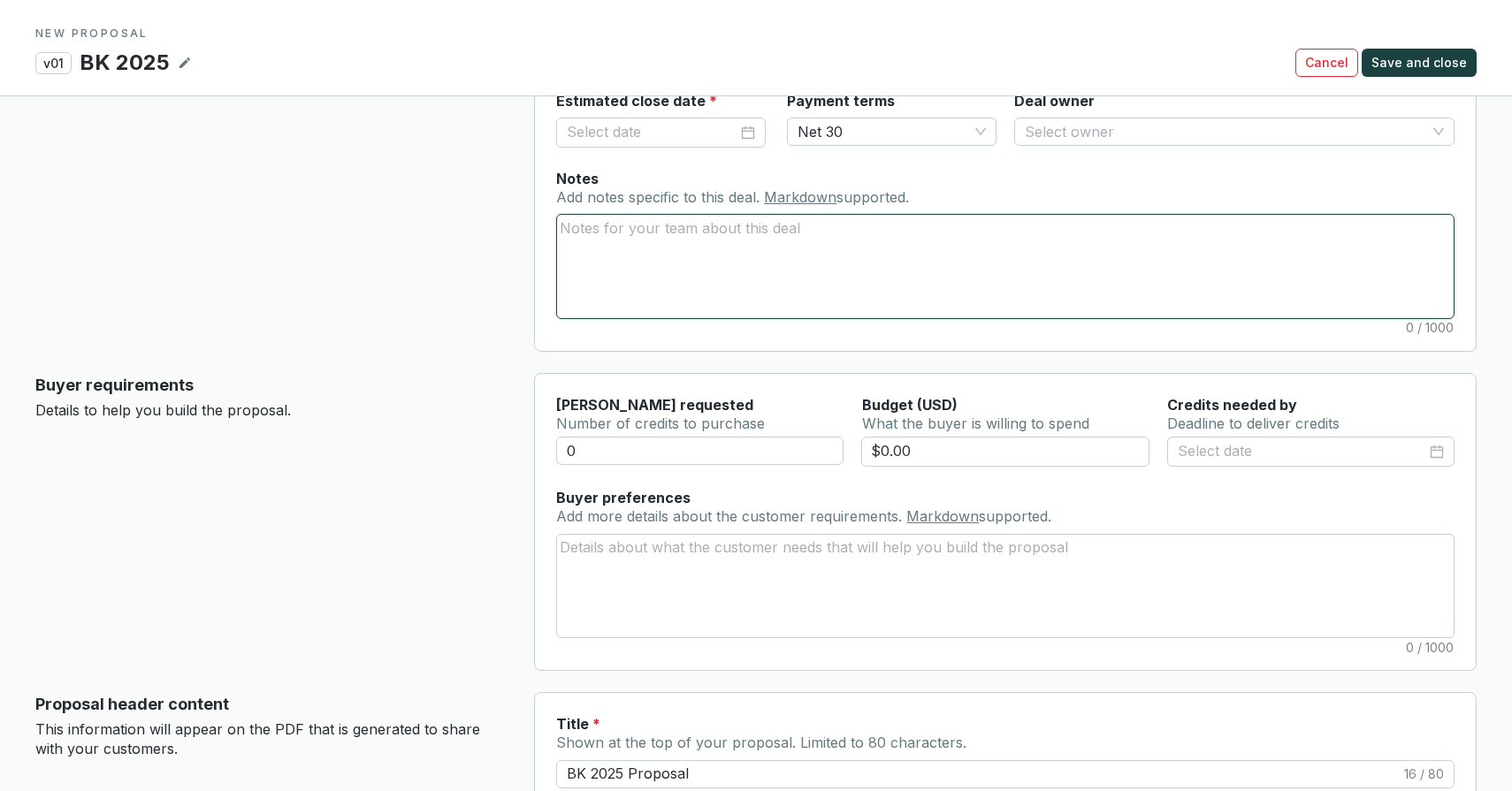
scroll to position [177, 0]
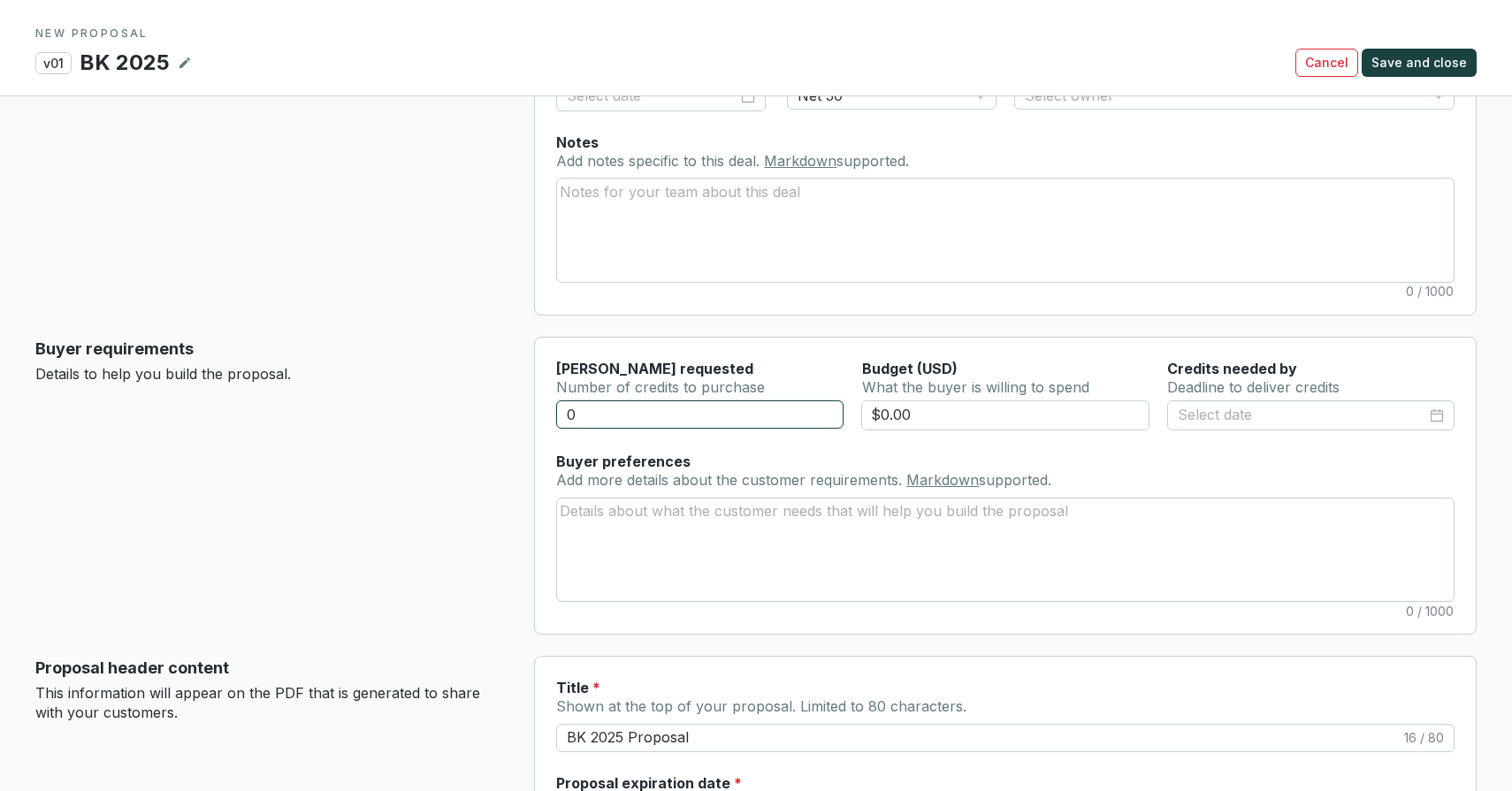
click at [612, 413] on input "0" at bounding box center [700, 415] width 287 height 29
click at [924, 408] on input "$0.00" at bounding box center [1005, 415] width 288 height 30
click at [1280, 414] on input at bounding box center [1302, 415] width 248 height 23
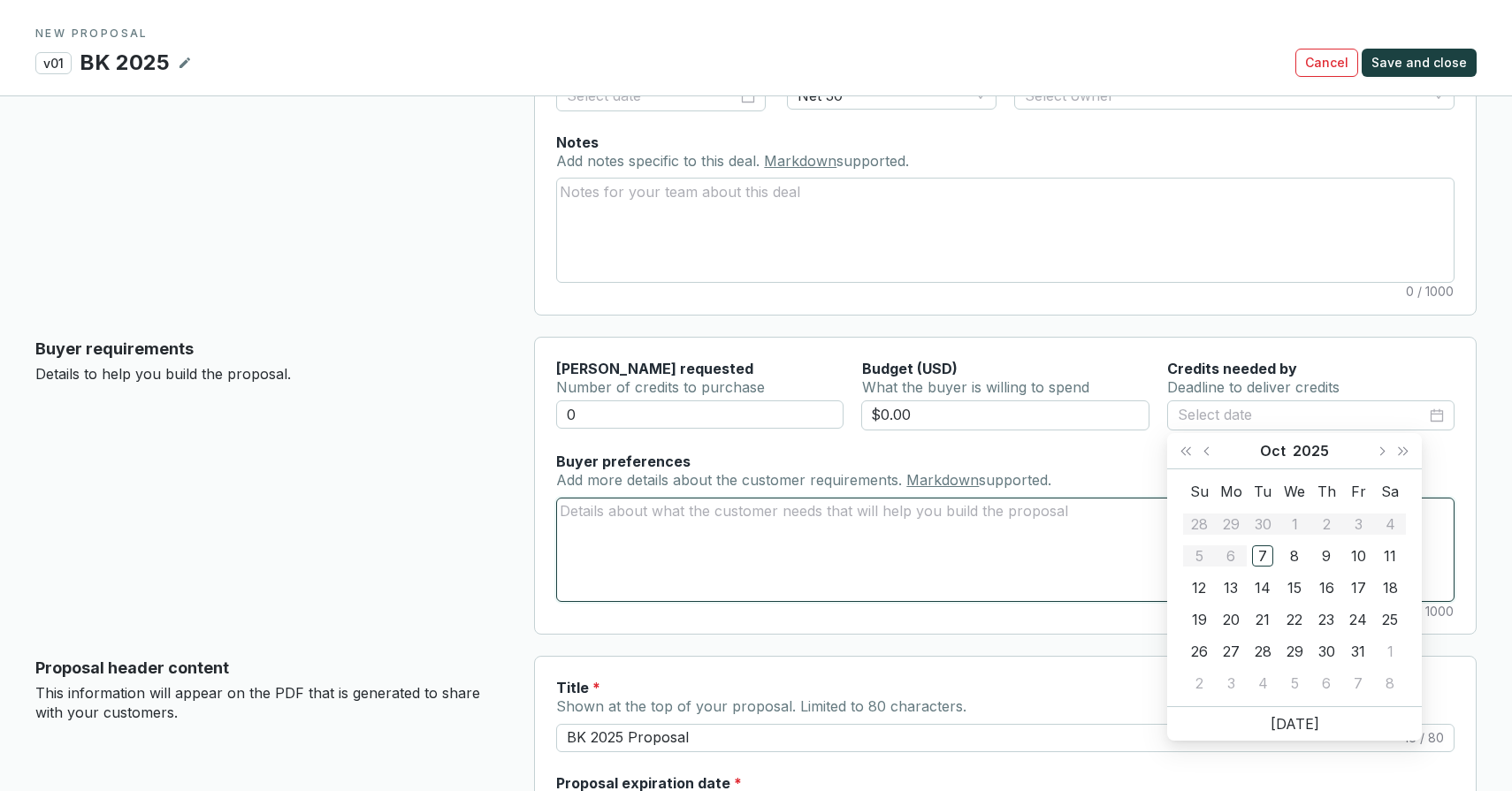
click at [631, 531] on textarea "Buyer preferences Add more details about the customer requirements. Markdown su…" at bounding box center [1005, 549] width 896 height 102
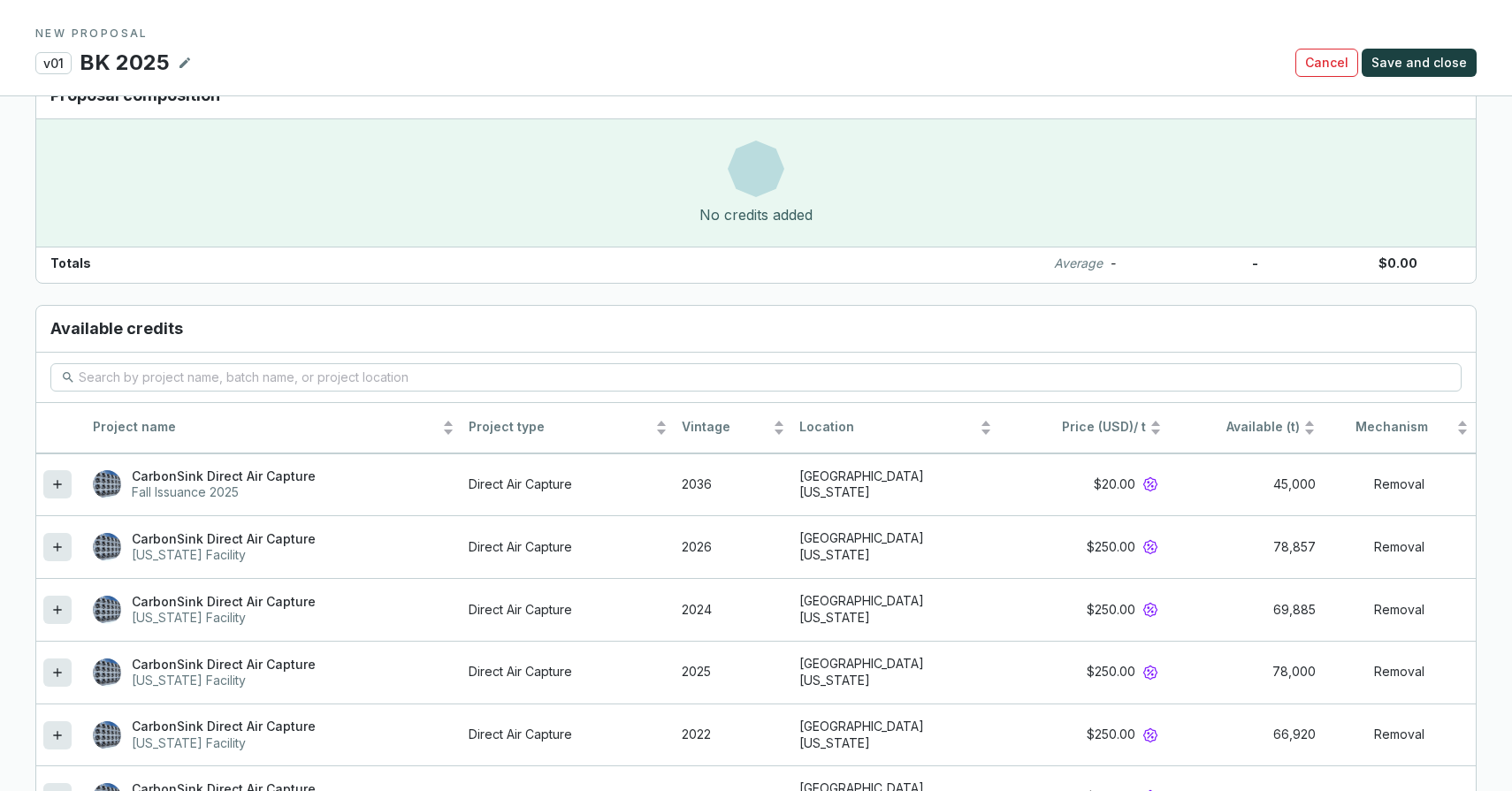
scroll to position [1322, 0]
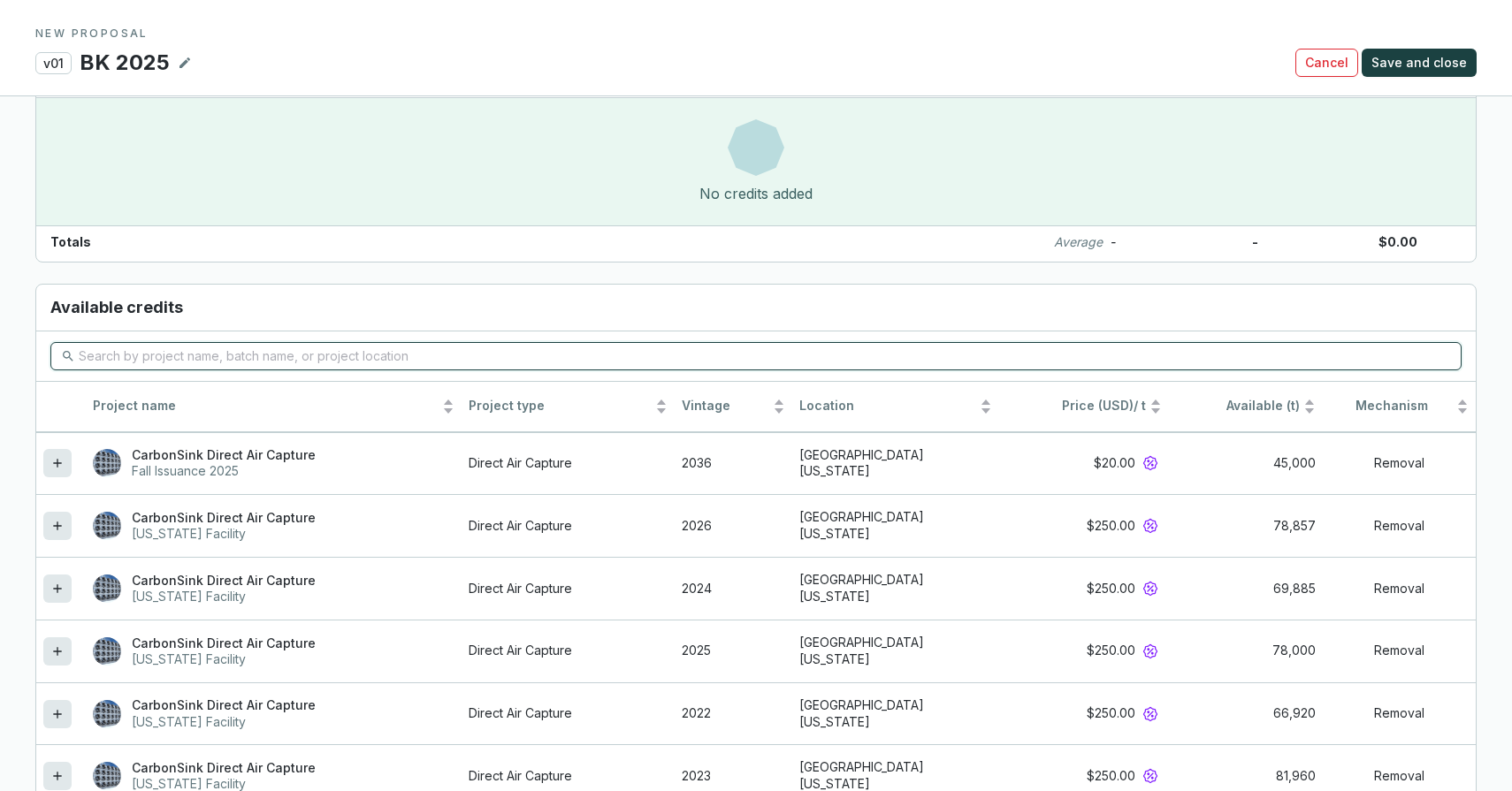
click at [180, 357] on input "search" at bounding box center [756, 356] width 1356 height 19
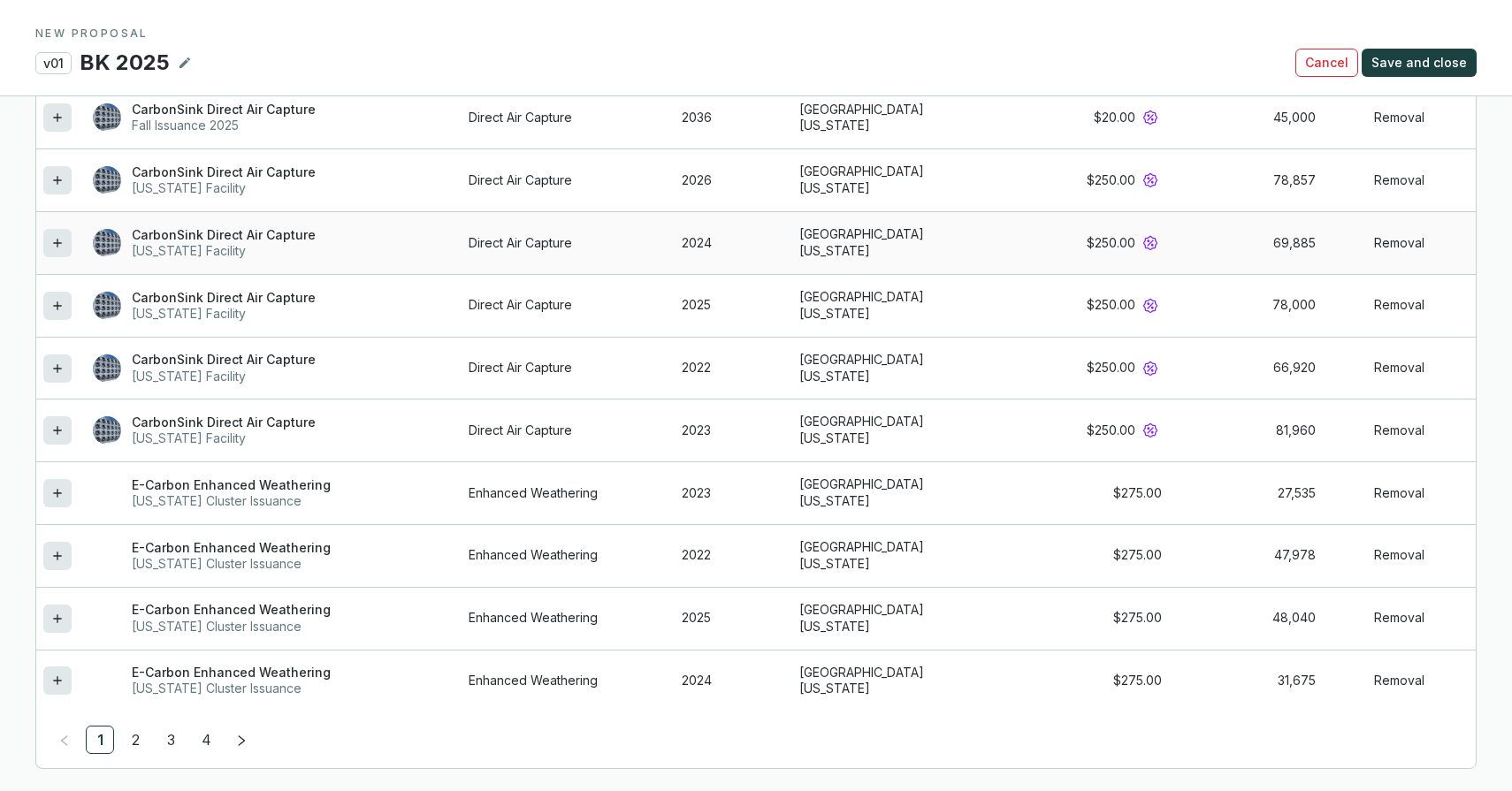
scroll to position [1674, 0]
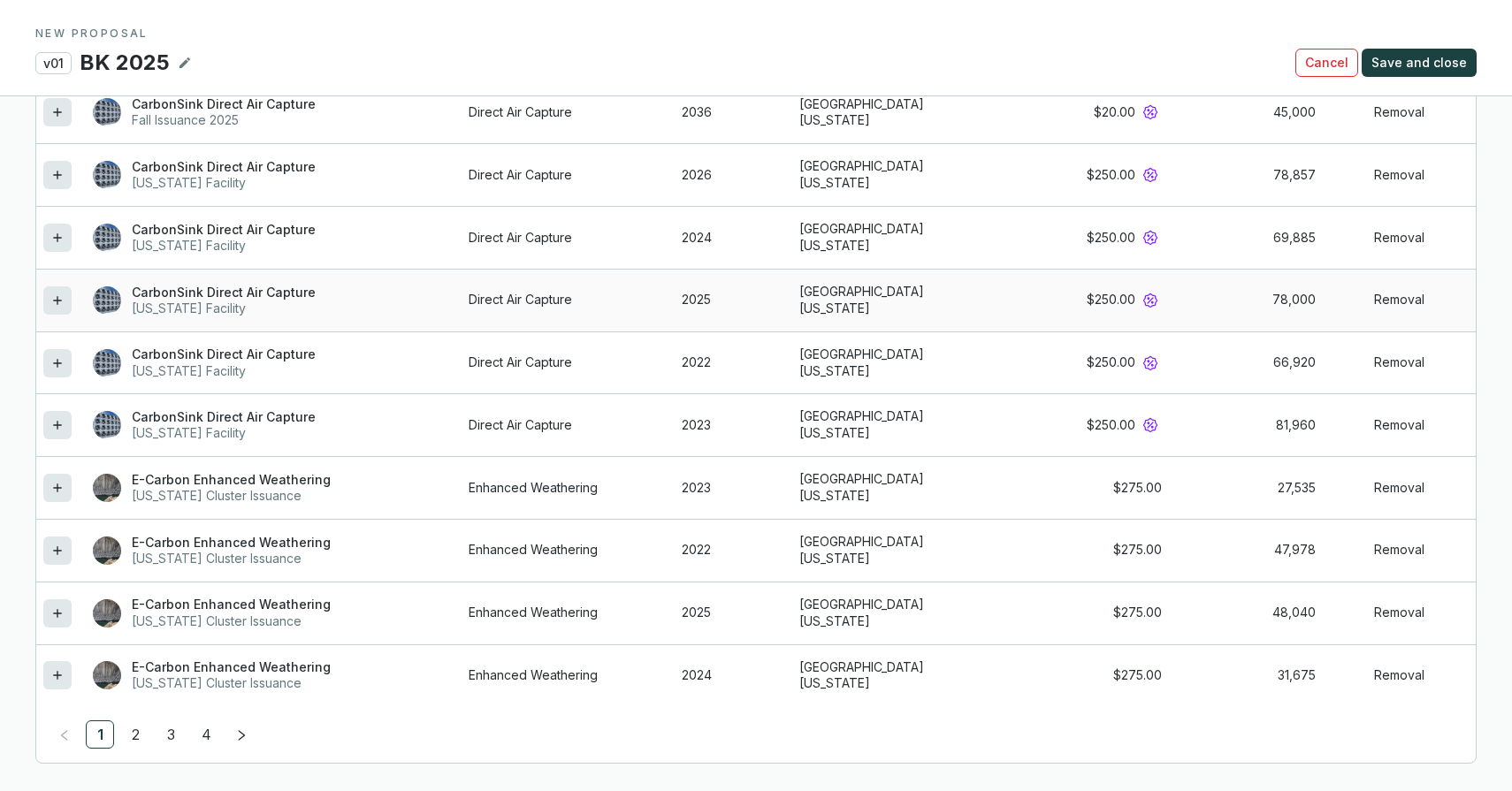
click at [54, 290] on icon at bounding box center [57, 301] width 14 height 21
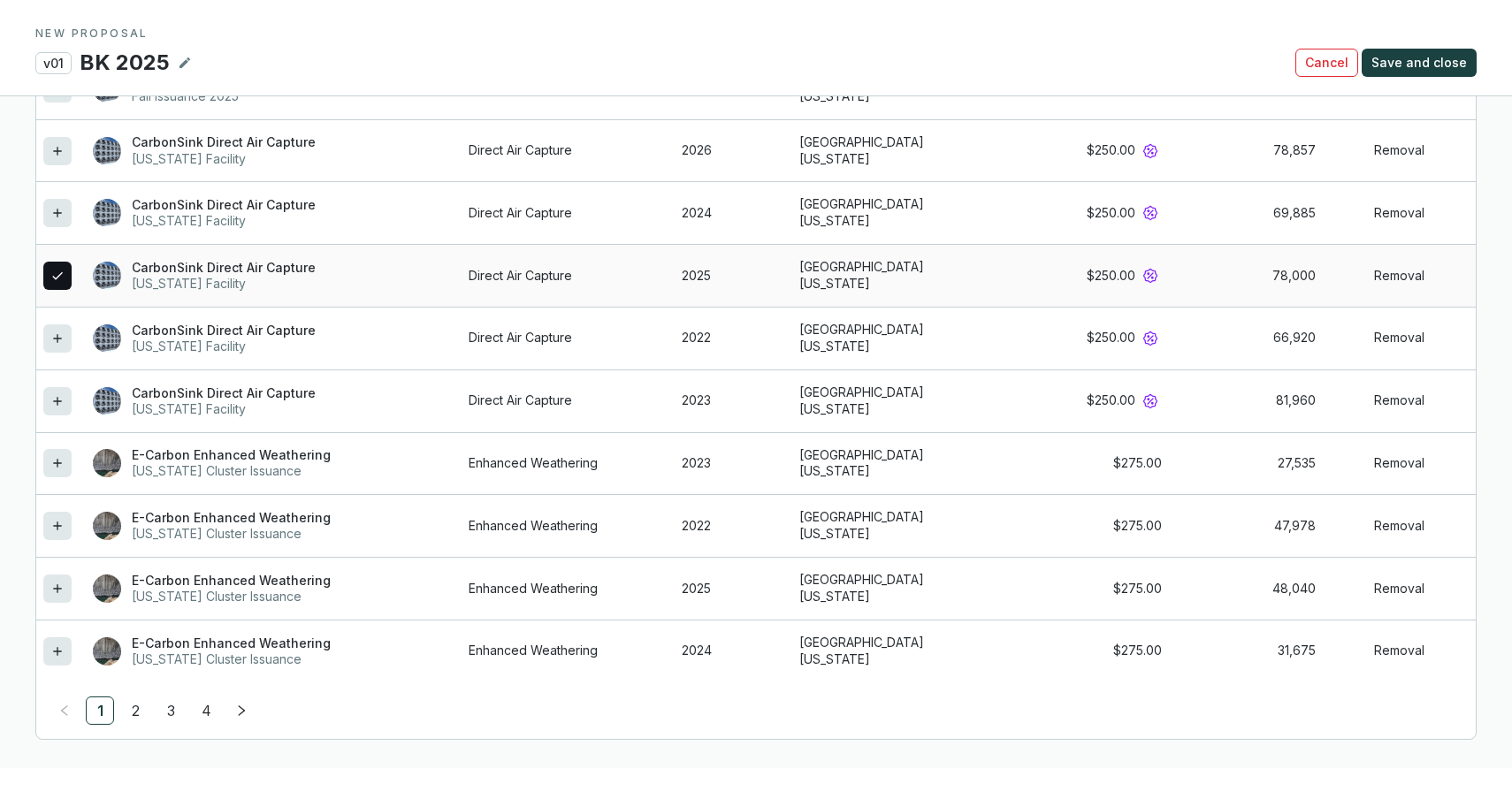
scroll to position [1648, 0]
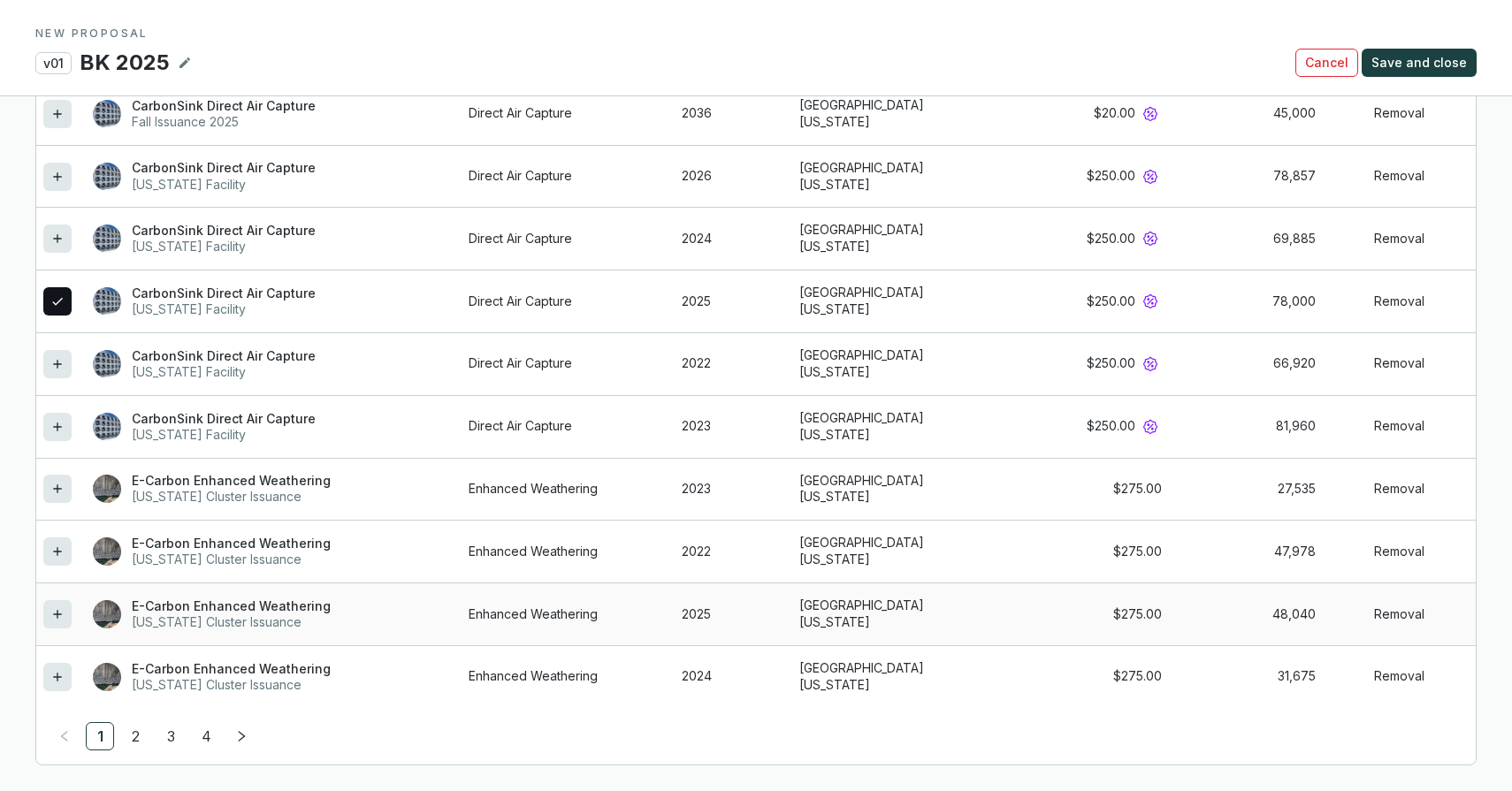
click at [61, 611] on icon at bounding box center [57, 614] width 14 height 21
click at [138, 744] on link "2" at bounding box center [136, 736] width 27 height 27
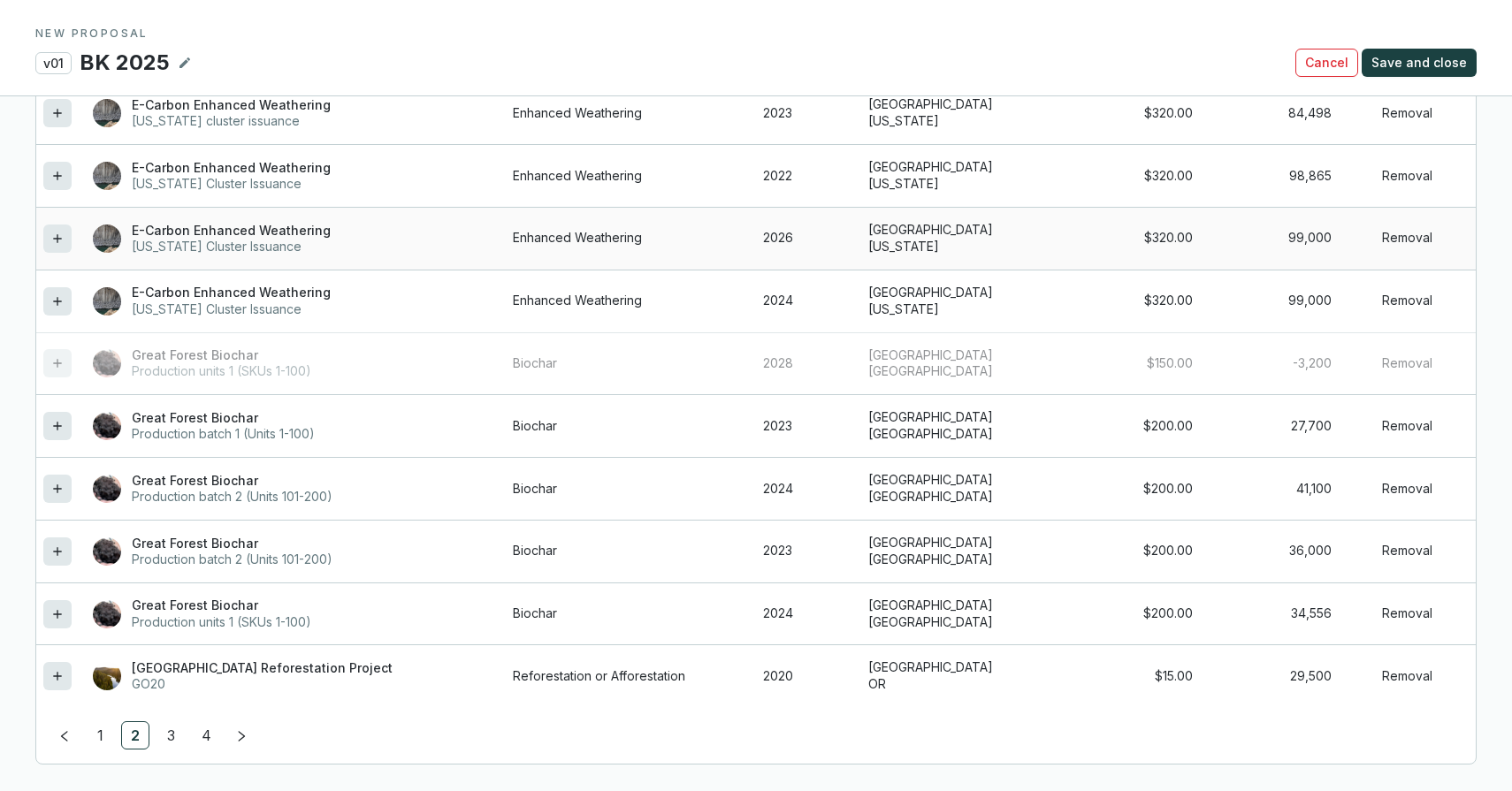
click at [61, 238] on icon at bounding box center [57, 239] width 14 height 21
click at [60, 490] on icon at bounding box center [57, 489] width 14 height 21
click at [164, 734] on link "3" at bounding box center [171, 736] width 27 height 27
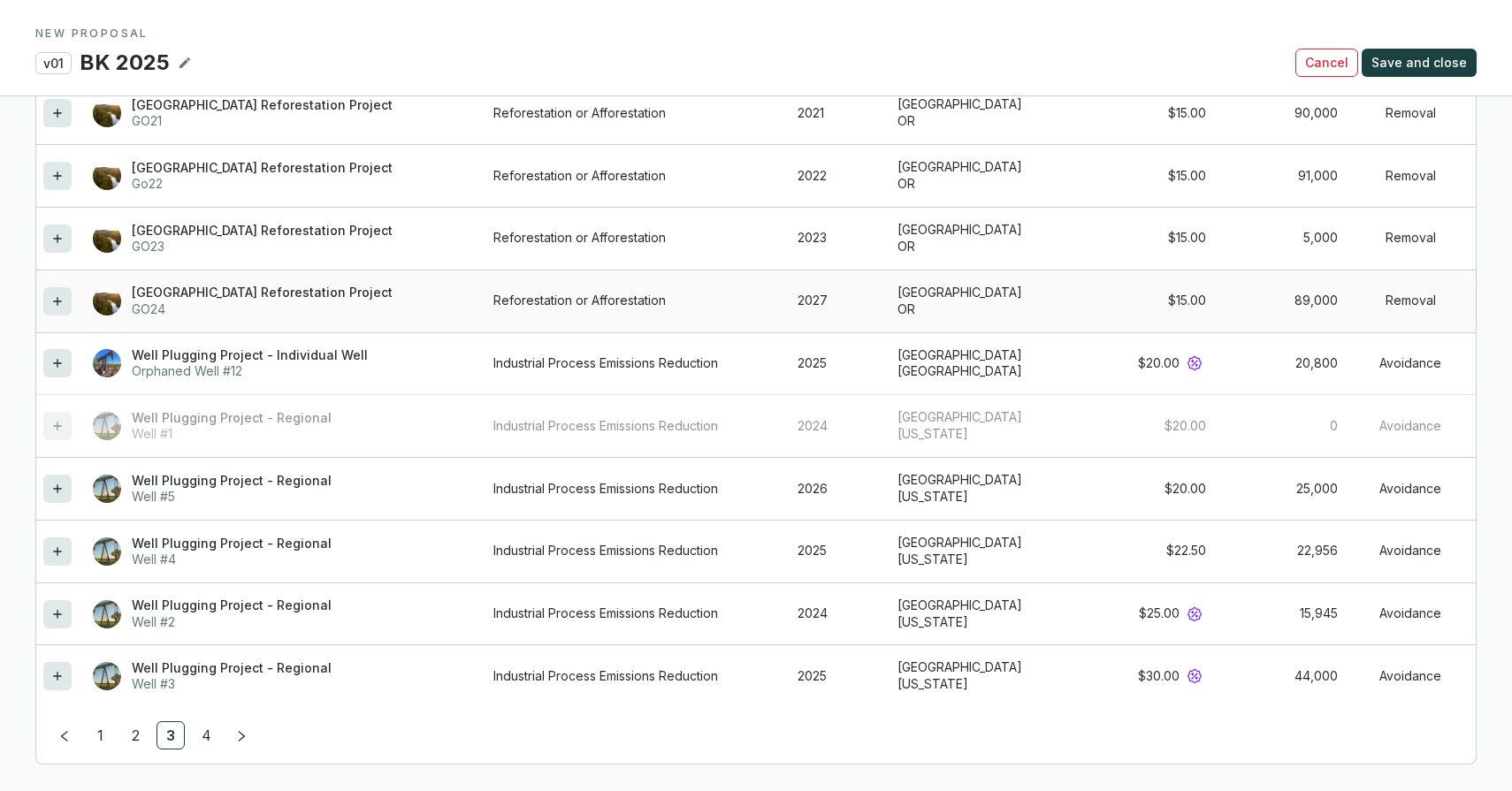
click at [59, 300] on icon at bounding box center [57, 302] width 14 height 21
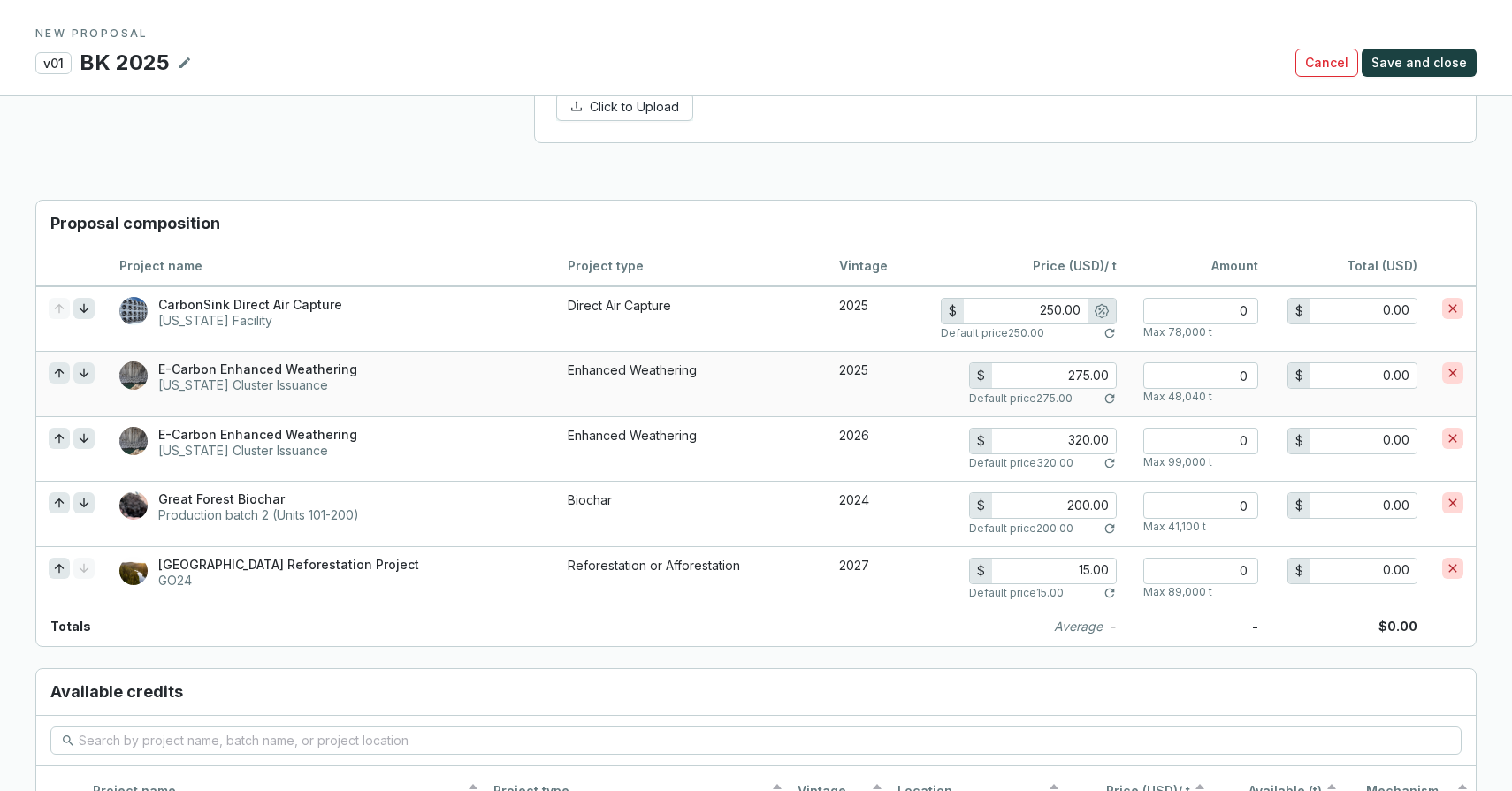
scroll to position [1171, 0]
click at [1196, 308] on input "number" at bounding box center [1201, 313] width 115 height 27
click at [1057, 307] on input "250.00" at bounding box center [1026, 313] width 124 height 25
click at [1169, 305] on input "number" at bounding box center [1201, 313] width 115 height 27
type input "3"
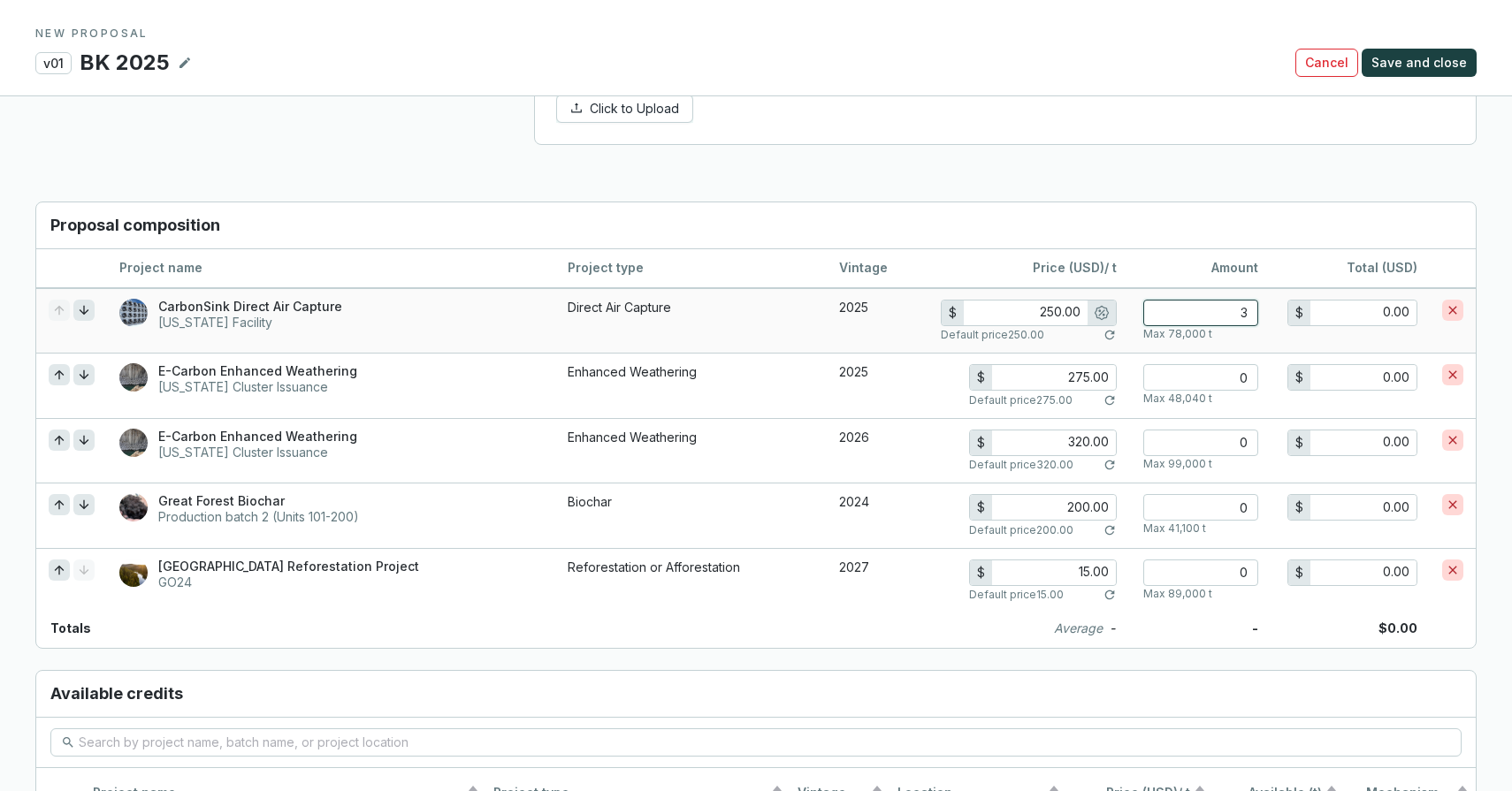
type input "750.00"
type input "30"
type input "7,500.00"
type input "300"
type input "75,000.00"
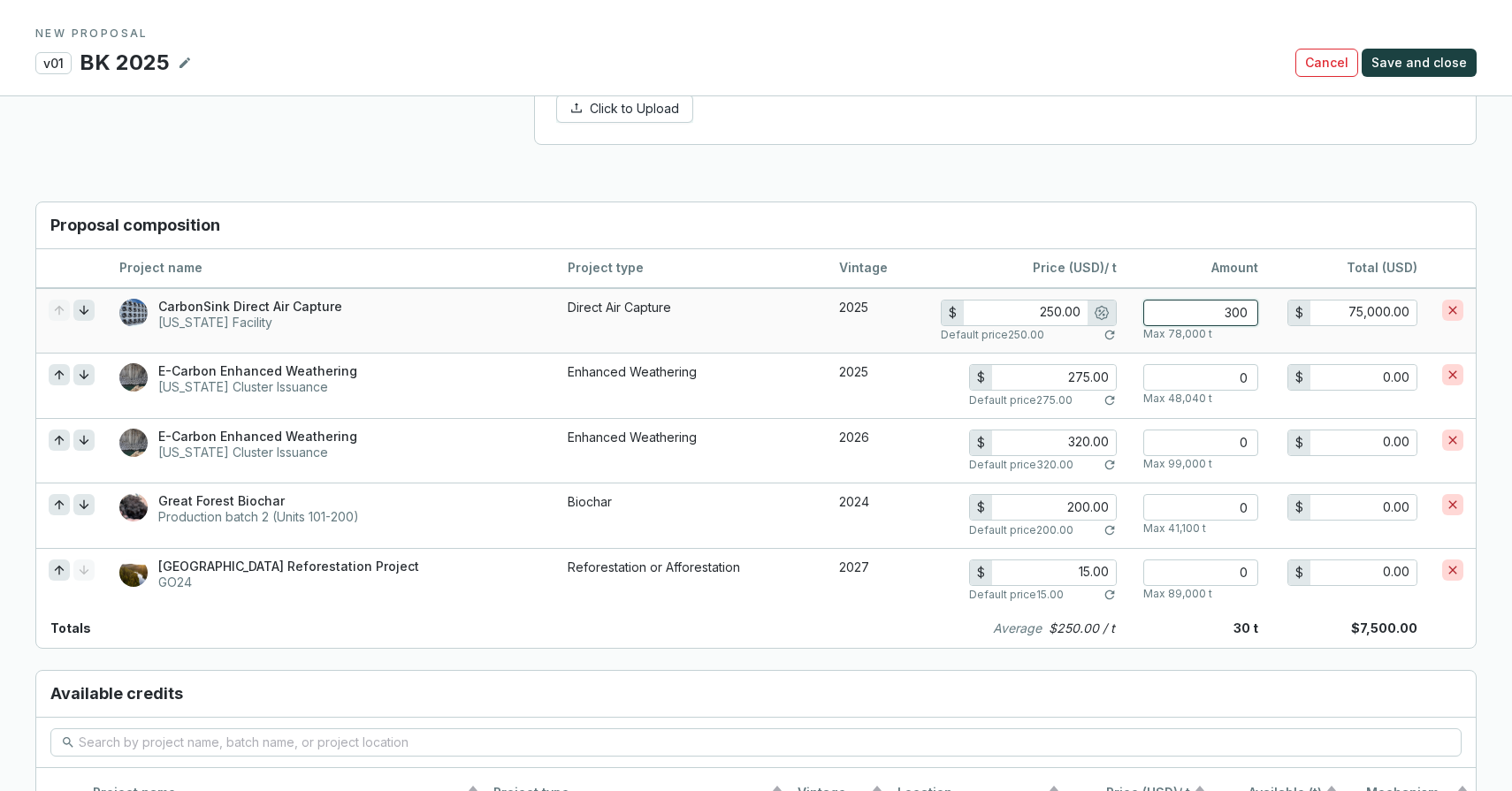
type input "225.00"
type input "3000"
type input "675,000.00"
type input "3000"
drag, startPoint x: 1169, startPoint y: 331, endPoint x: 1201, endPoint y: 330, distance: 32.0
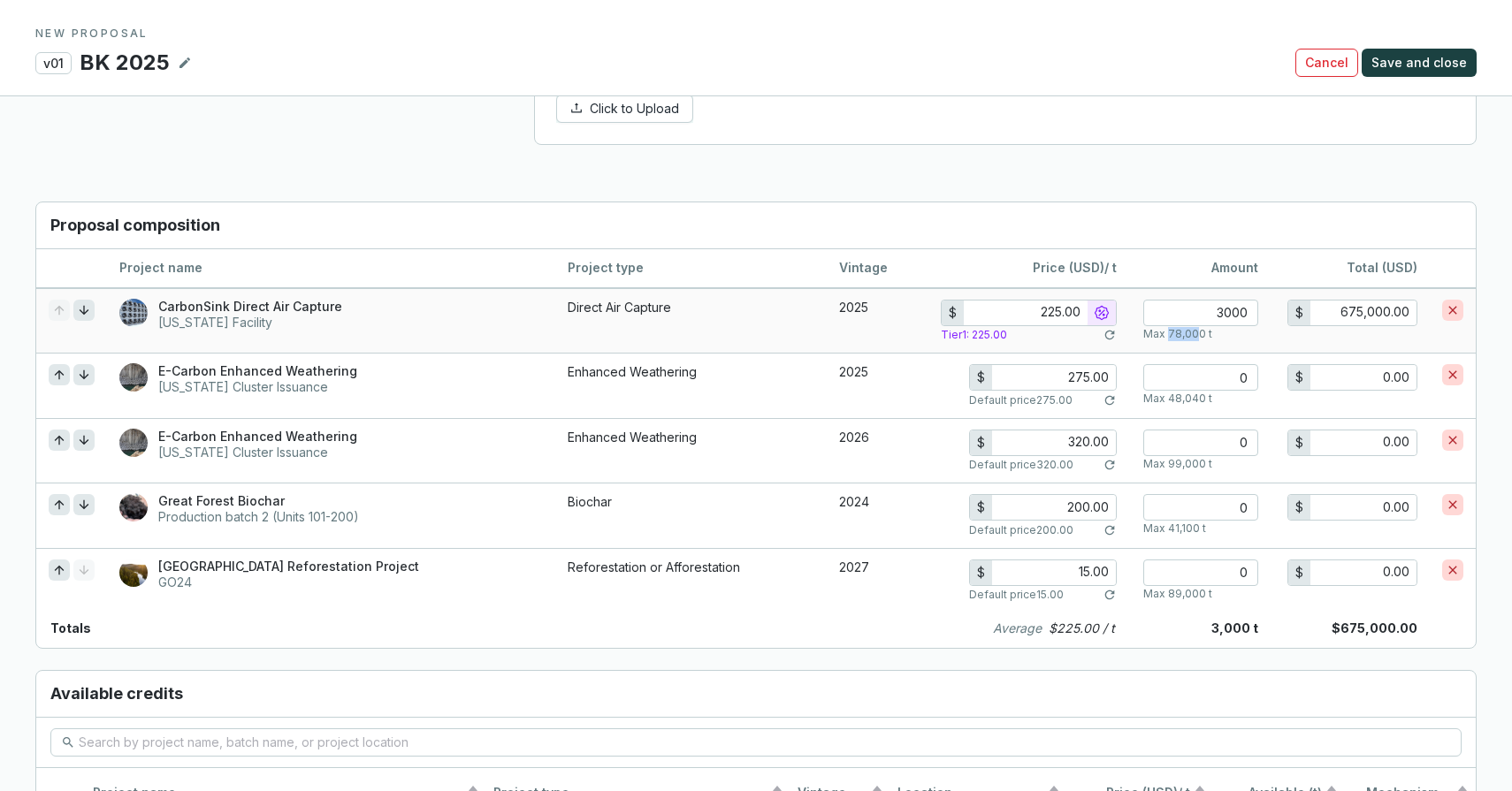
click at [1201, 330] on p "Max 78,000 t" at bounding box center [1178, 334] width 69 height 14
click at [1229, 315] on input "3000" at bounding box center [1201, 313] width 115 height 27
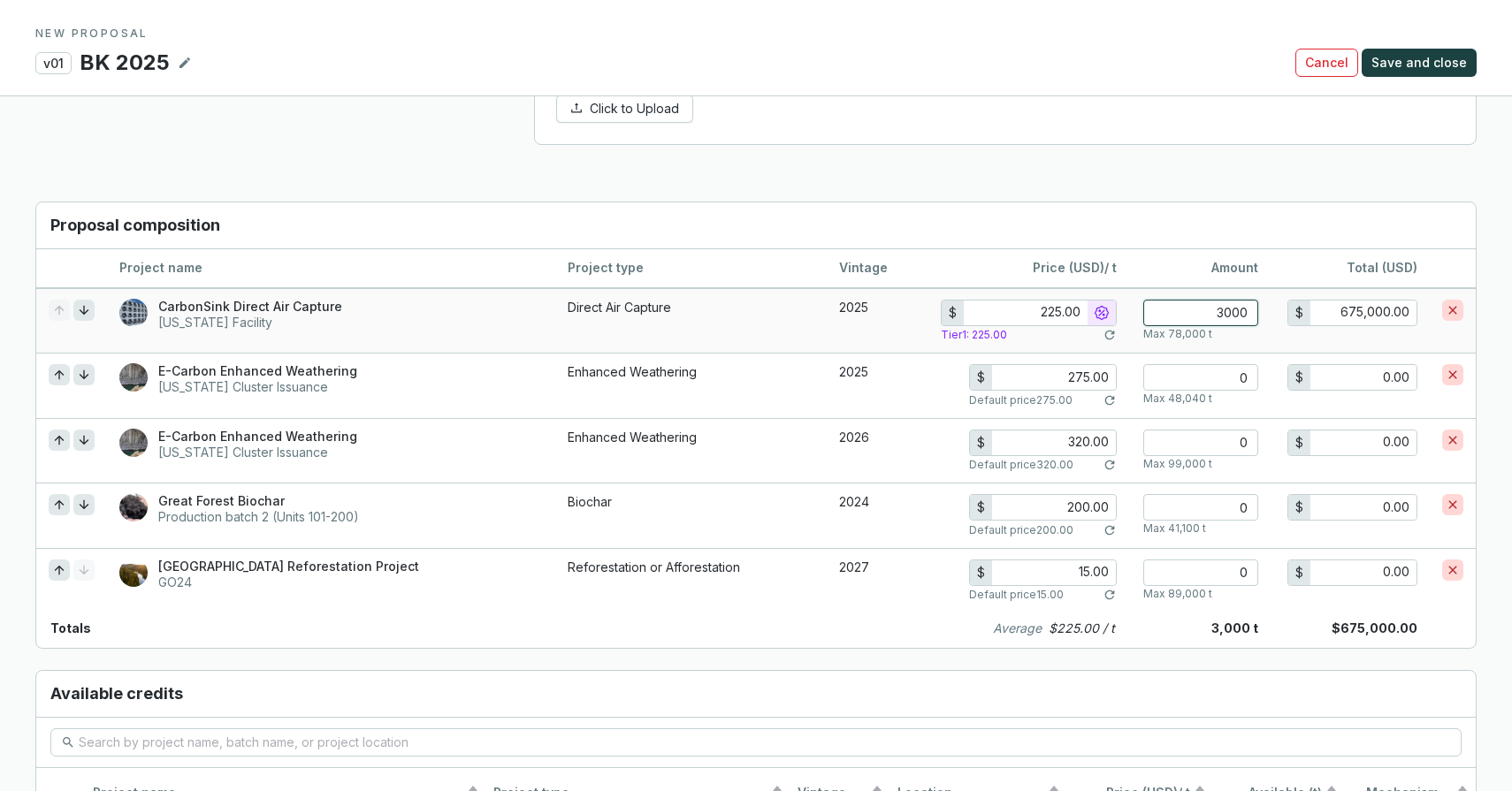
type input "250.00"
type input "7"
type input "1,750.00"
type input "79"
type input "19,750.00"
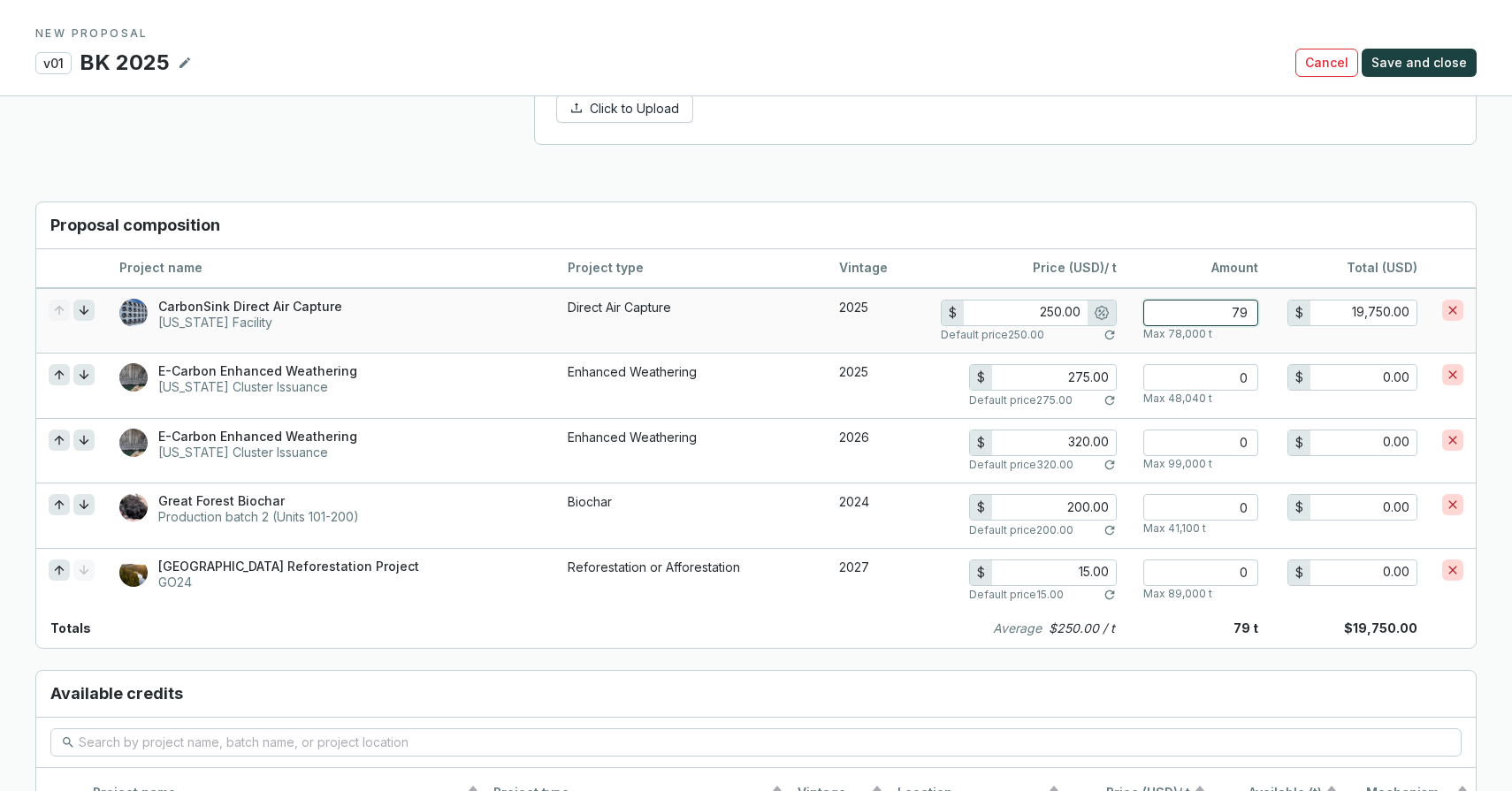
type input "790"
type input "197,500.00"
type input "225.00"
type input "7900"
type input "1,777,500.00"
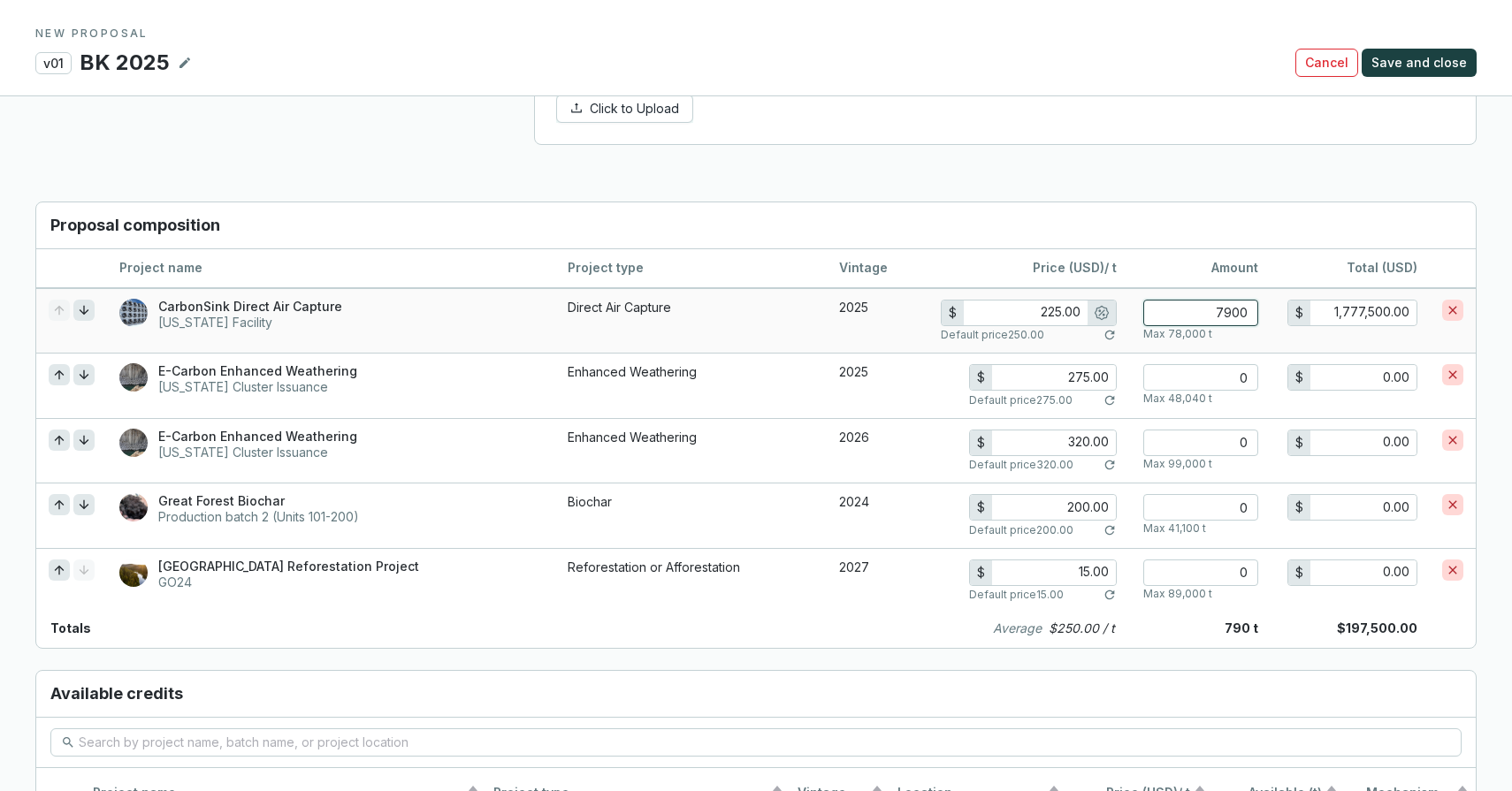
type input "79000"
type input "17,775,000.00"
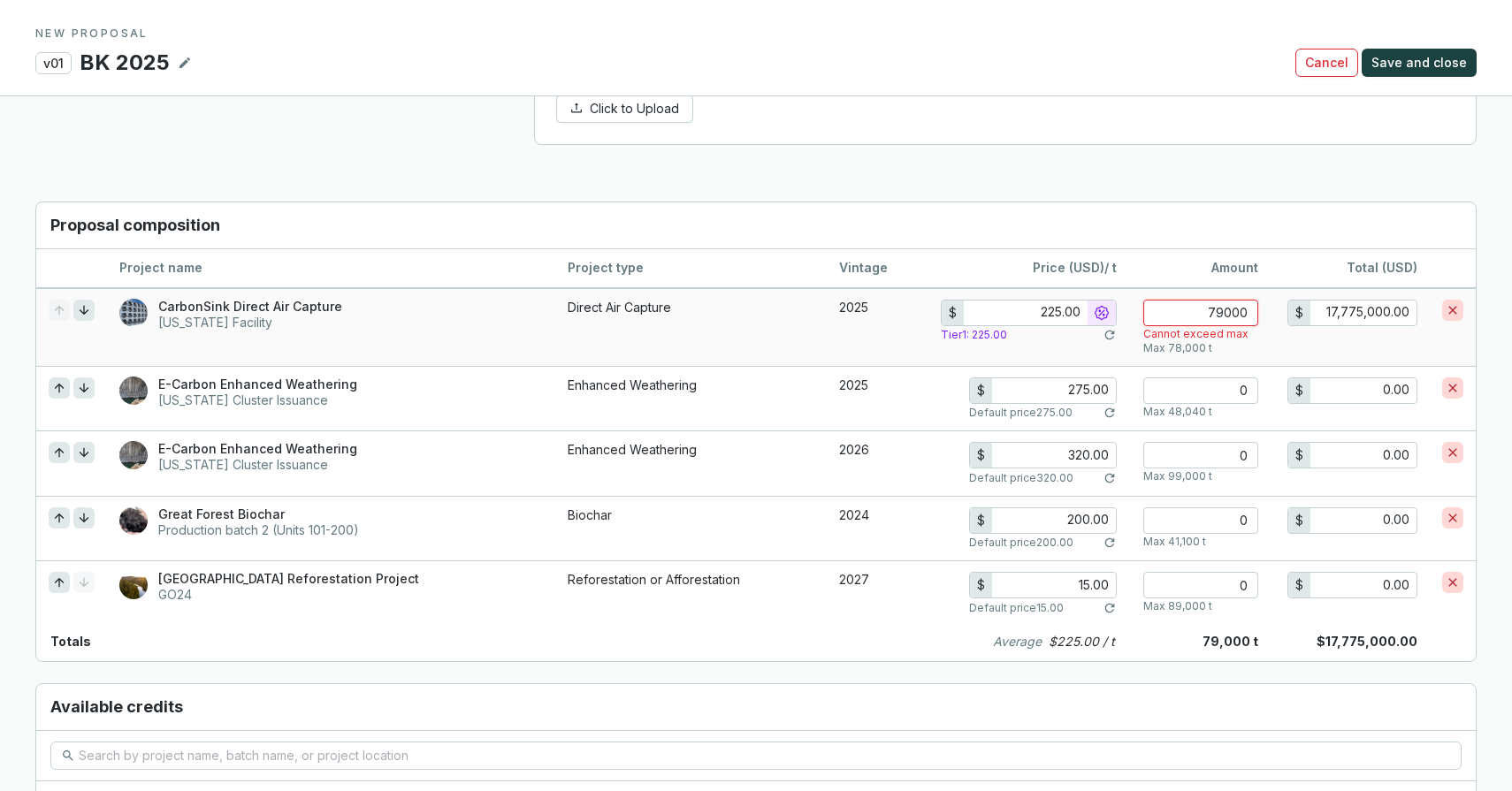
type input "7900"
type input "1,777,500.00"
type input "250.00"
type input "790"
type input "197,500.00"
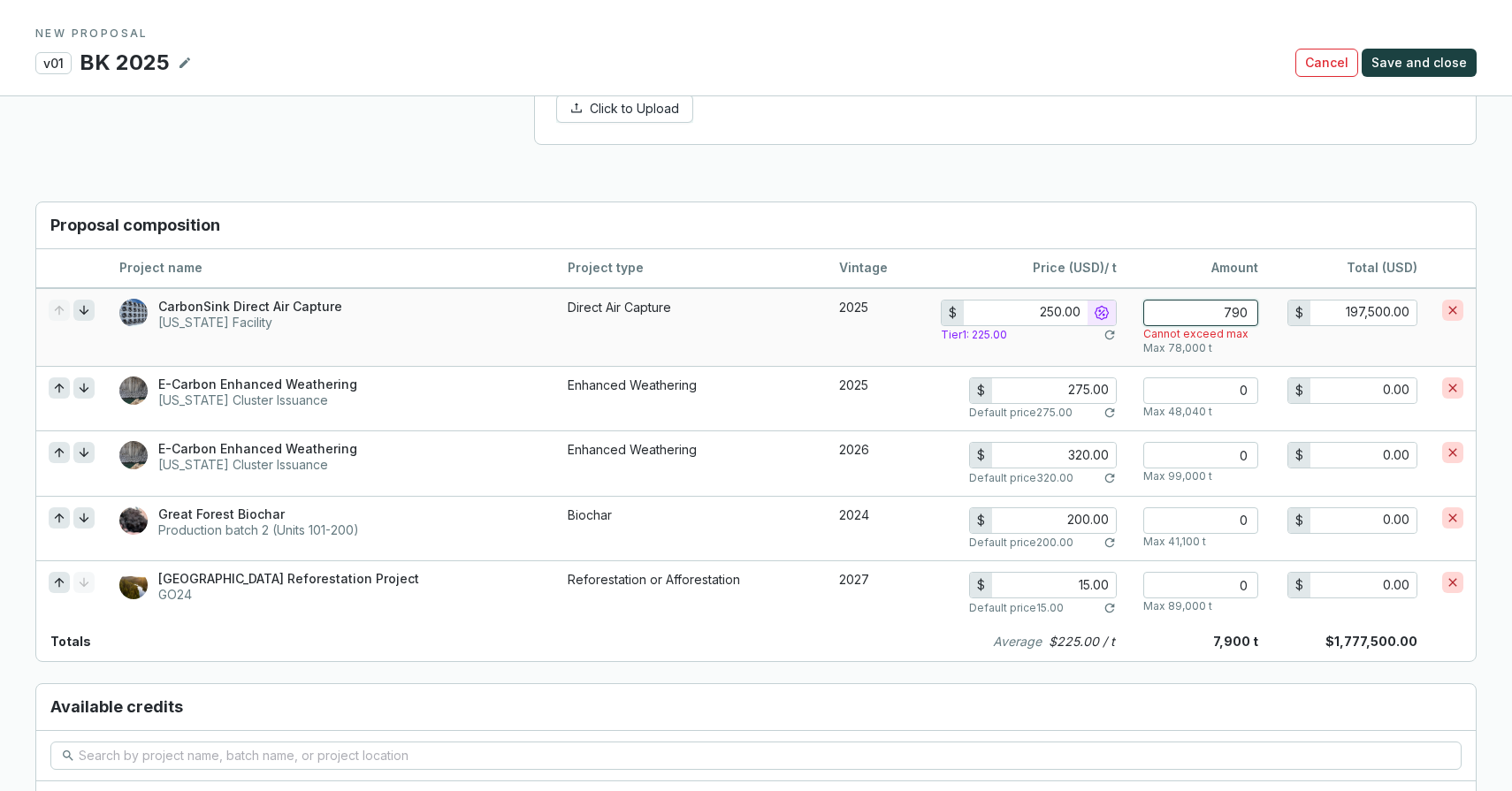
type input "79"
type input "19,750.00"
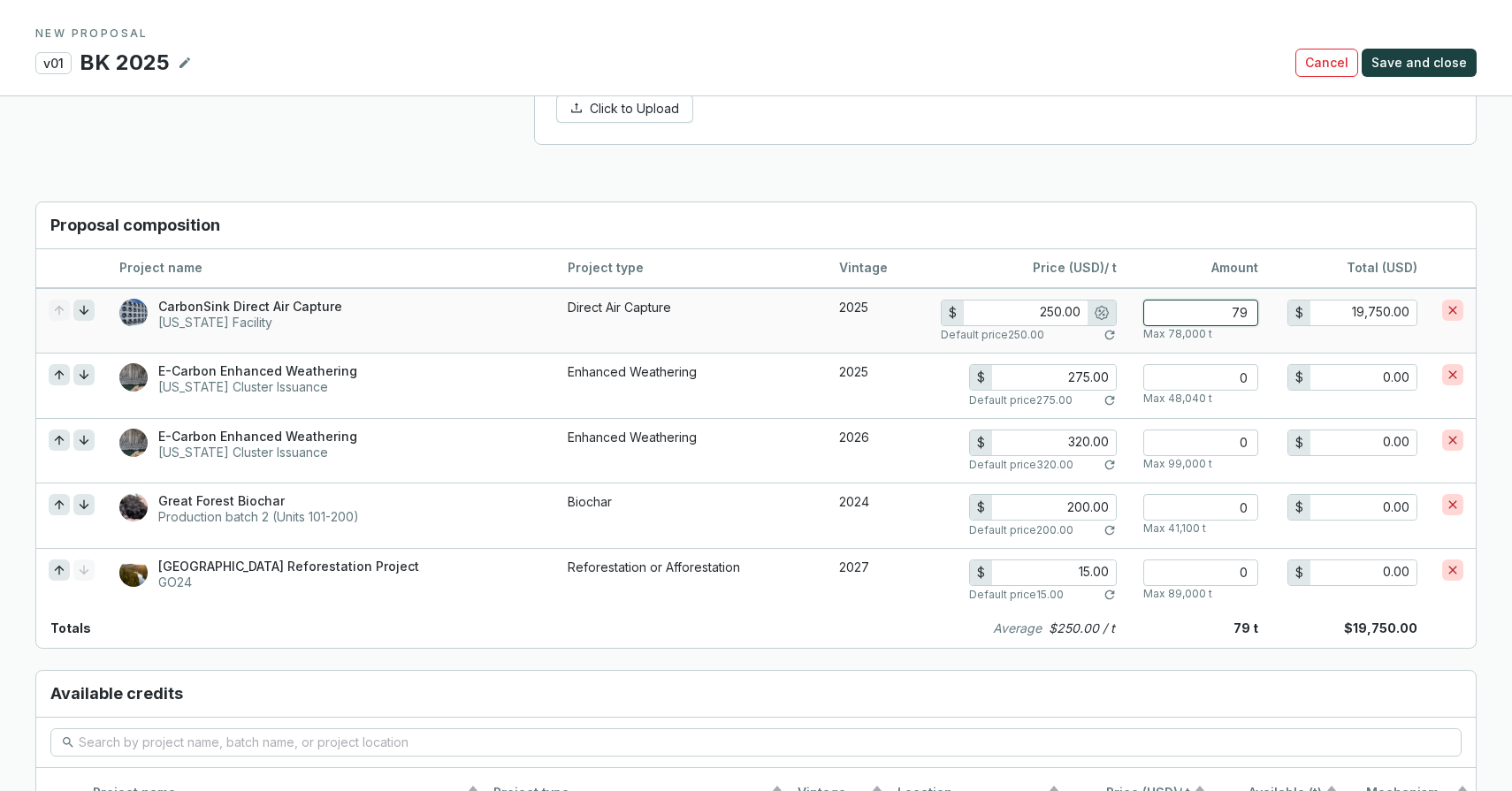
type input "7"
type input "1,750.00"
type input "0"
type input "0.00"
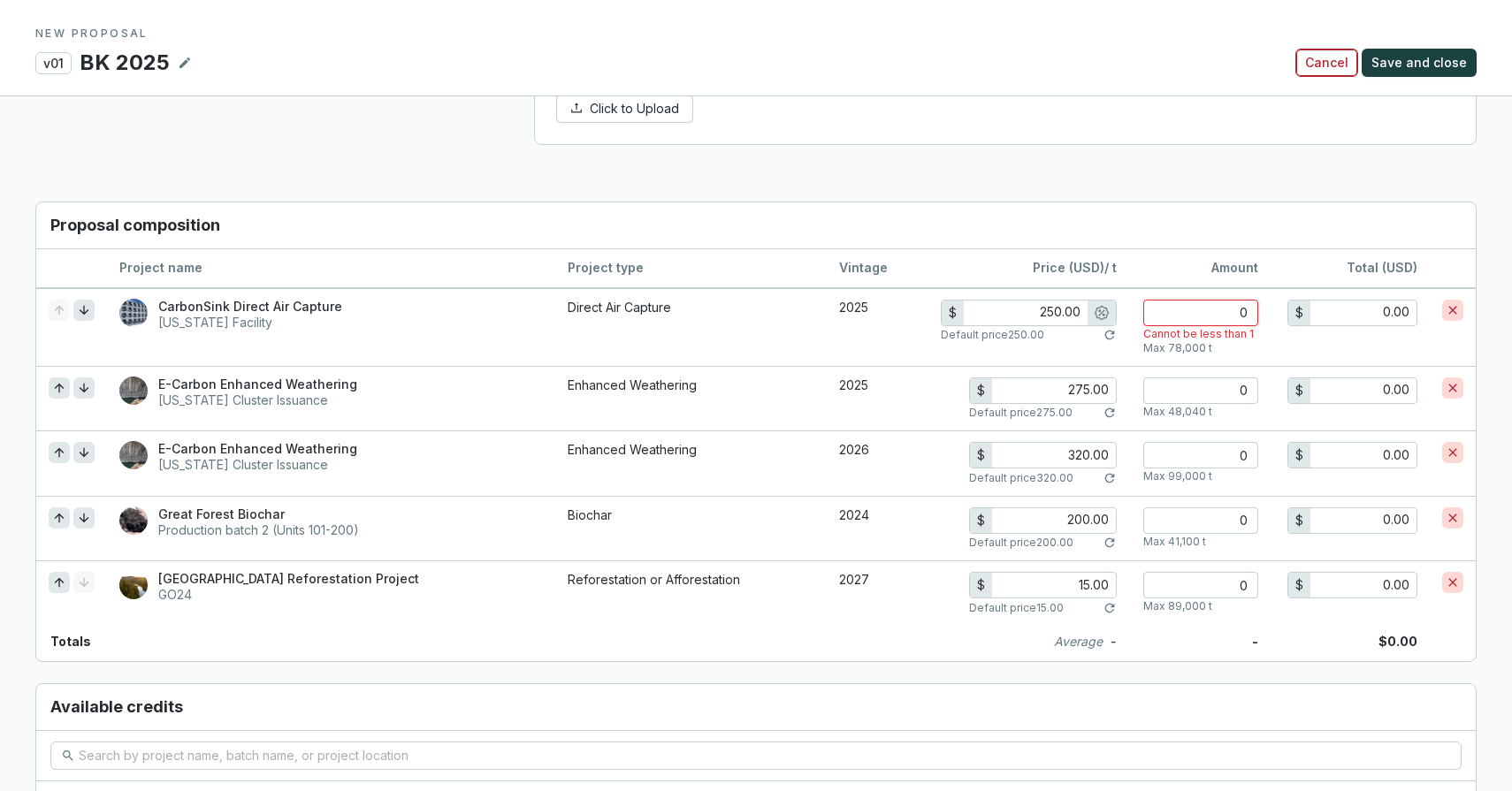
type input "0"
click at [1324, 66] on span "Cancel" at bounding box center [1326, 63] width 43 height 18
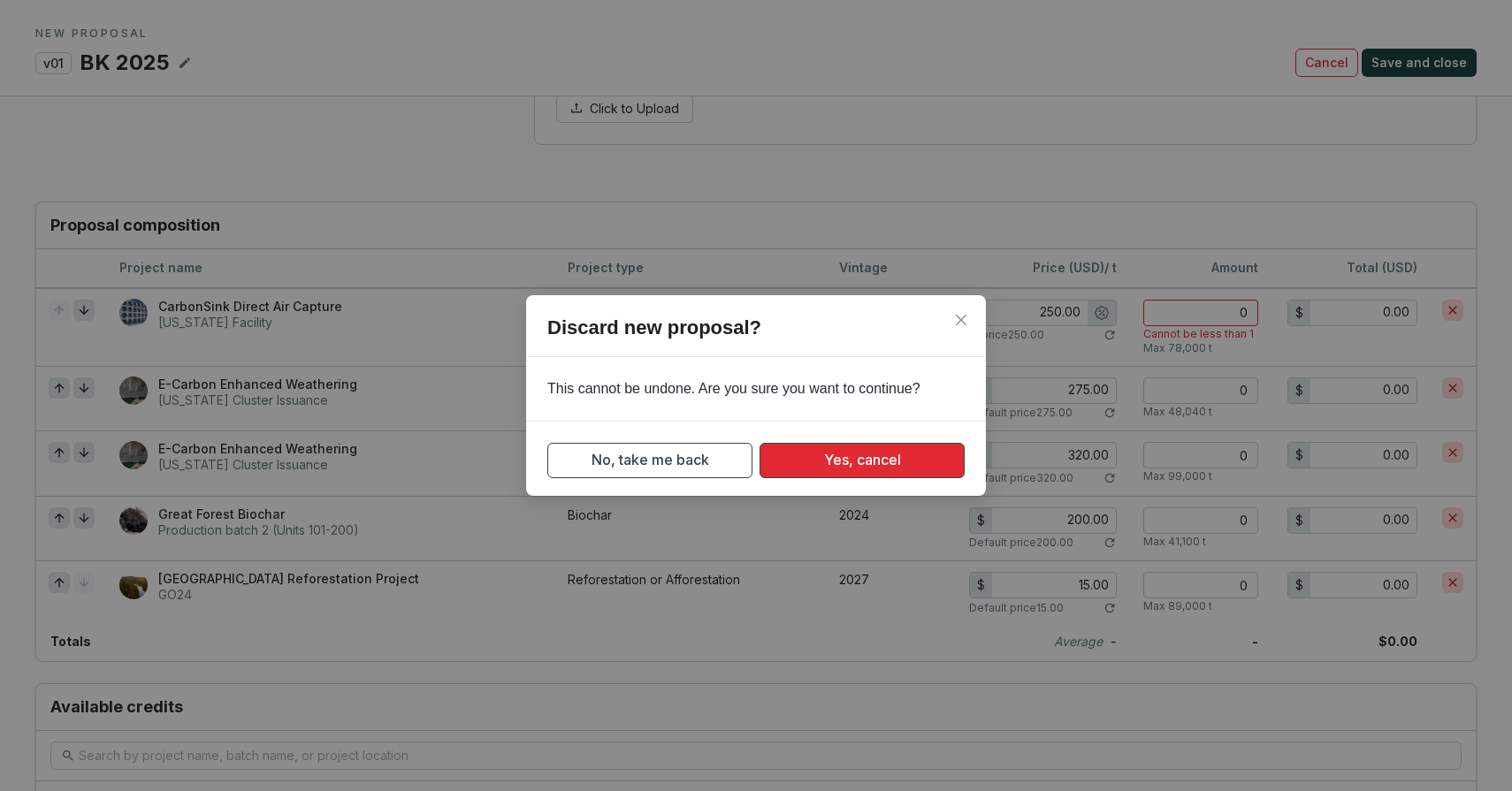
click at [830, 452] on span "Yes, cancel" at bounding box center [862, 460] width 77 height 22
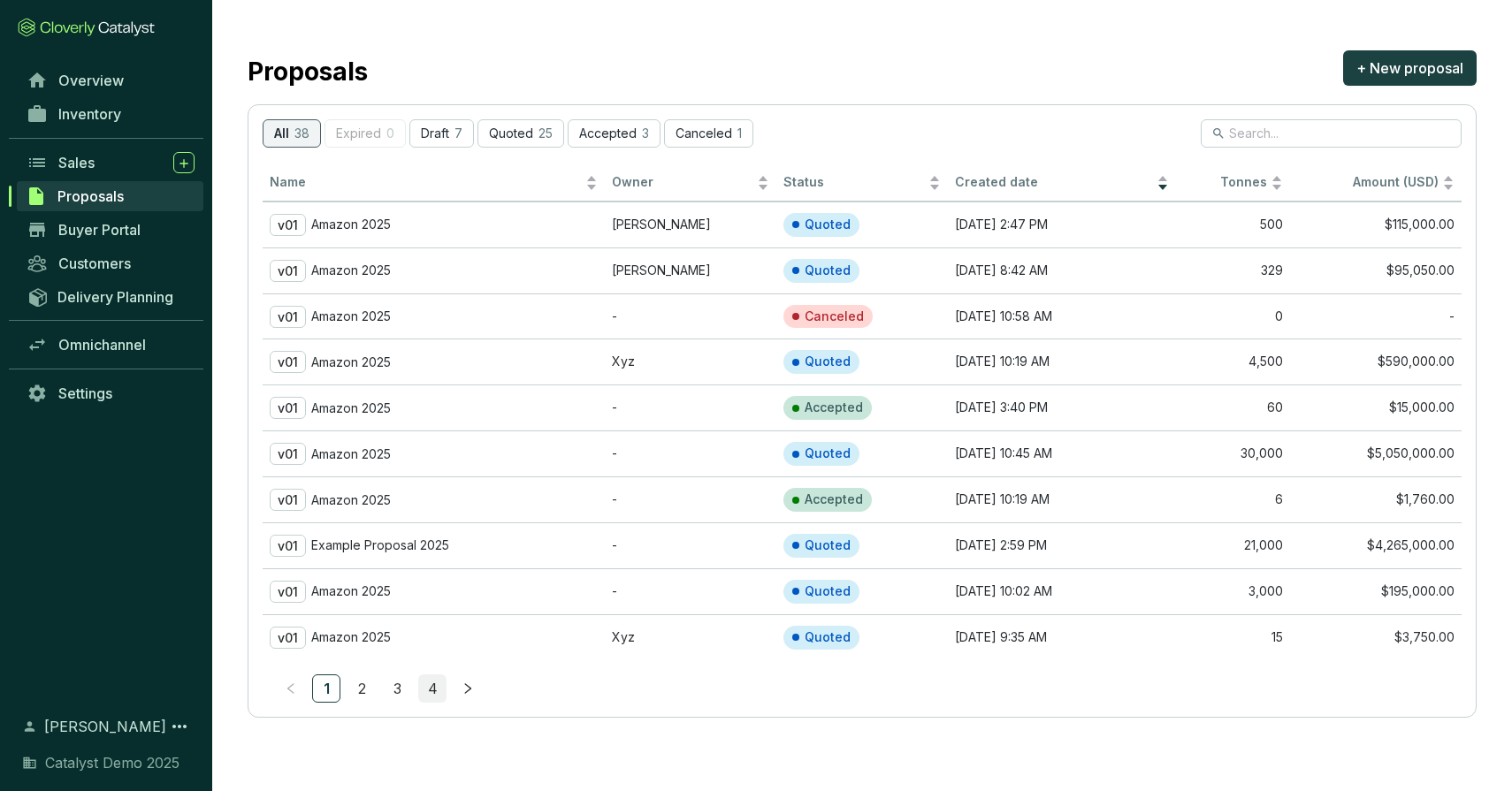
click at [433, 695] on link "4" at bounding box center [432, 689] width 27 height 27
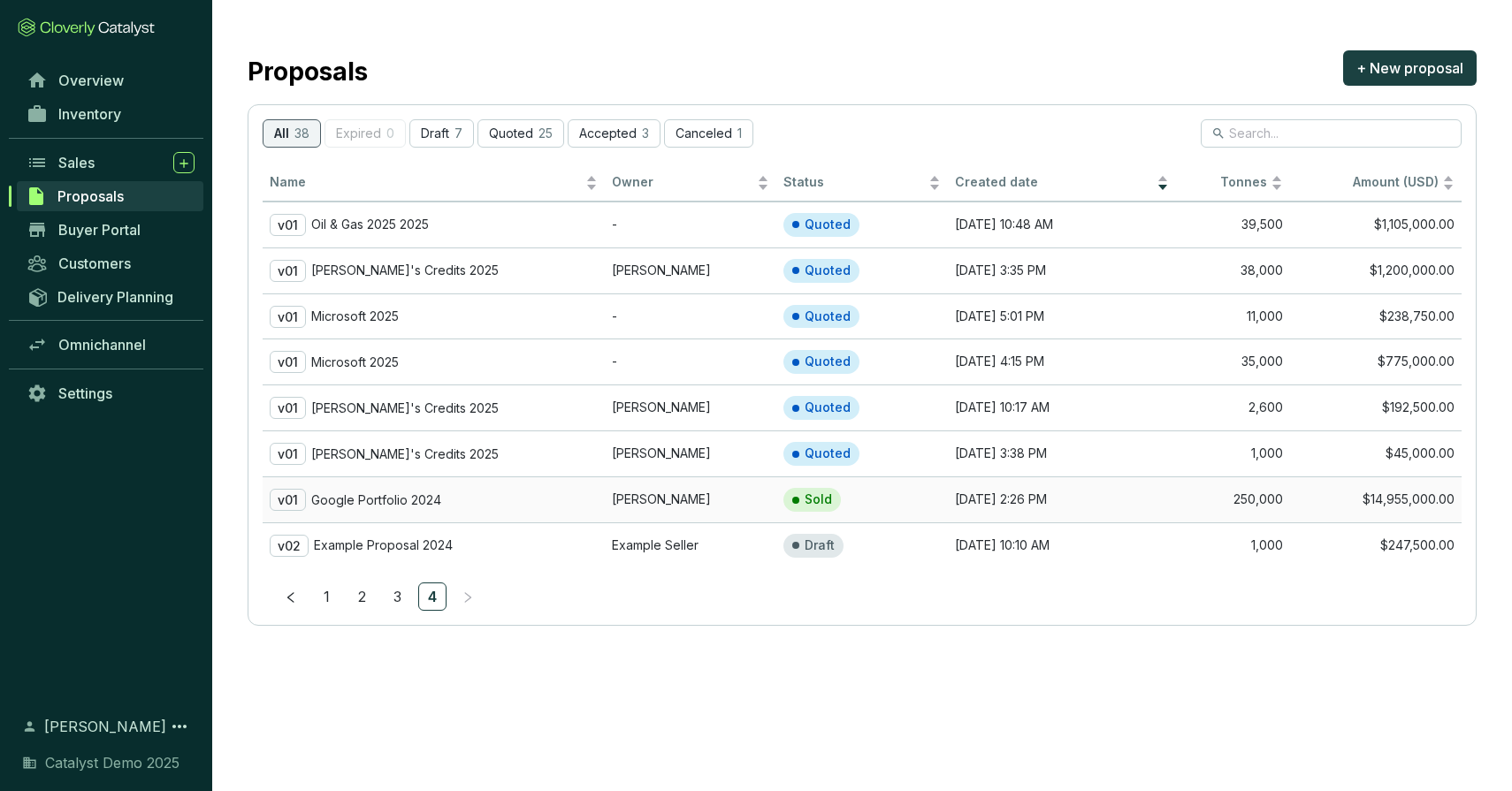
click at [385, 489] on div "v01 Google Portfolio 2024" at bounding box center [434, 499] width 328 height 22
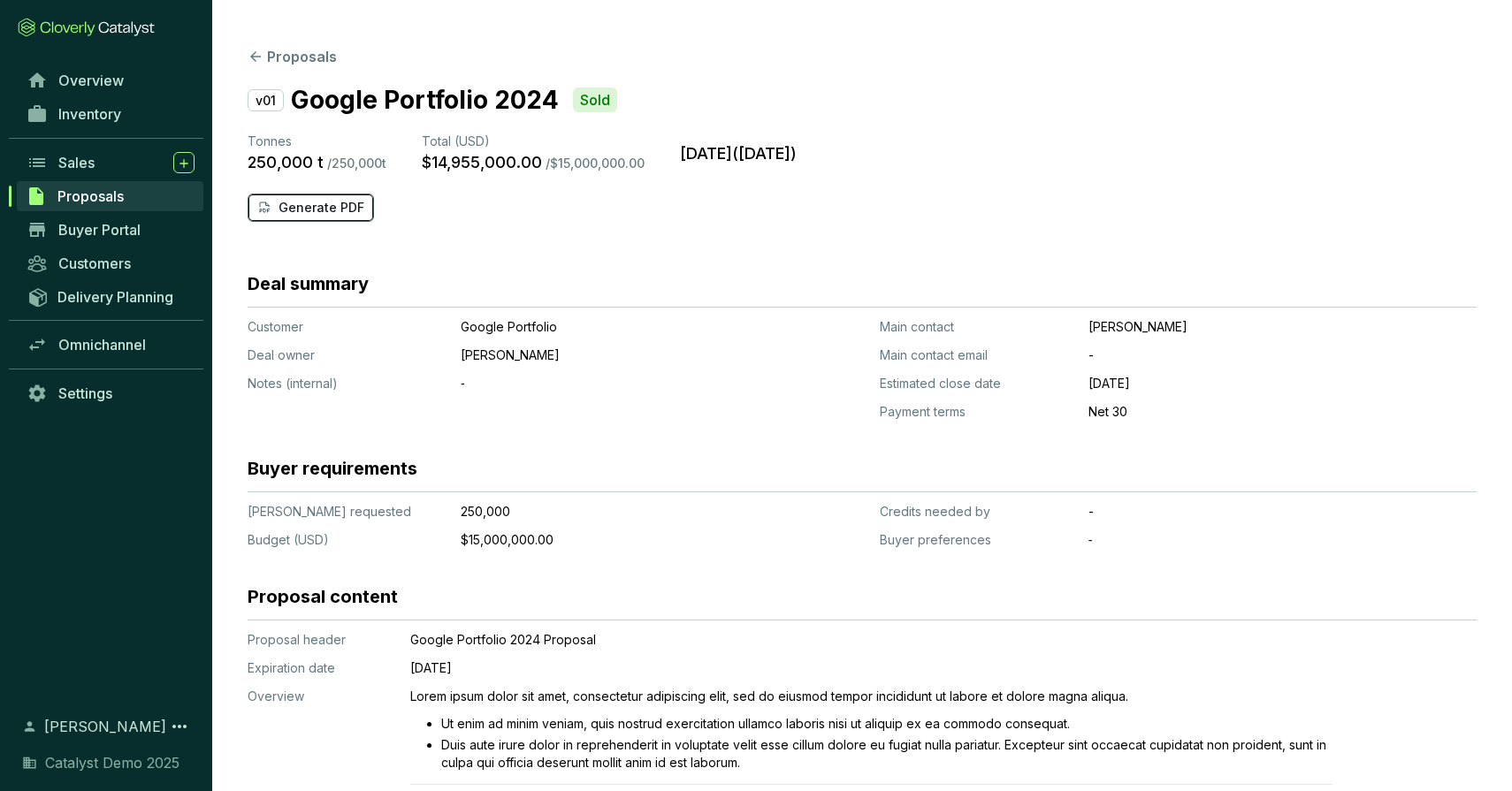
click at [323, 212] on p "Generate PDF" at bounding box center [322, 207] width 86 height 18
click at [99, 171] on div "Sales" at bounding box center [126, 162] width 136 height 21
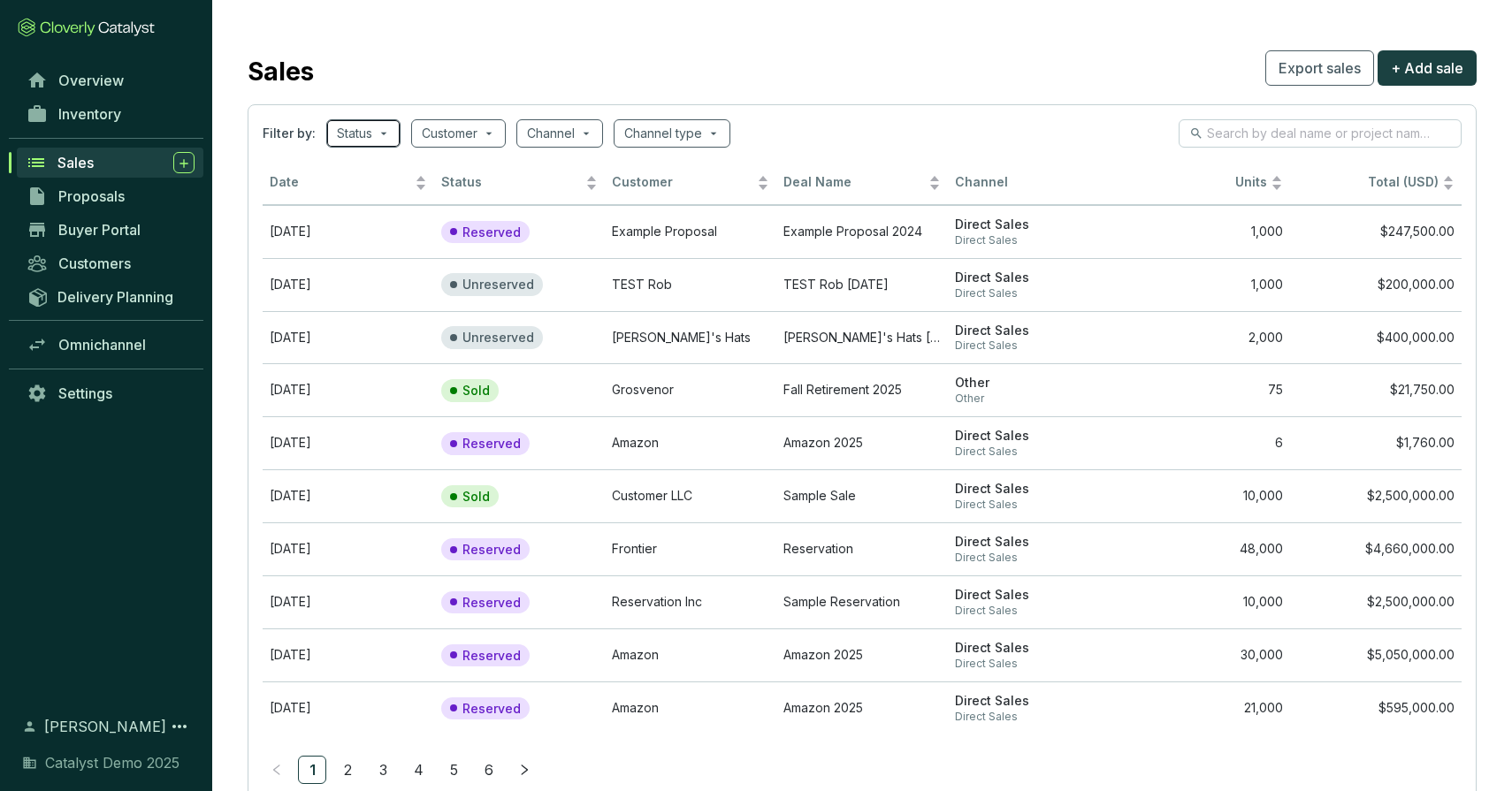
click at [382, 136] on span at bounding box center [364, 134] width 53 height 27
click at [589, 24] on section "Sales Export sales + Add sale Filter by: Status Customer Channel Channel type D…" at bounding box center [862, 423] width 1300 height 845
click at [447, 135] on input "search" at bounding box center [450, 134] width 55 height 27
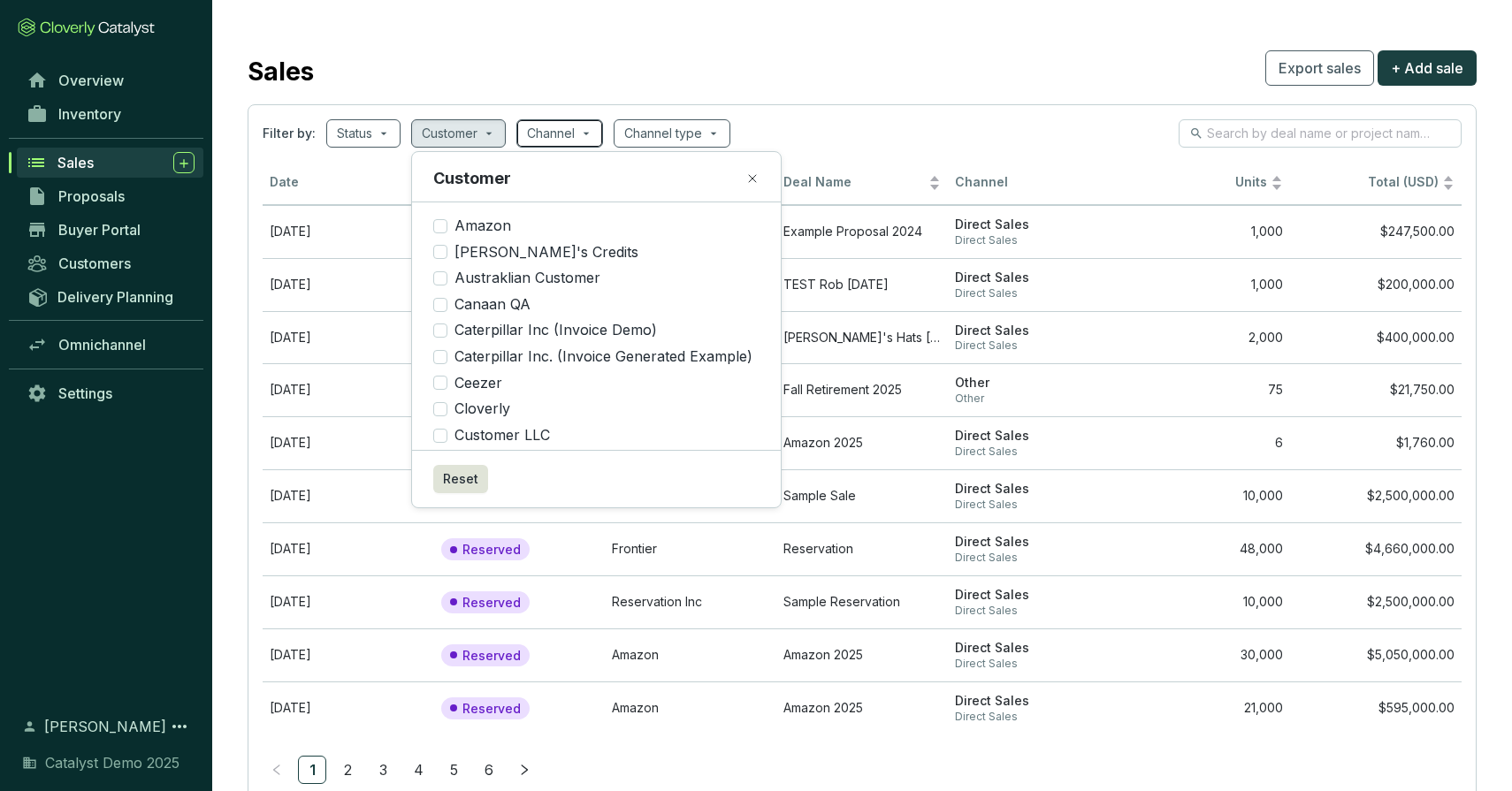
click at [560, 134] on input "search" at bounding box center [551, 134] width 48 height 27
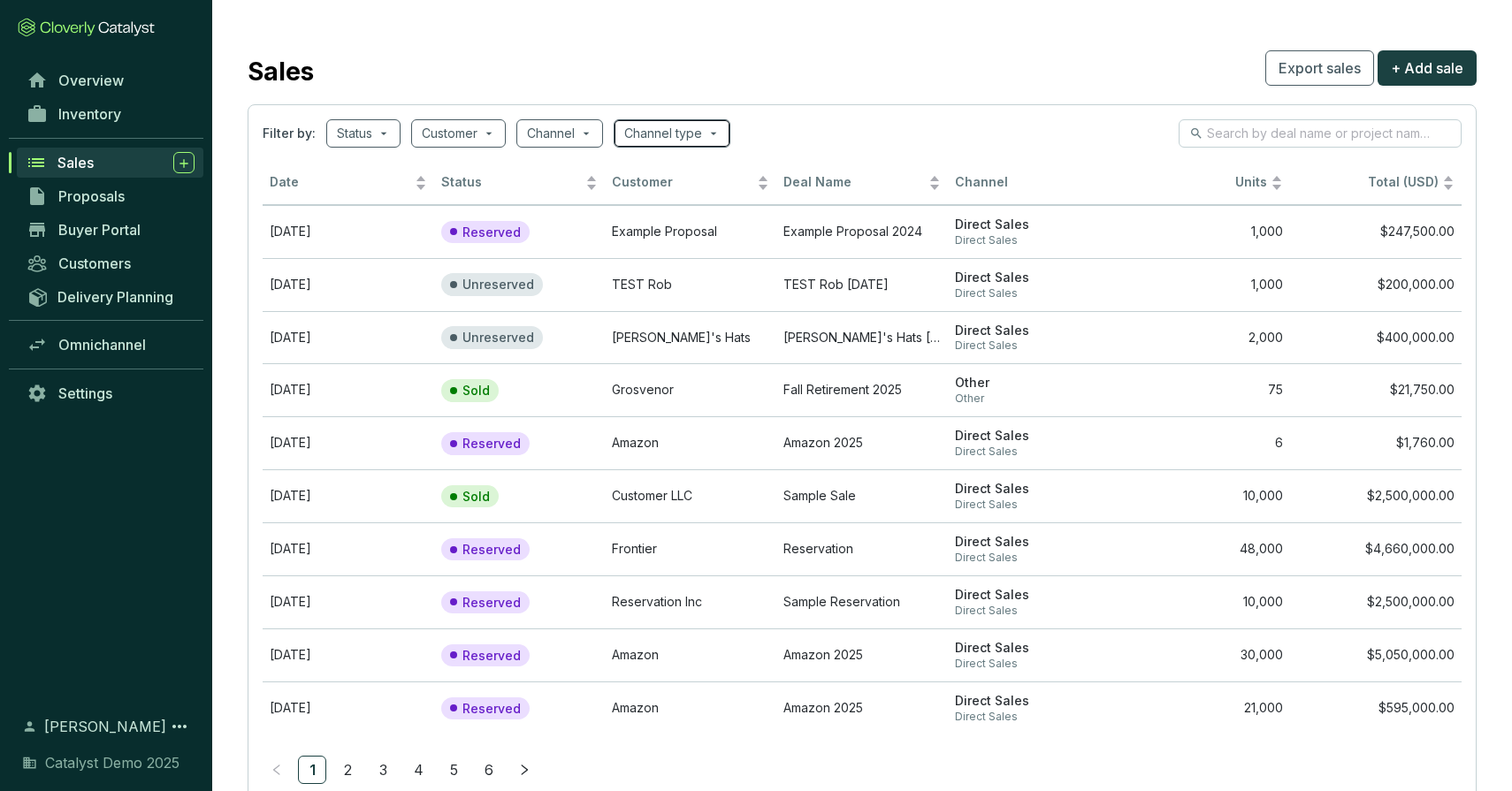
click at [670, 124] on input "search" at bounding box center [663, 134] width 78 height 27
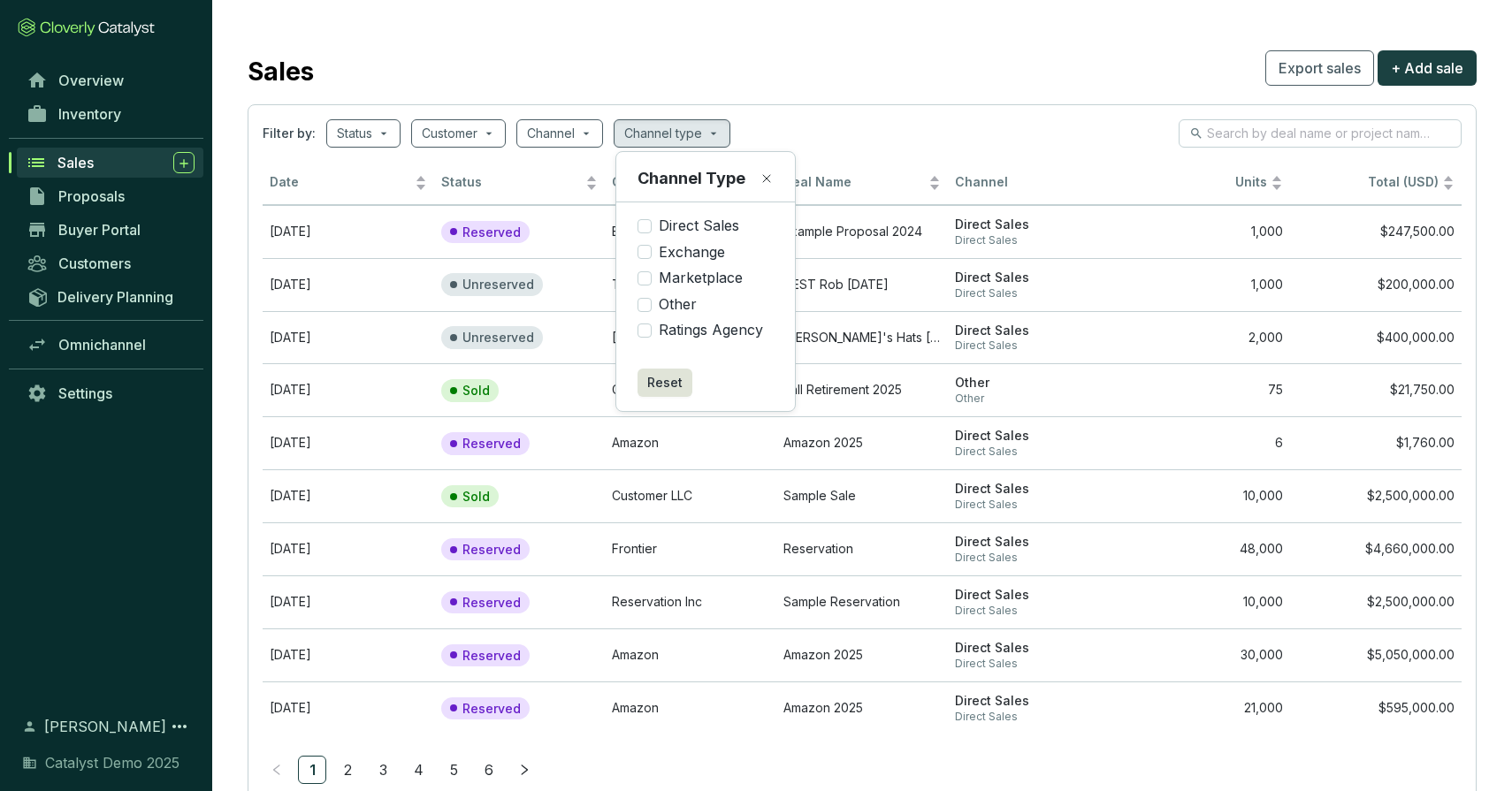
click at [728, 78] on div "Sales Export sales + Add sale" at bounding box center [862, 68] width 1229 height 44
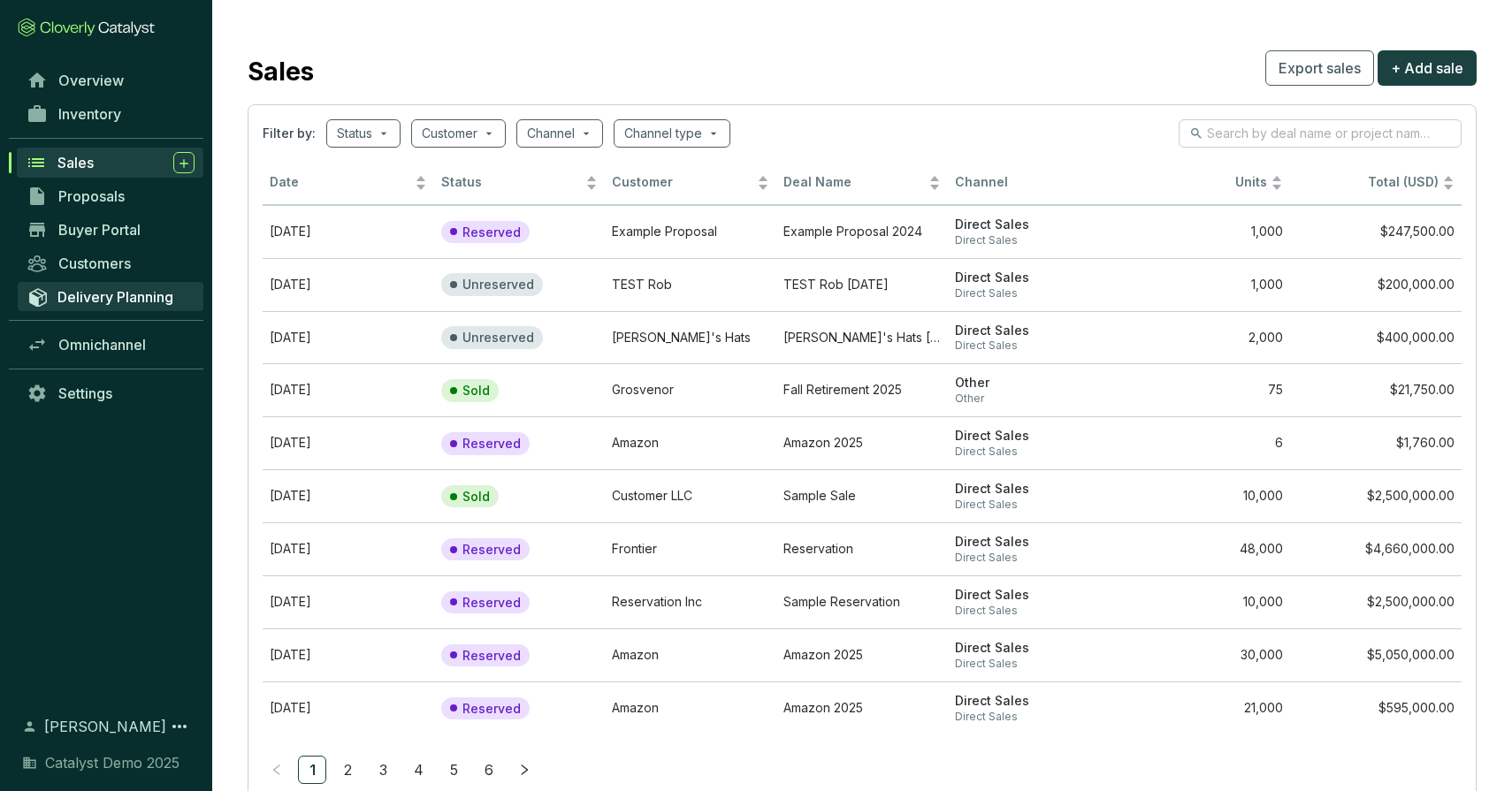
click at [115, 292] on span "Delivery Planning" at bounding box center [115, 297] width 116 height 18
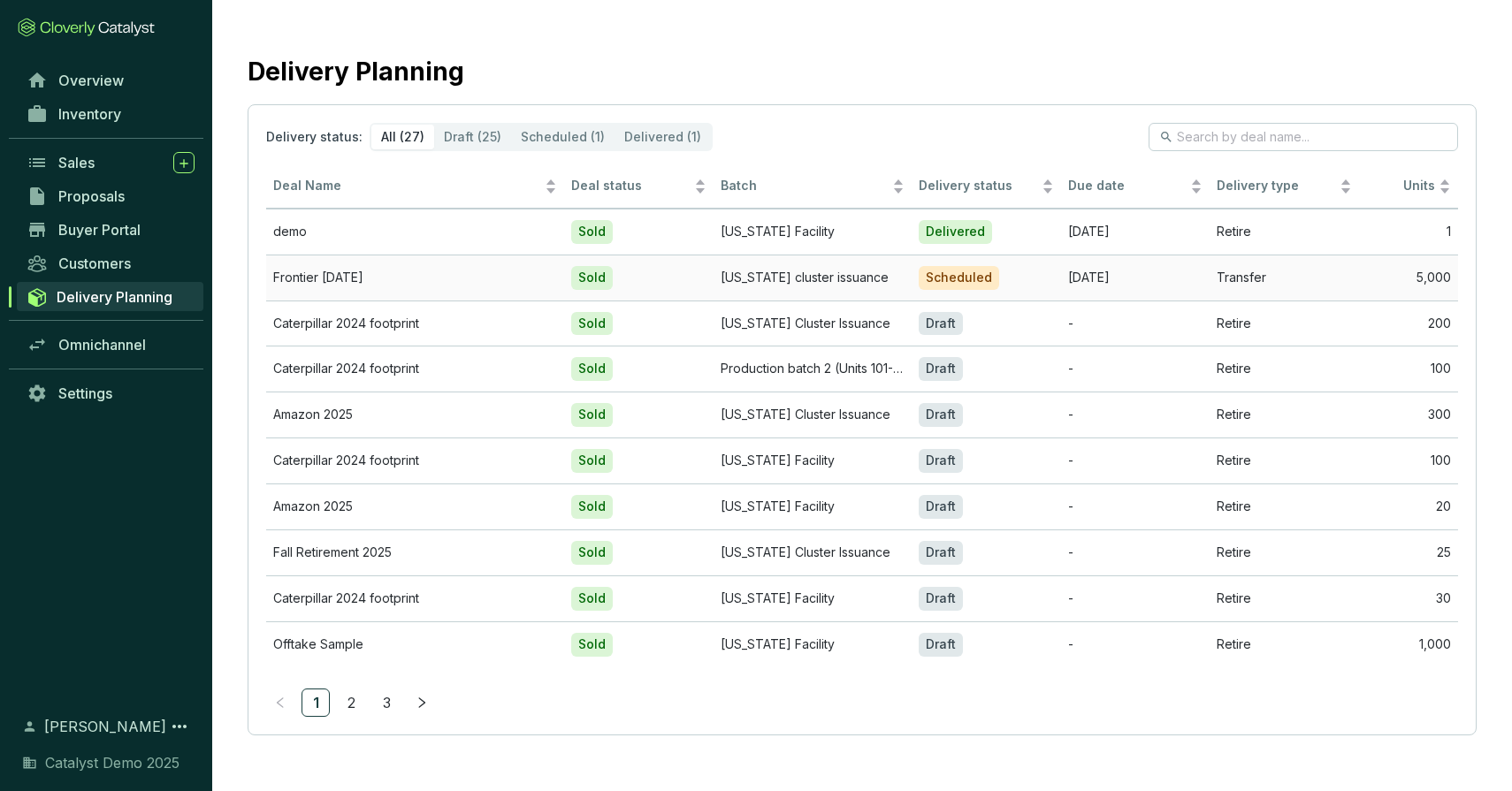
click at [658, 276] on td "Sold" at bounding box center [639, 278] width 150 height 46
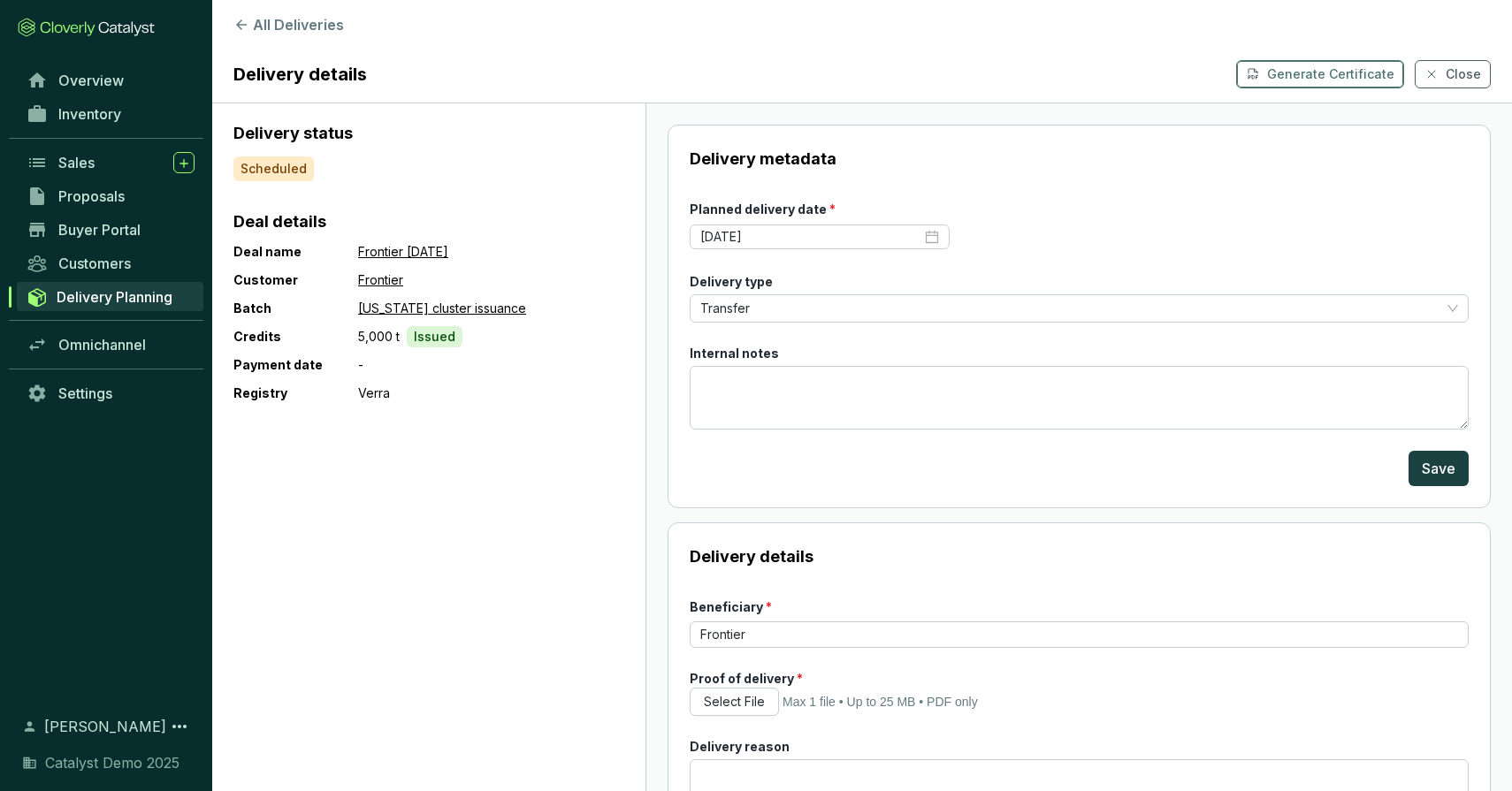
click at [1292, 82] on p "Generate Certificate" at bounding box center [1331, 74] width 127 height 18
click at [269, 22] on button "All Deliveries" at bounding box center [862, 25] width 1257 height 21
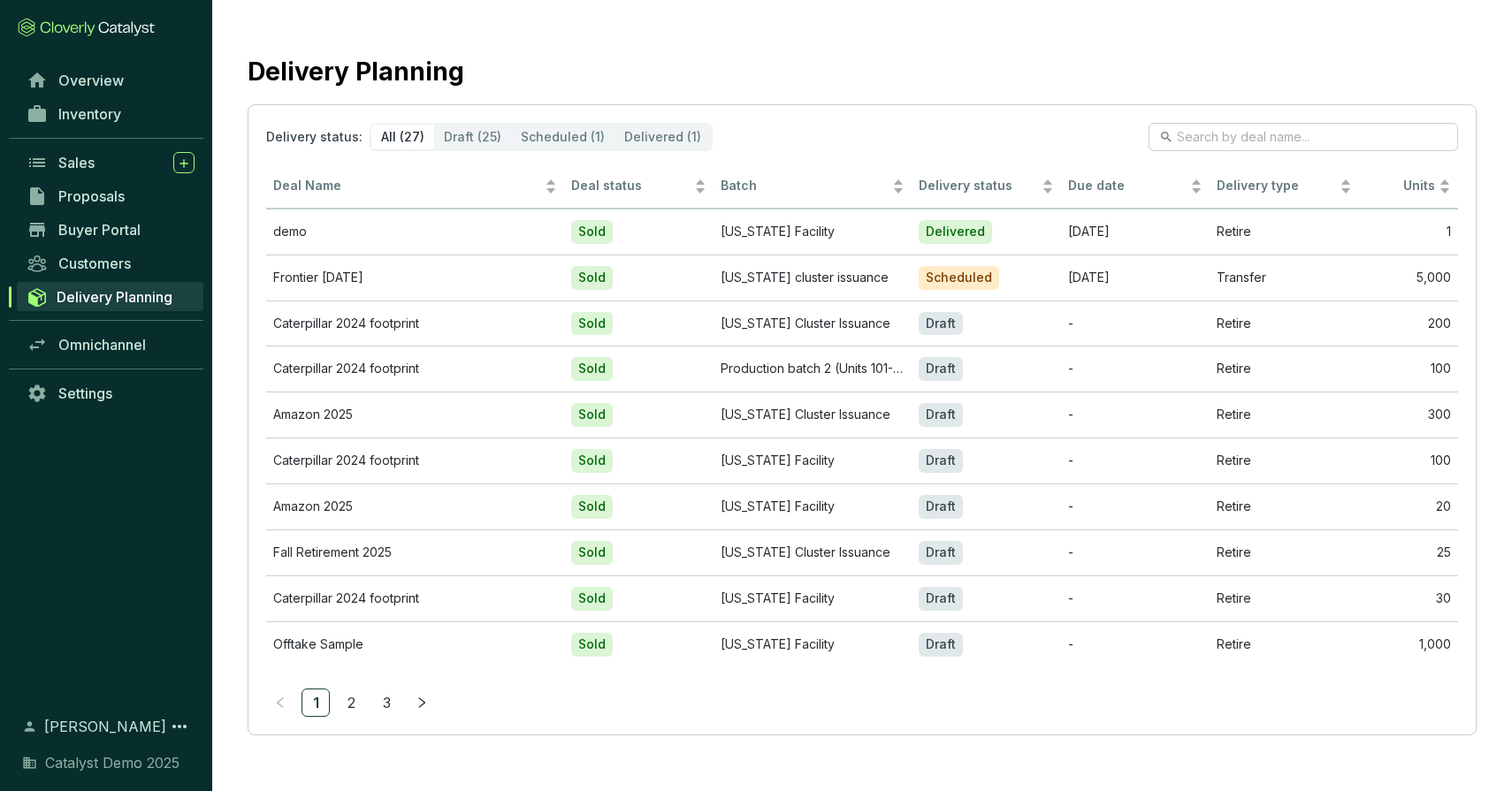
click at [557, 34] on section "Delivery Planning Delivery status: All (27) Draft (25) Scheduled (1) Delivered …" at bounding box center [862, 390] width 1300 height 781
click at [108, 261] on span "Customers" at bounding box center [94, 263] width 73 height 18
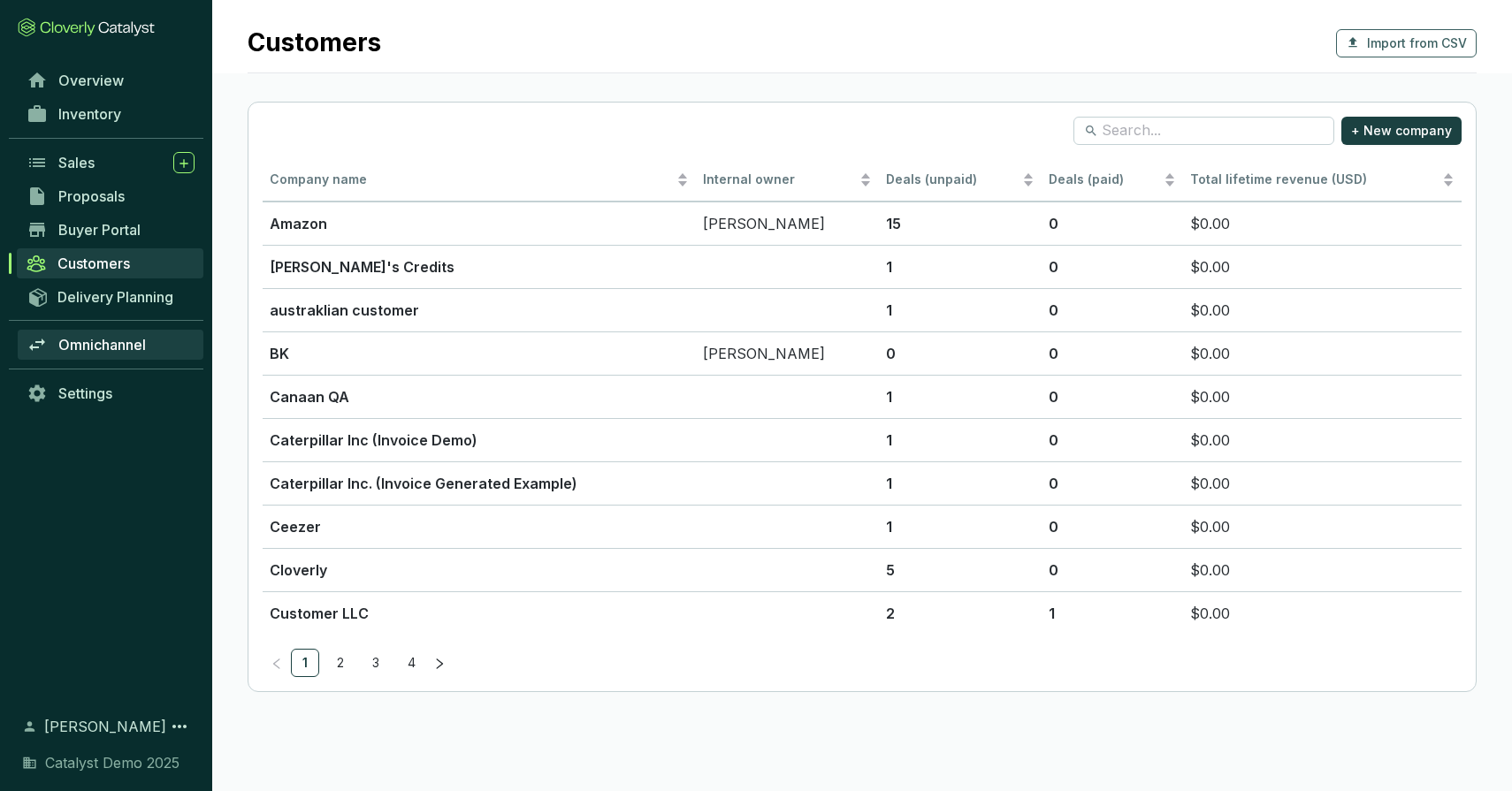
click at [120, 347] on span "Omnichannel" at bounding box center [102, 344] width 88 height 18
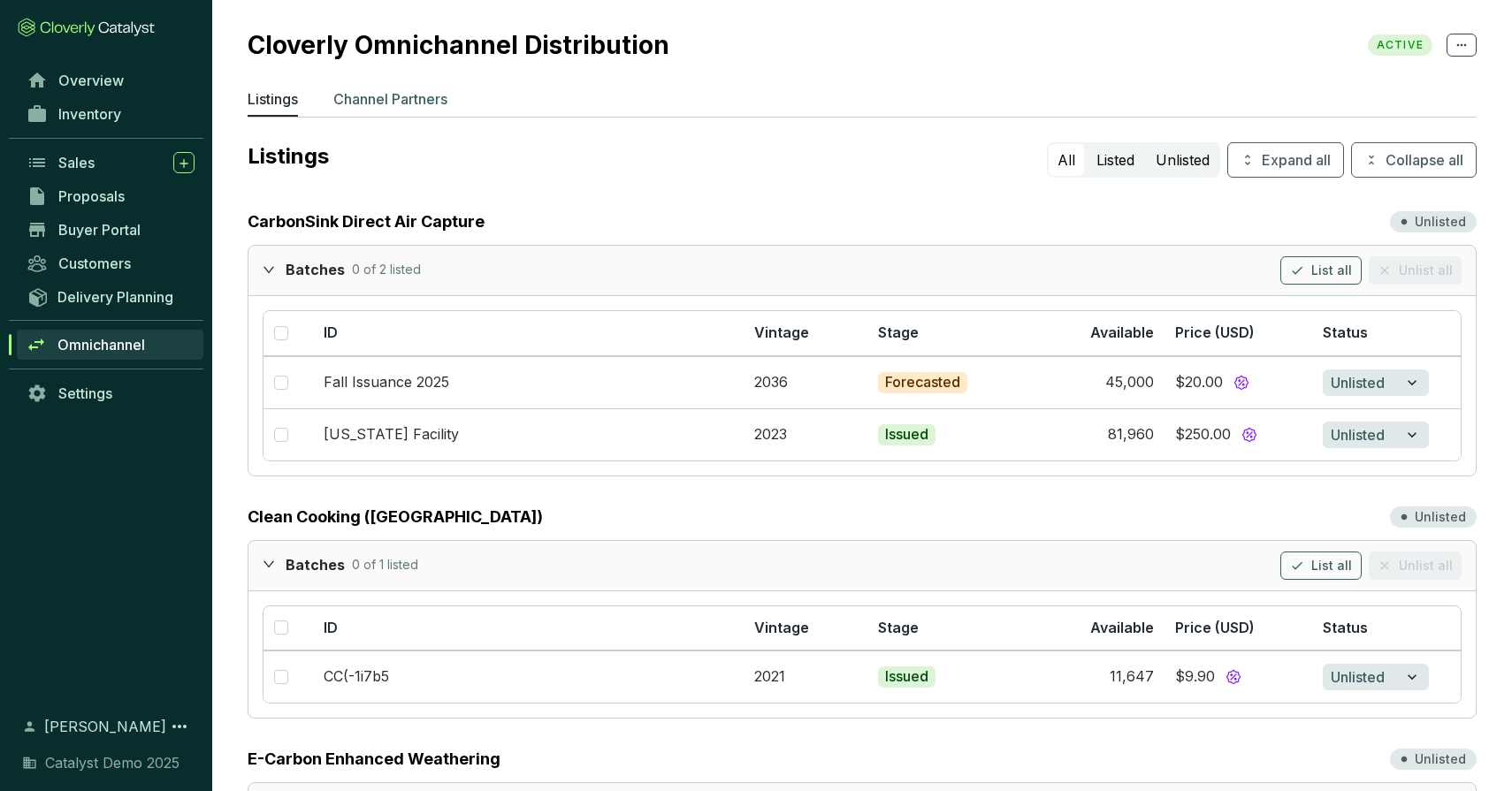
click at [390, 92] on p "Channel Partners" at bounding box center [390, 99] width 115 height 21
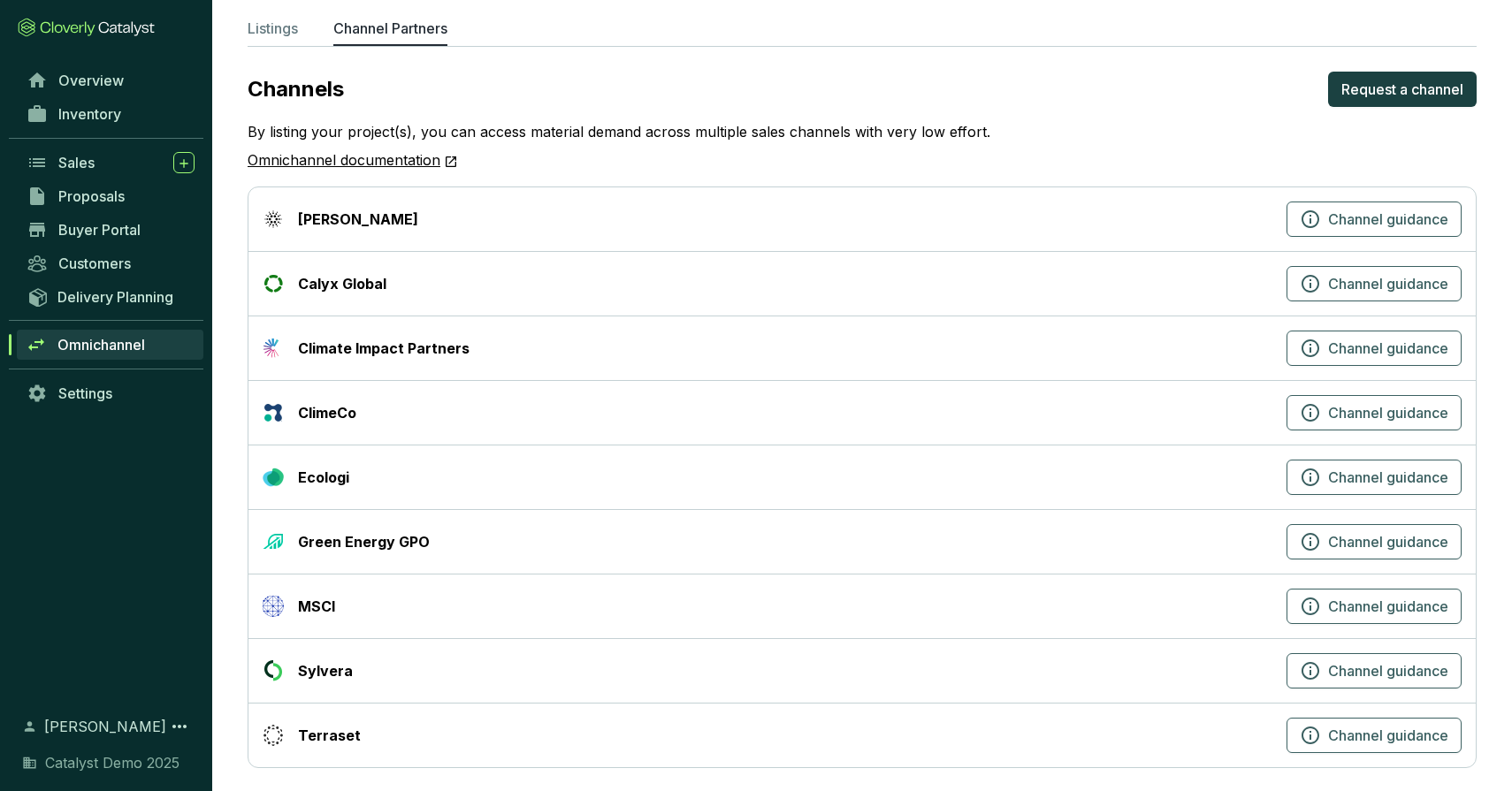
scroll to position [72, 0]
click at [278, 23] on p "Listings" at bounding box center [272, 28] width 51 height 21
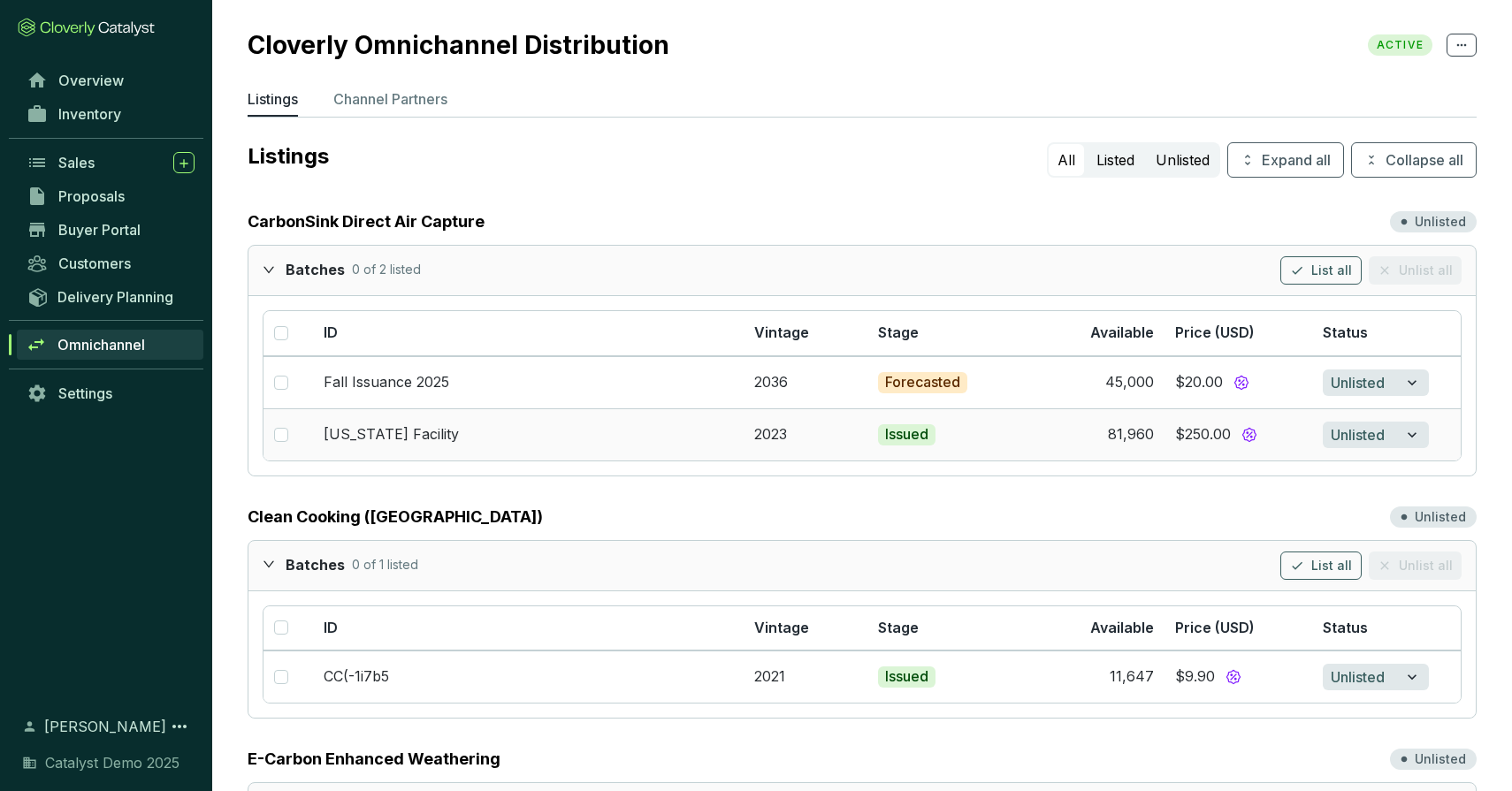
scroll to position [69, 0]
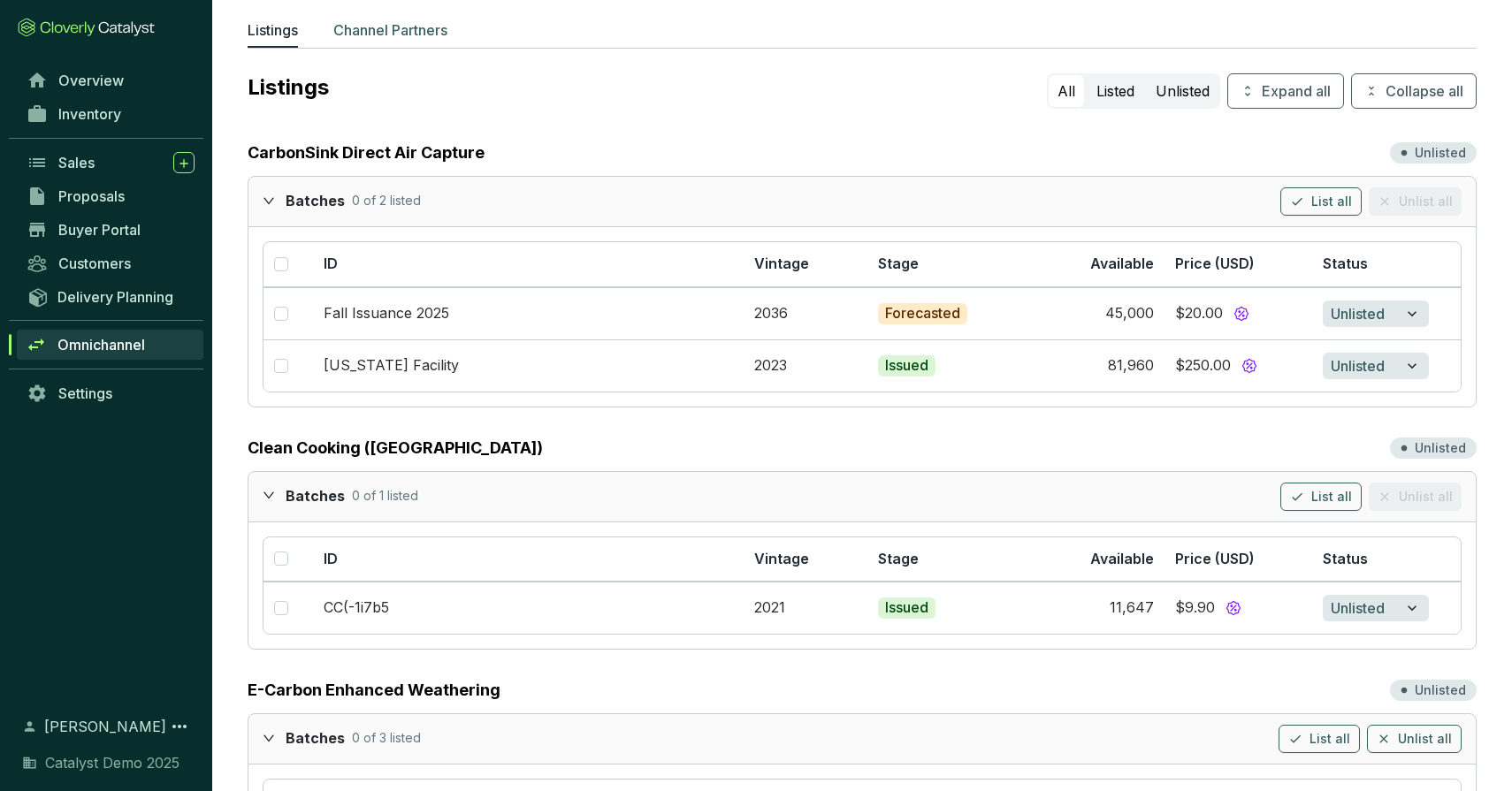
click at [397, 22] on p "Channel Partners" at bounding box center [390, 30] width 115 height 21
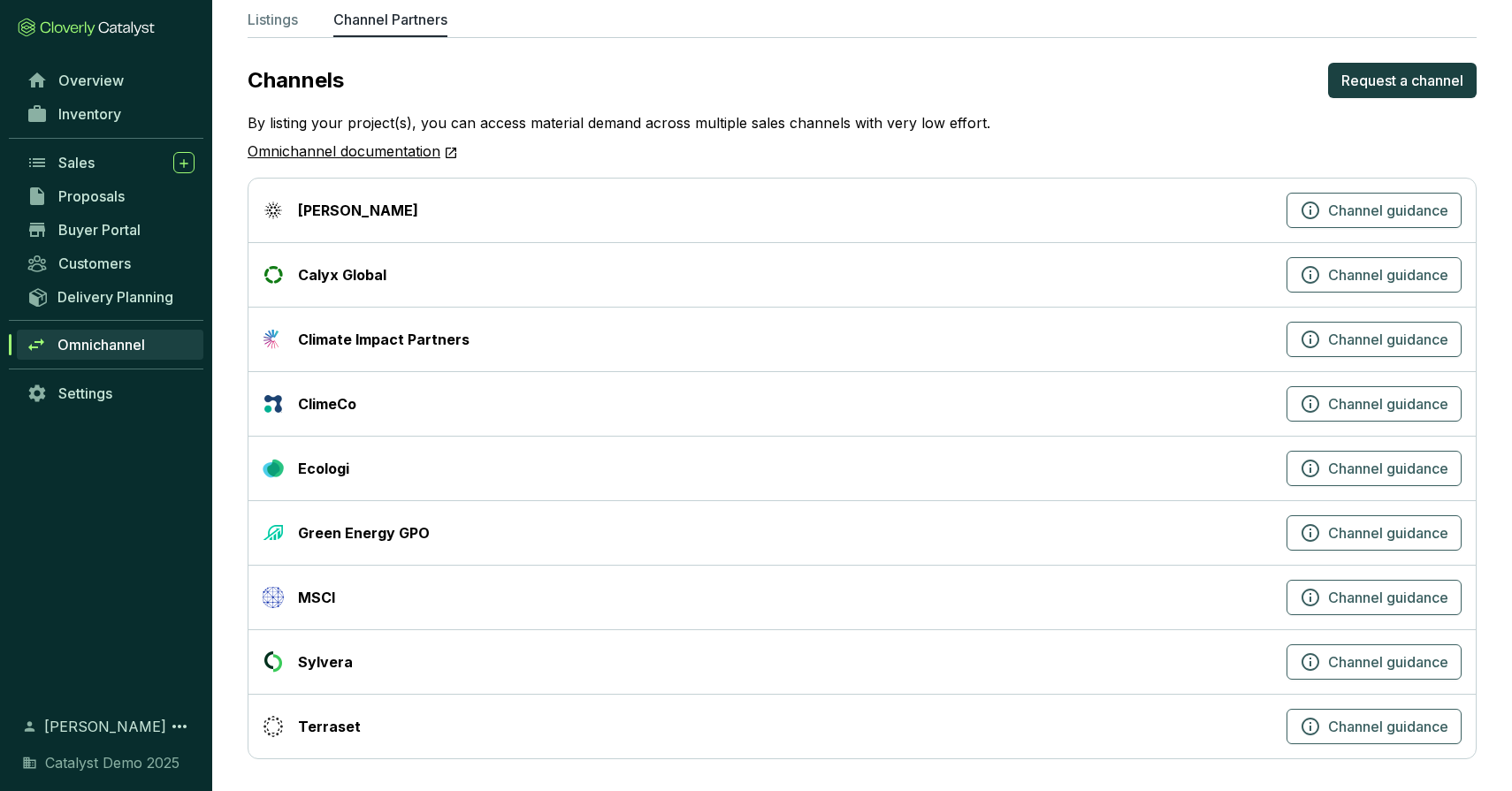
scroll to position [82, 0]
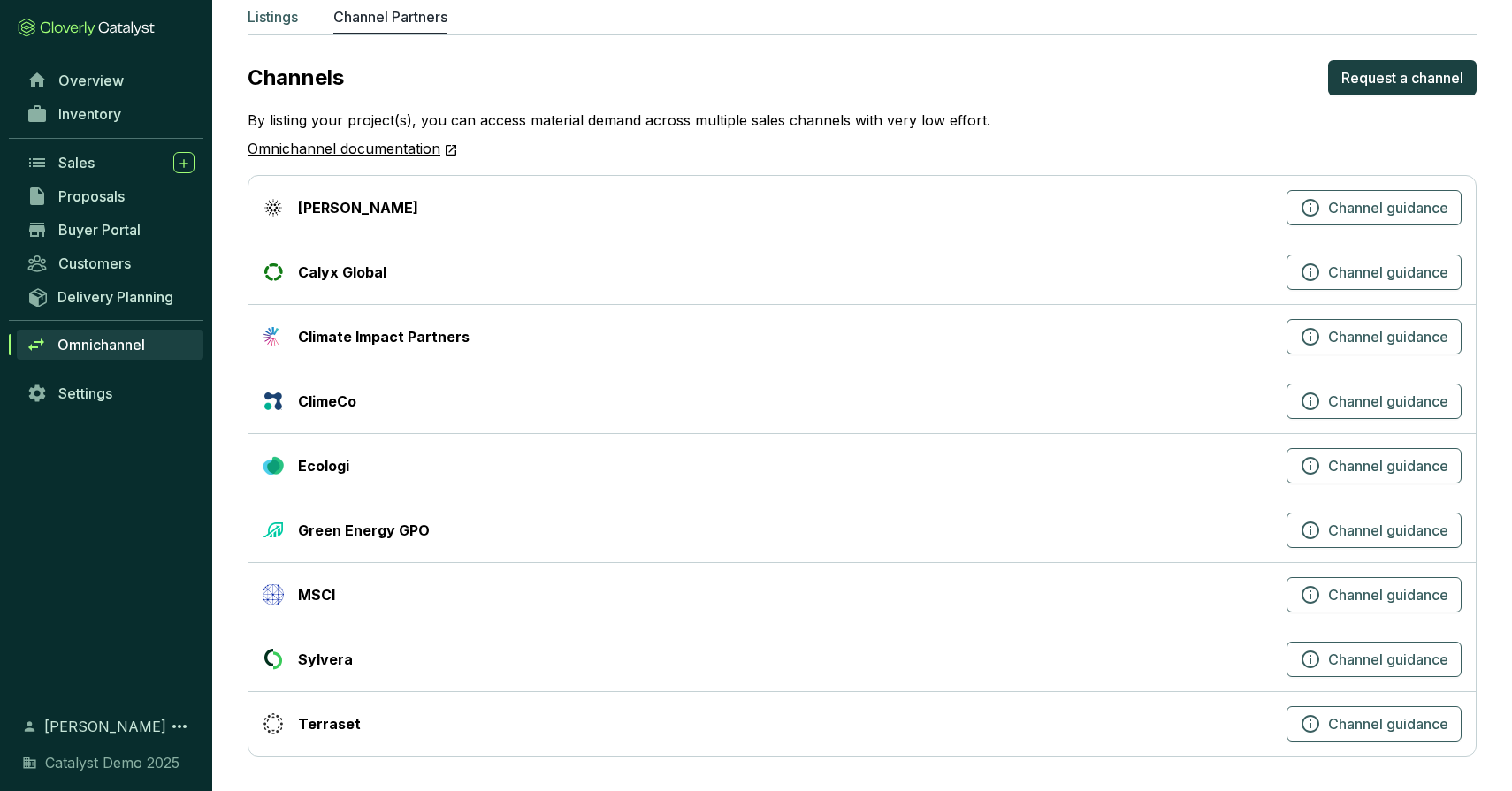
click at [289, 15] on p "Listings" at bounding box center [272, 16] width 51 height 21
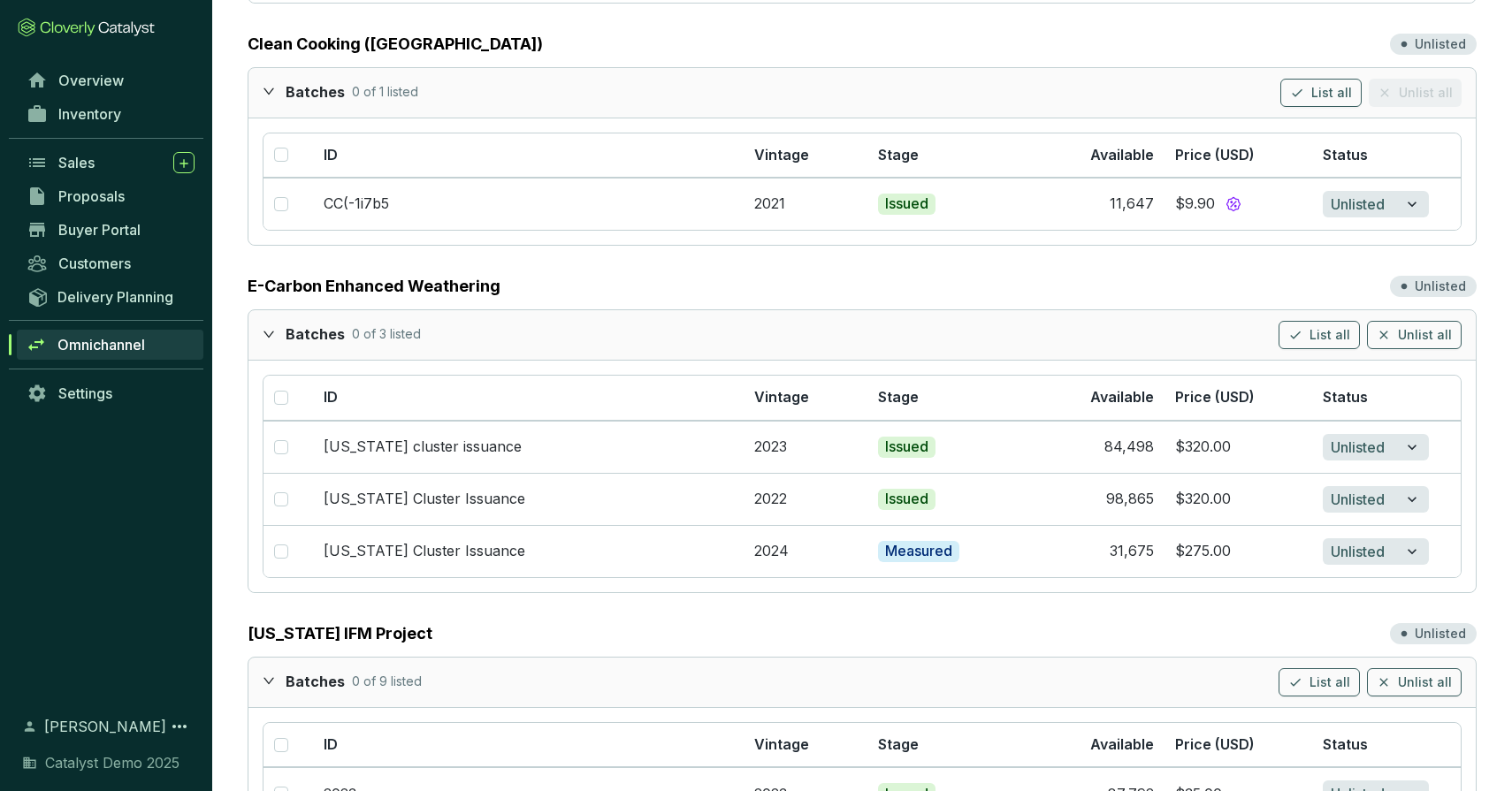
scroll to position [470, 0]
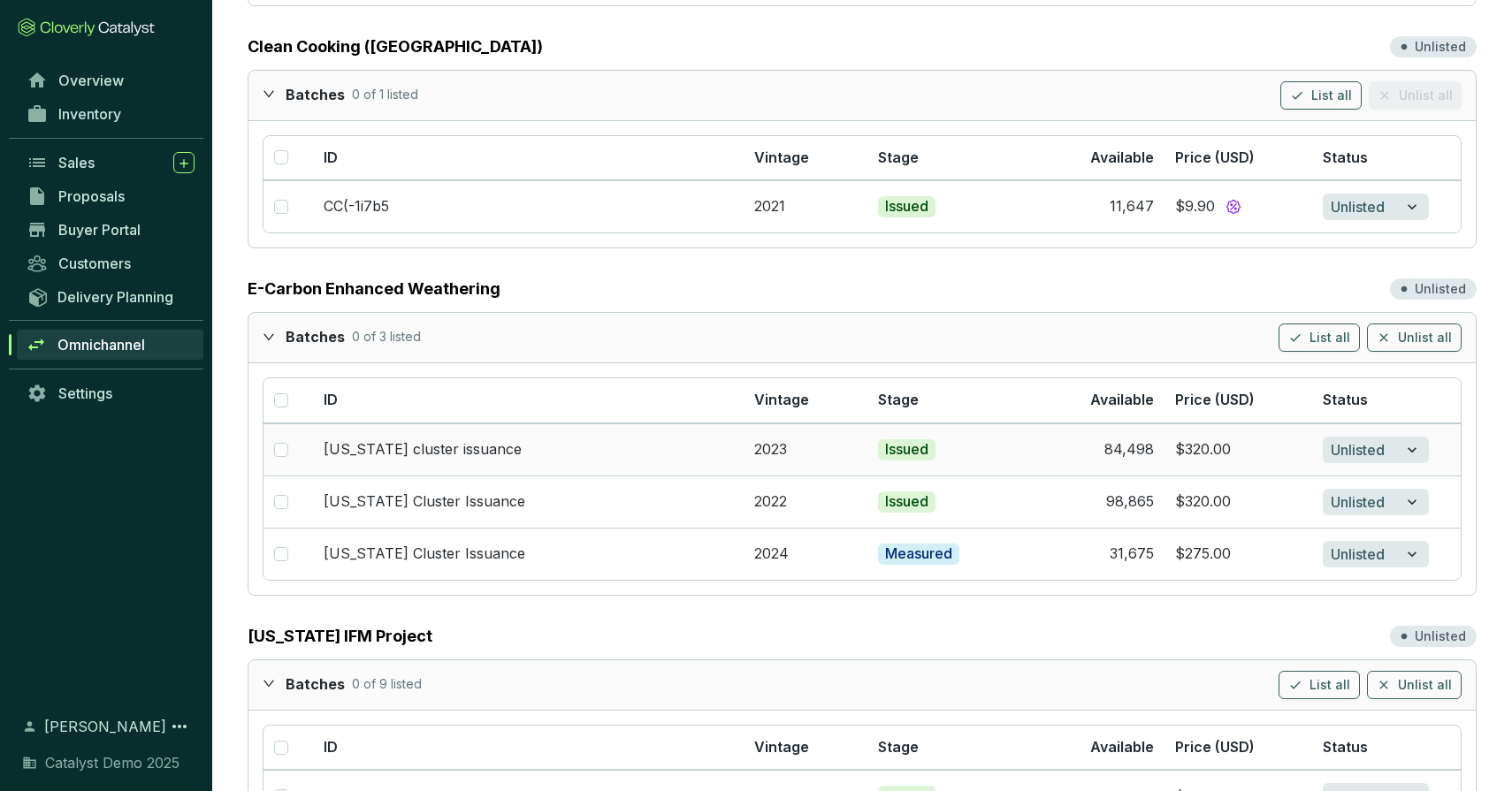
click at [1213, 452] on section "$320.00" at bounding box center [1238, 449] width 127 height 19
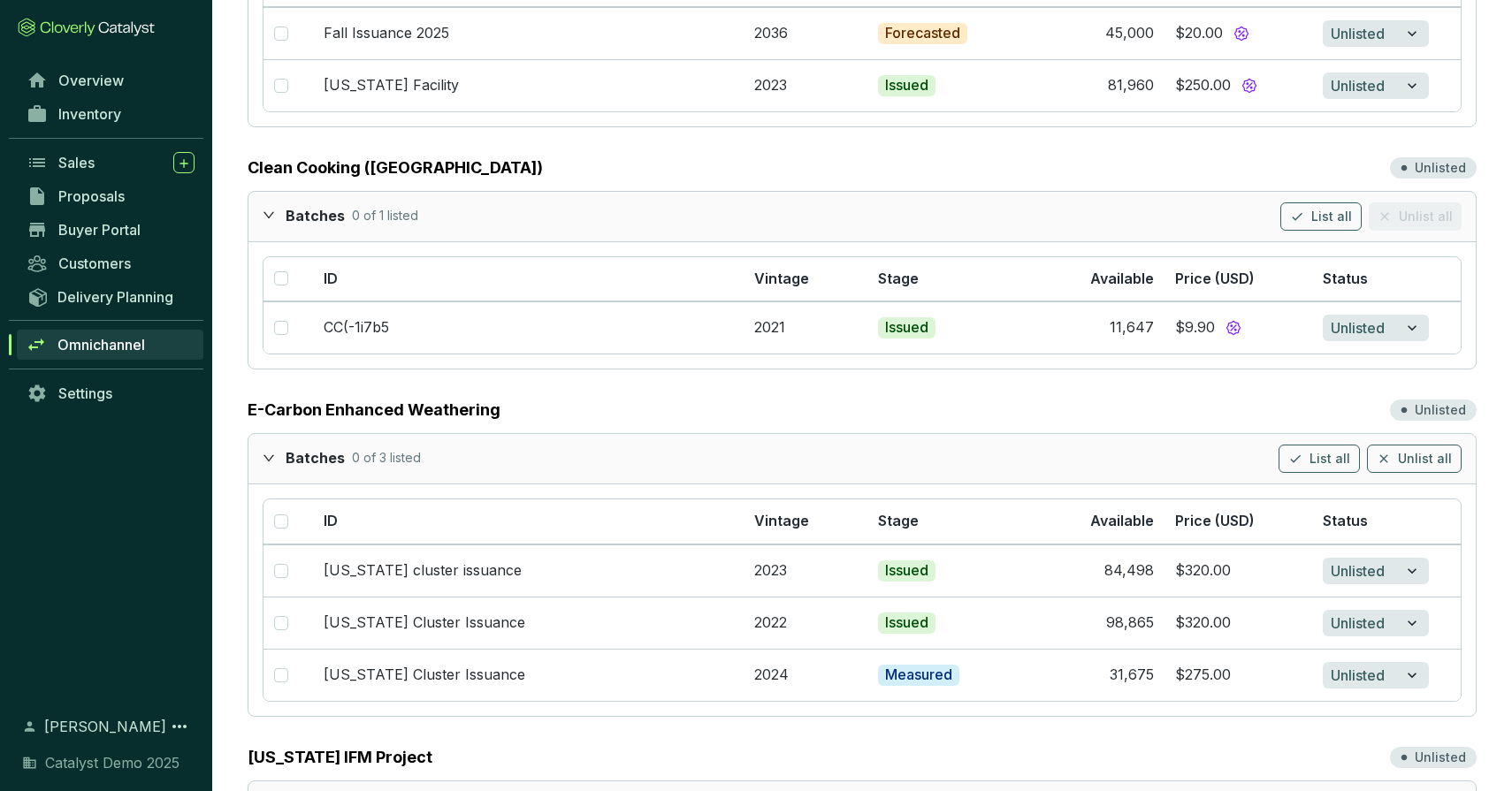
scroll to position [350, 0]
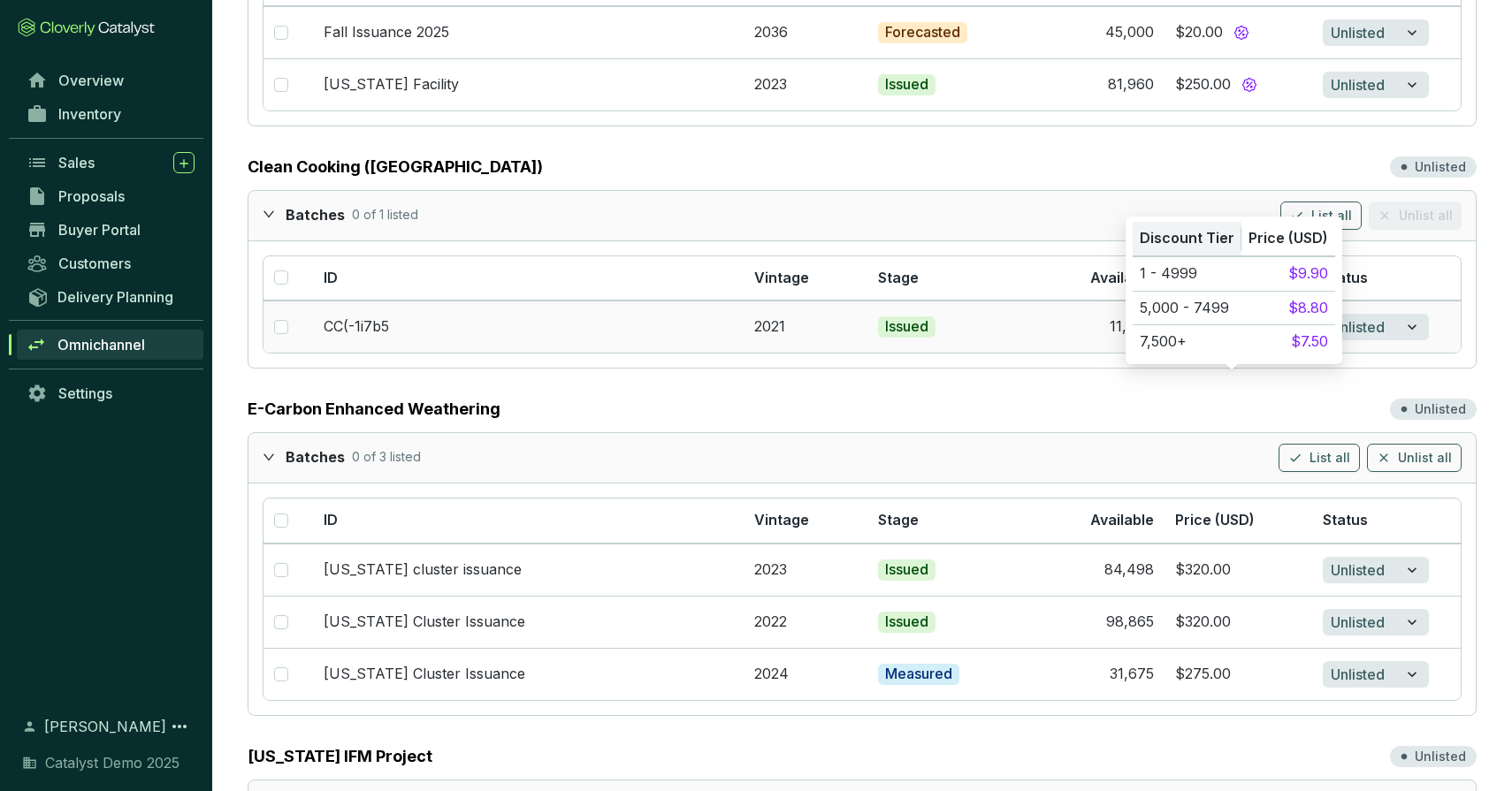
click at [1222, 222] on th "Discount Tier" at bounding box center [1187, 239] width 109 height 34
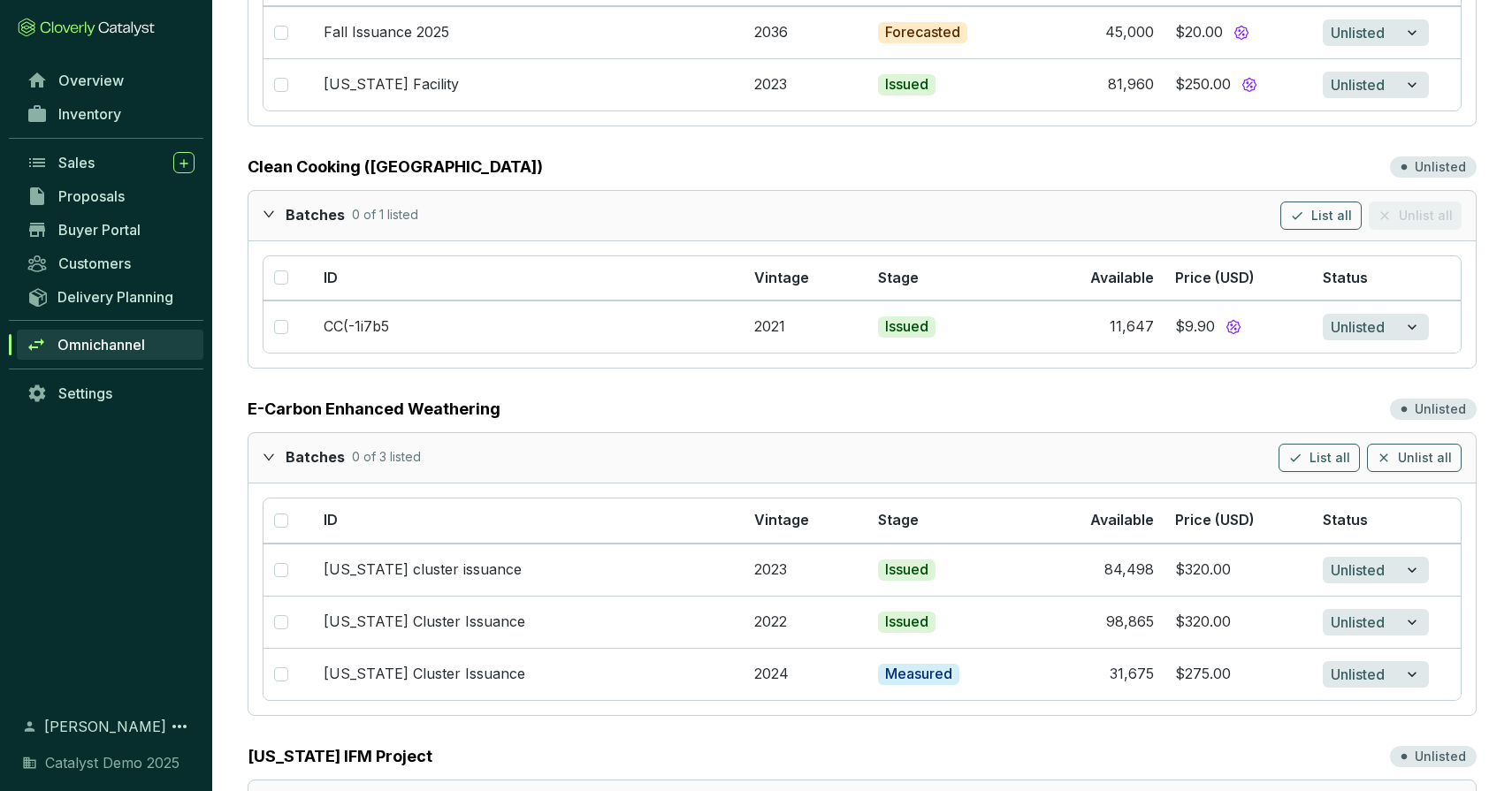
click at [1058, 163] on div "Clean Cooking ([GEOGRAPHIC_DATA]) Unlisted" at bounding box center [862, 167] width 1229 height 25
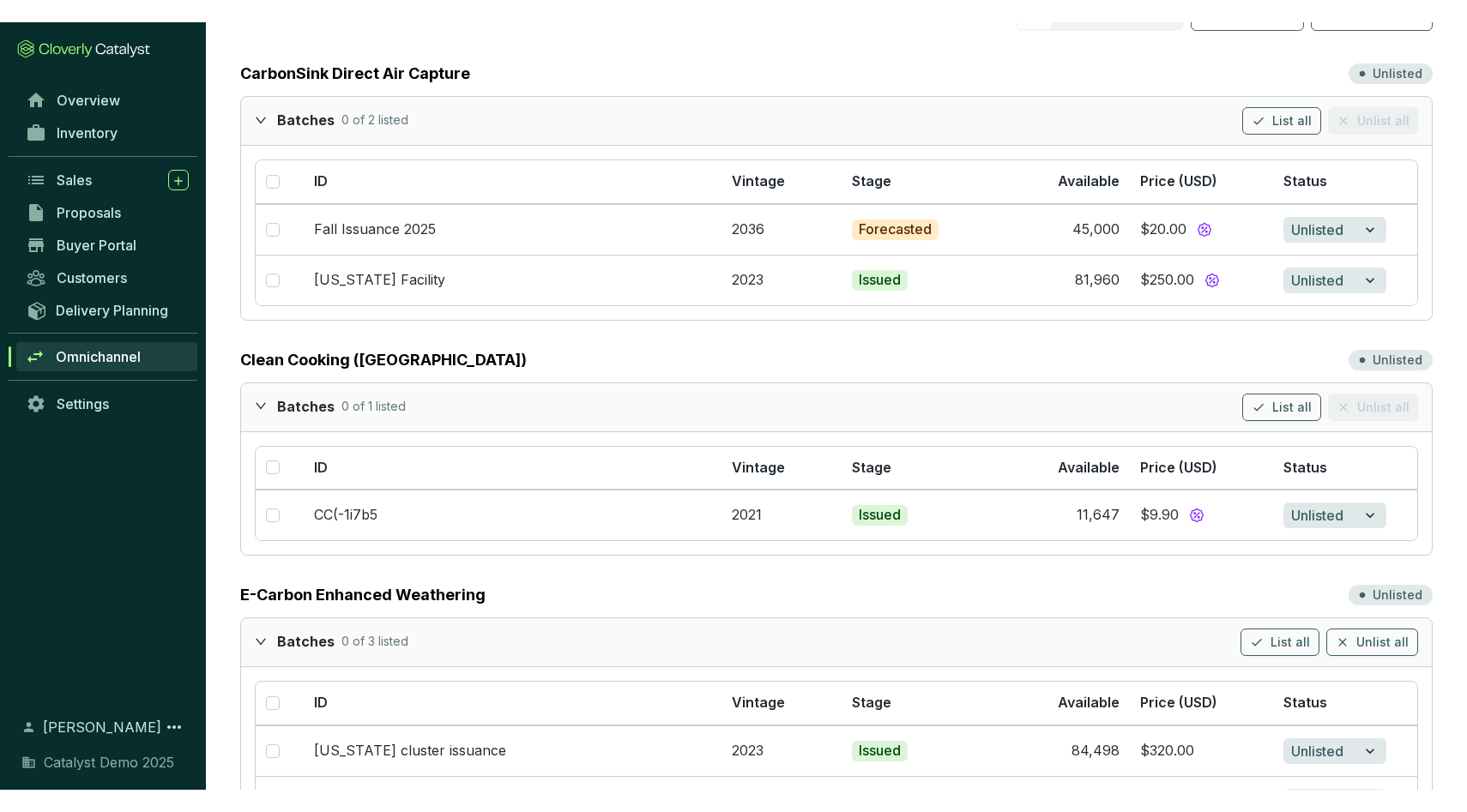
scroll to position [0, 0]
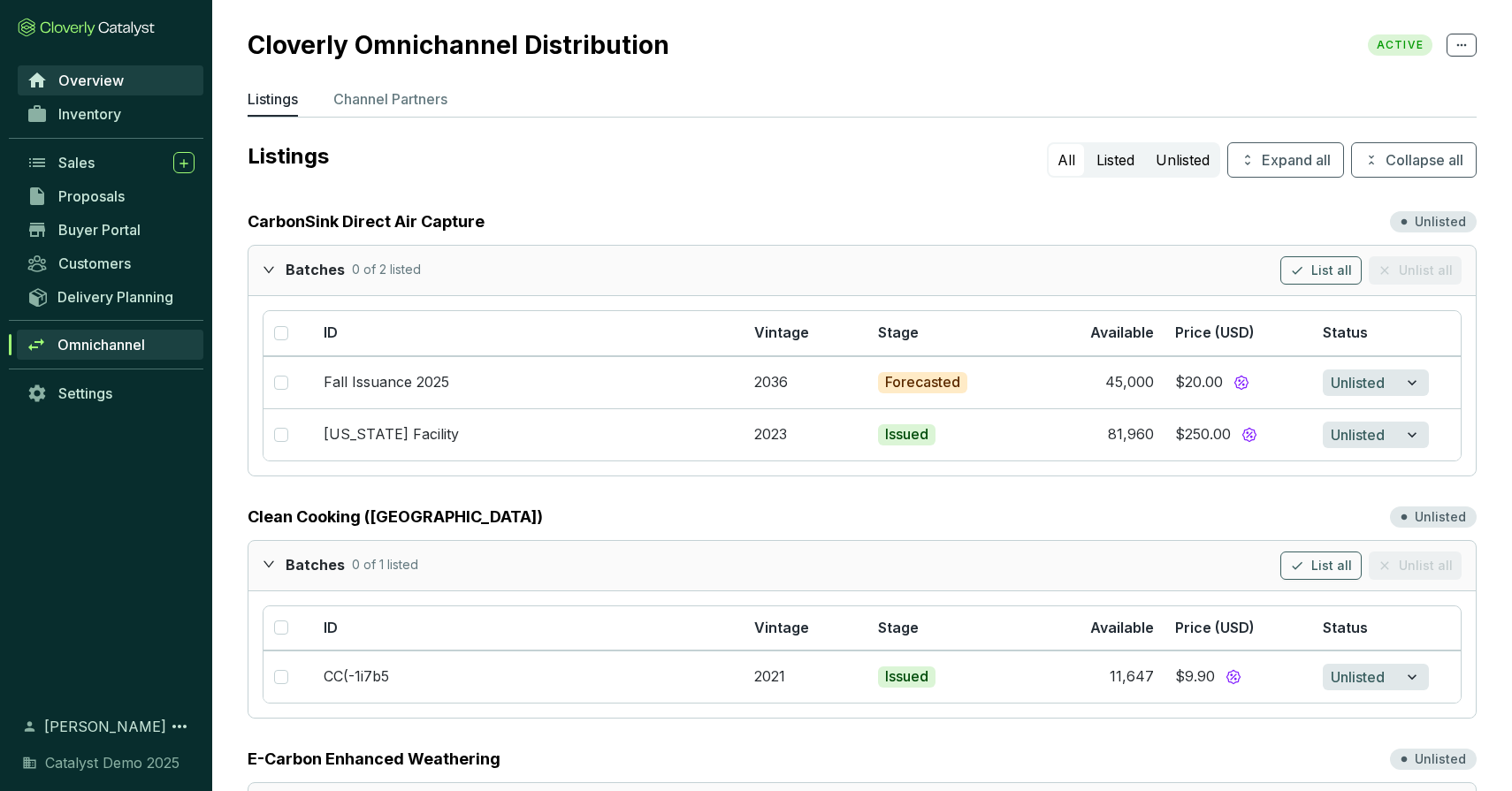
click at [98, 77] on span "Overview" at bounding box center [91, 80] width 66 height 18
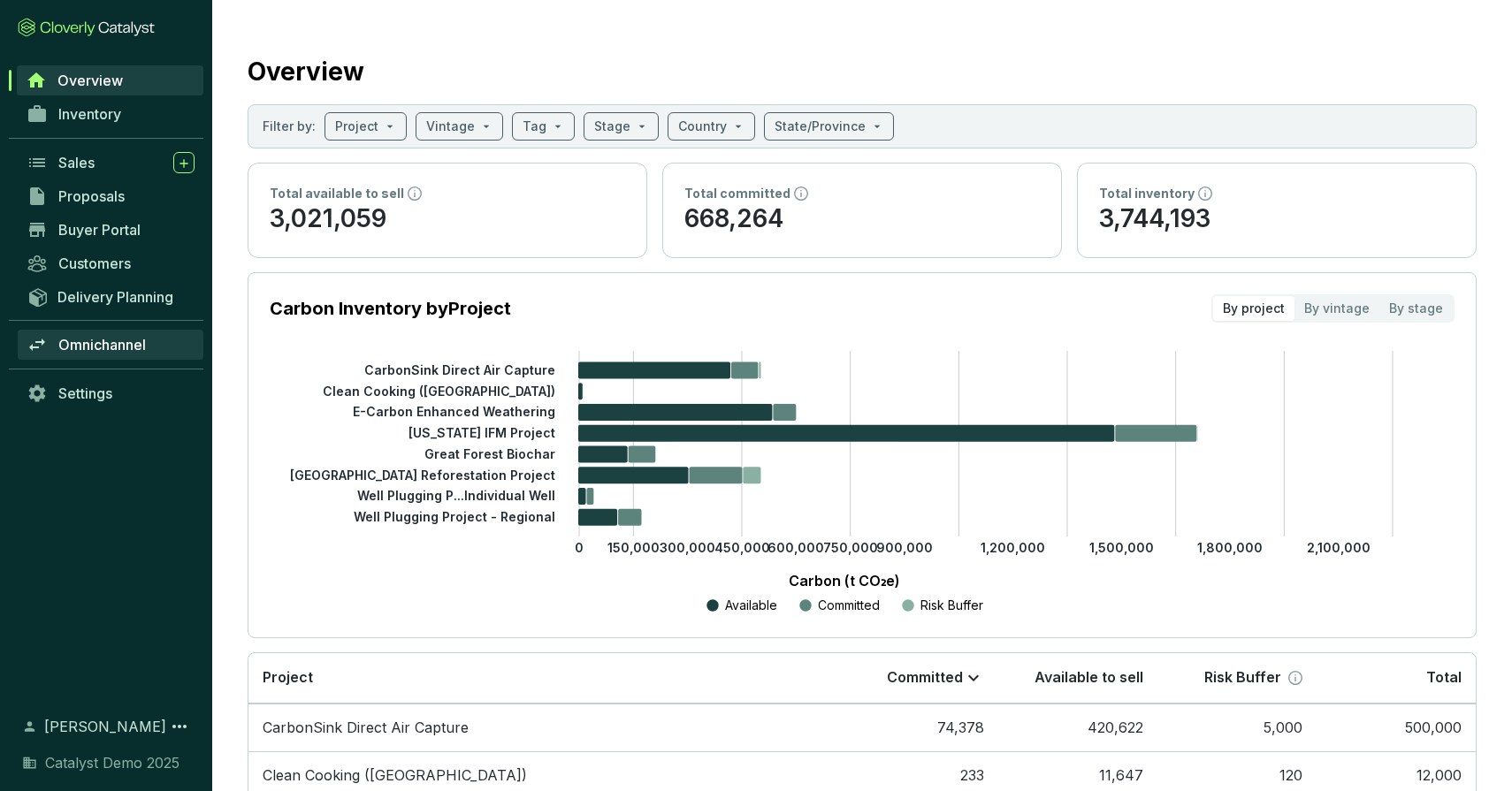
click at [123, 338] on span "Omnichannel" at bounding box center [102, 344] width 88 height 18
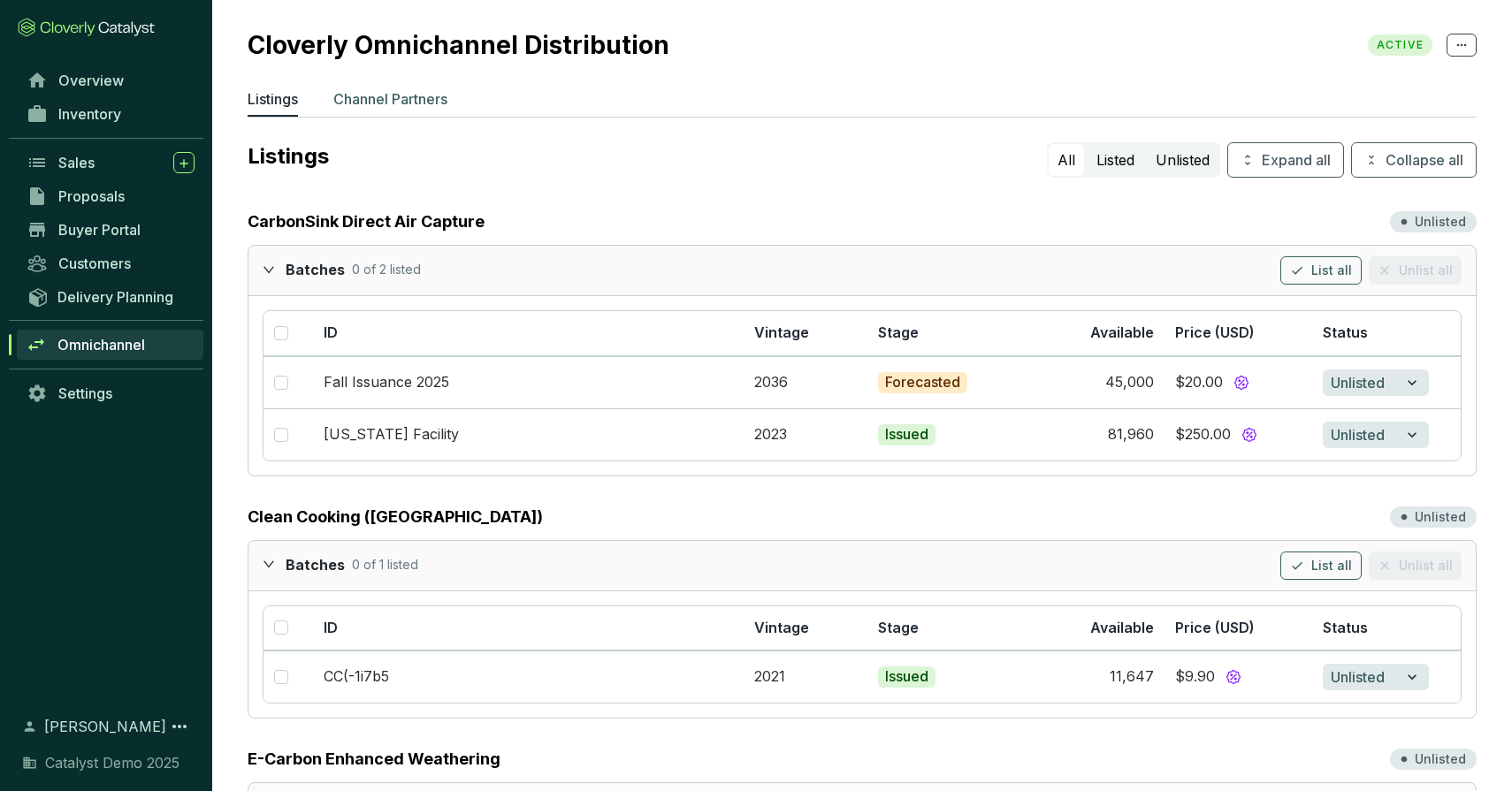
click at [401, 93] on p "Channel Partners" at bounding box center [390, 99] width 115 height 21
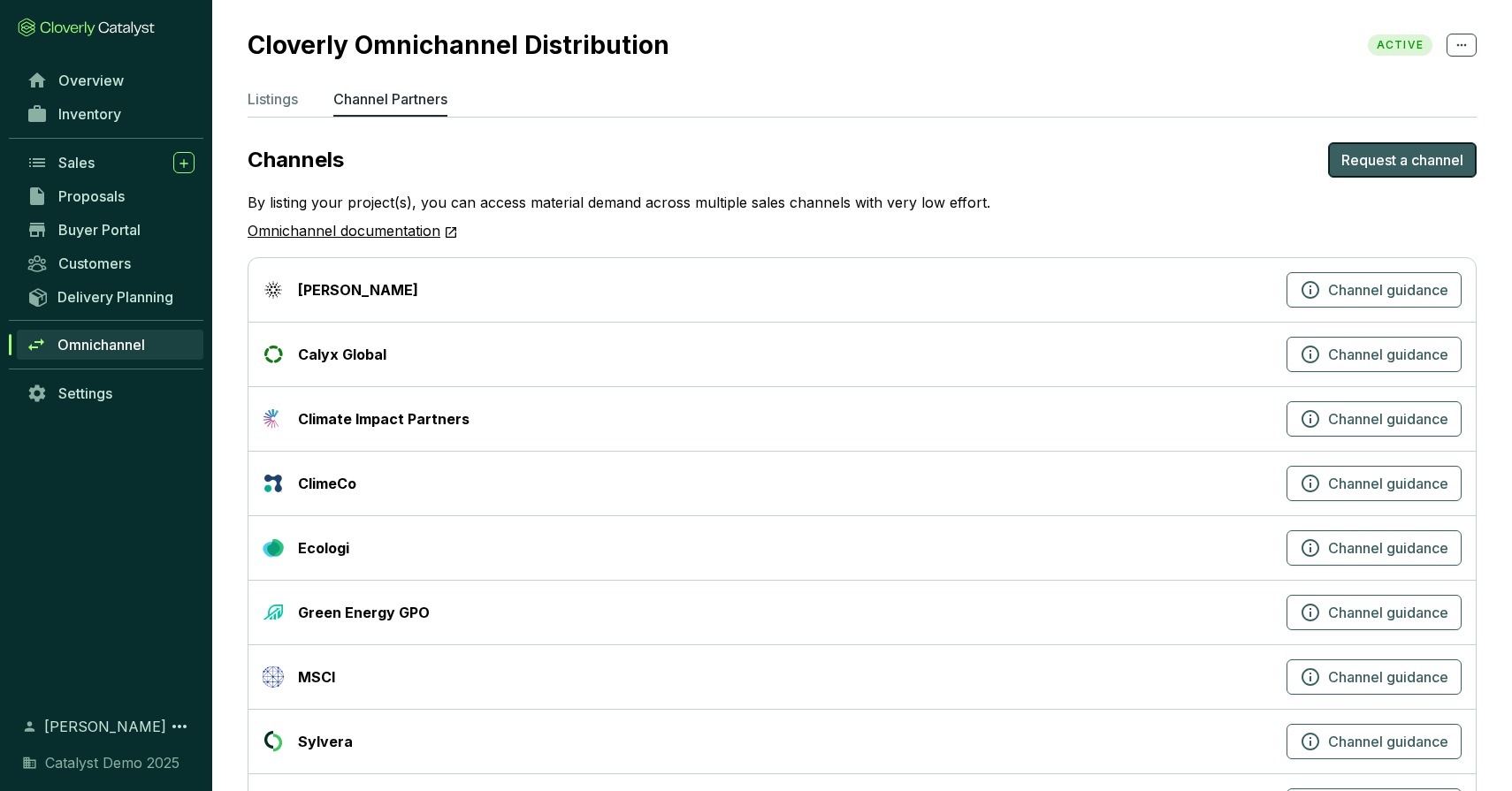
click at [1390, 151] on span "Request a channel" at bounding box center [1402, 160] width 122 height 21
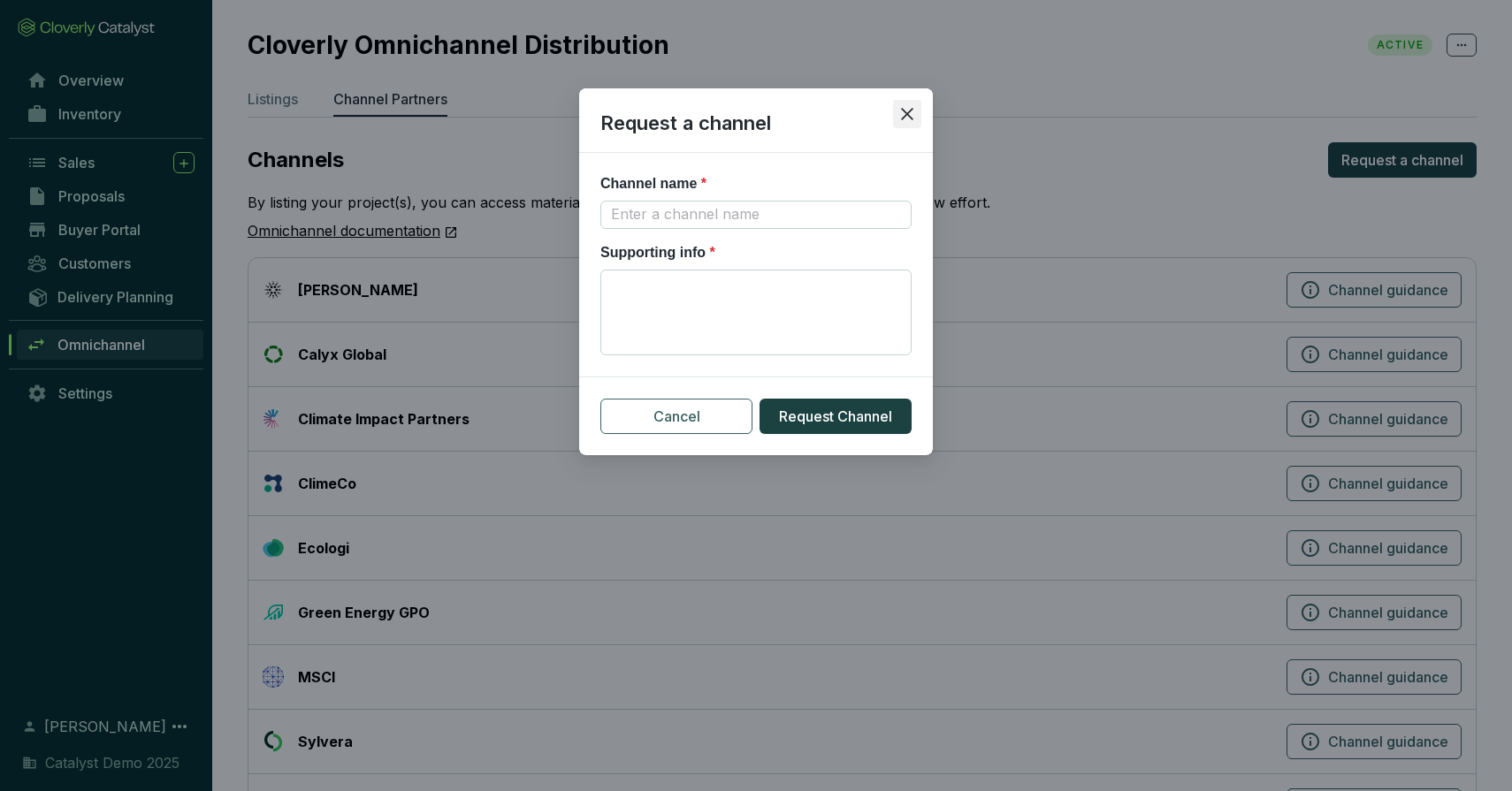
click at [908, 114] on icon "close" at bounding box center [907, 114] width 12 height 12
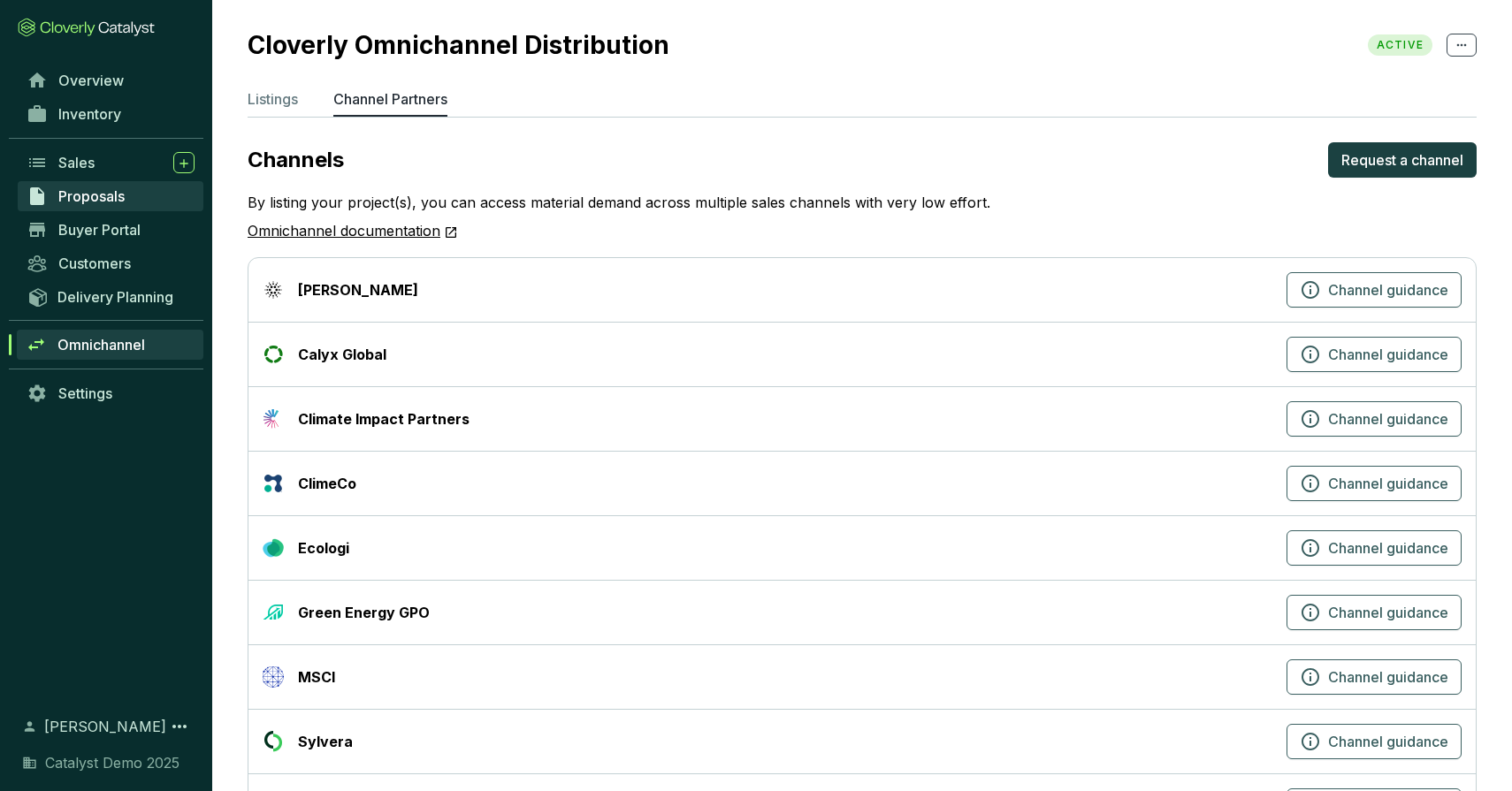
click at [87, 185] on link "Proposals" at bounding box center [111, 196] width 186 height 30
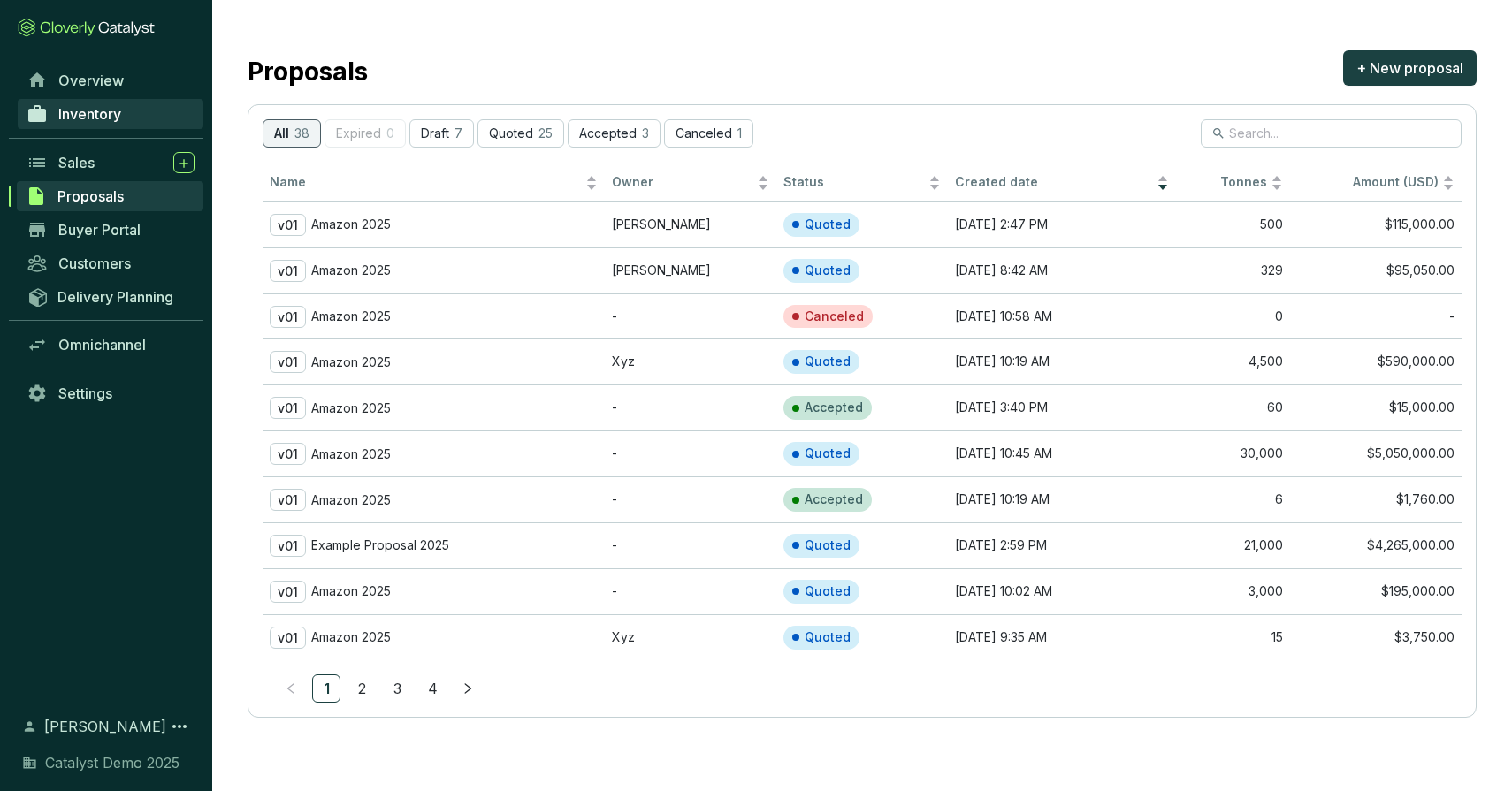
click at [96, 108] on span "Inventory" at bounding box center [90, 114] width 63 height 18
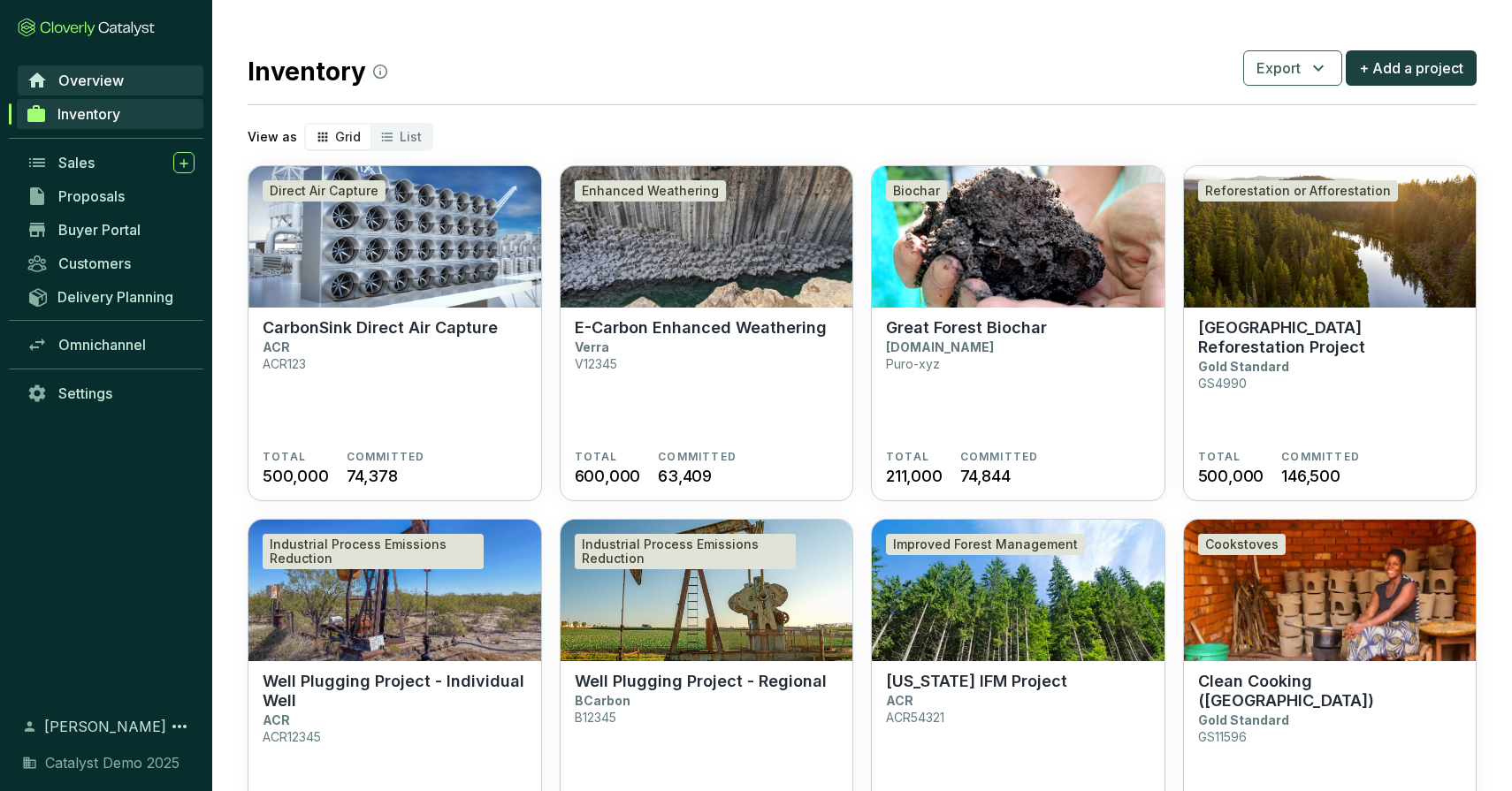
click at [104, 82] on span "Overview" at bounding box center [91, 80] width 66 height 18
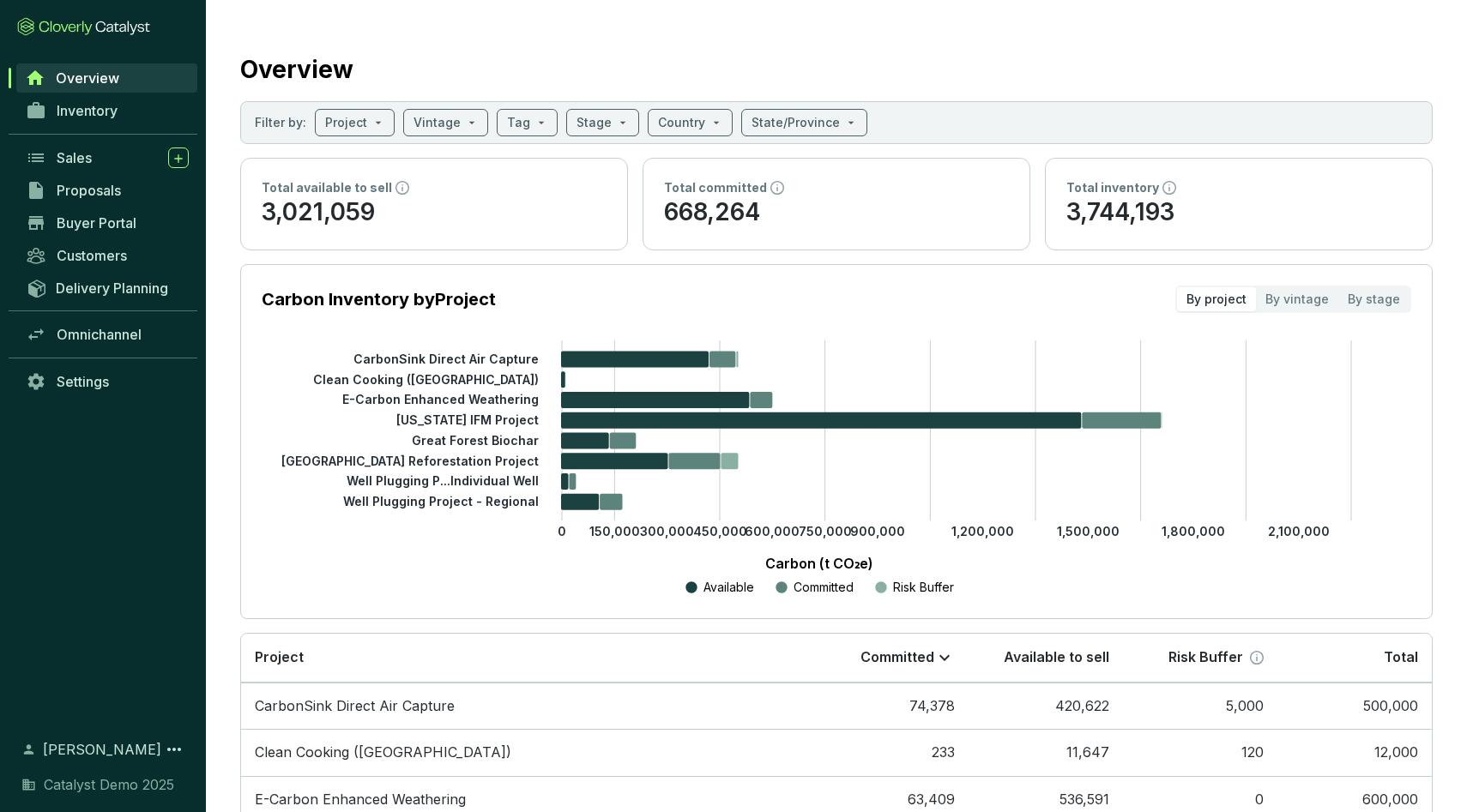
click at [434, 36] on section "Overview Filter by: Project Vintage Tag Stage Country State/Province Total avai…" at bounding box center [836, 574] width 1261 height 1149
click at [115, 112] on span "Inventory" at bounding box center [87, 110] width 61 height 18
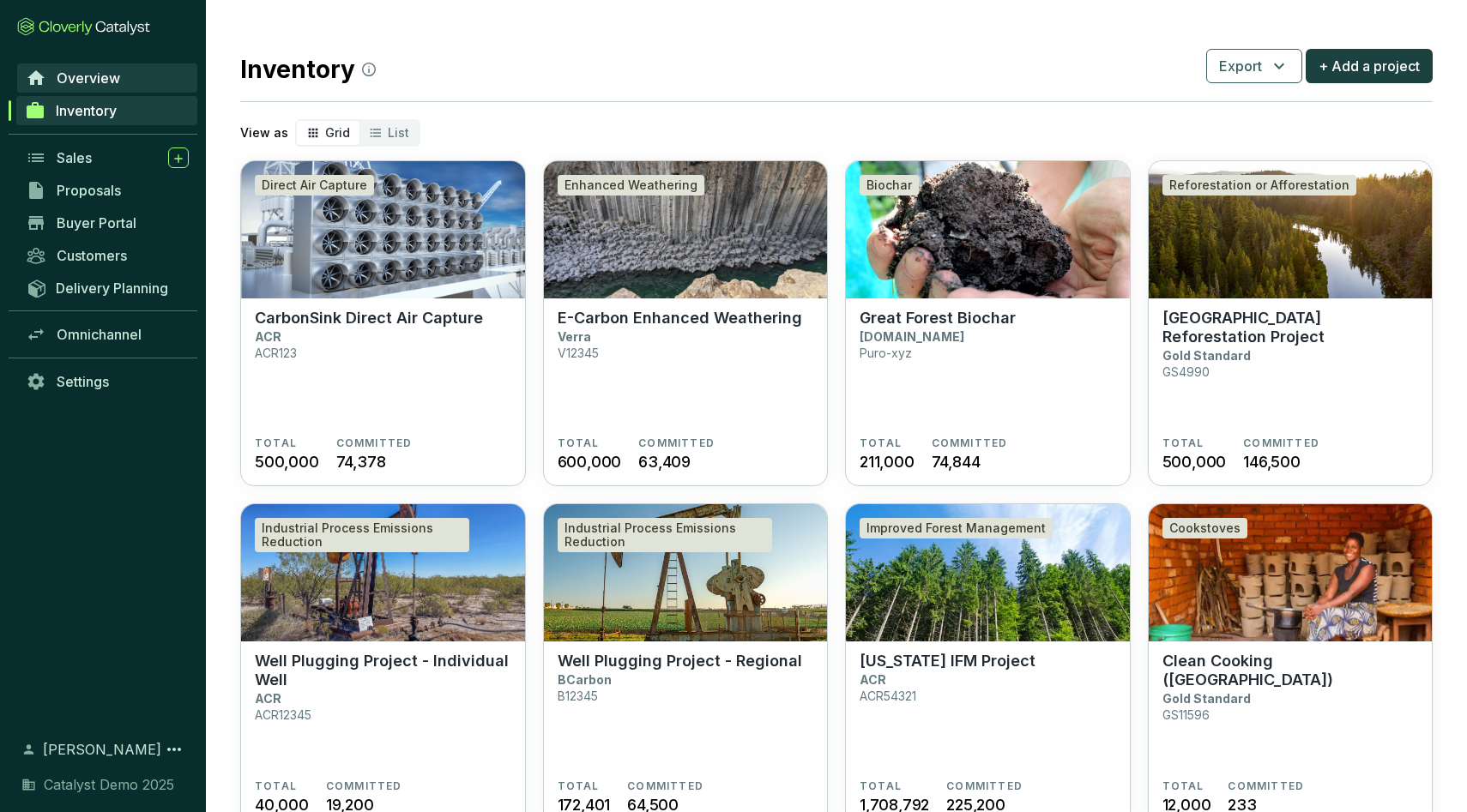
click at [114, 76] on span "Overview" at bounding box center [88, 78] width 64 height 18
